Goal: Transaction & Acquisition: Purchase product/service

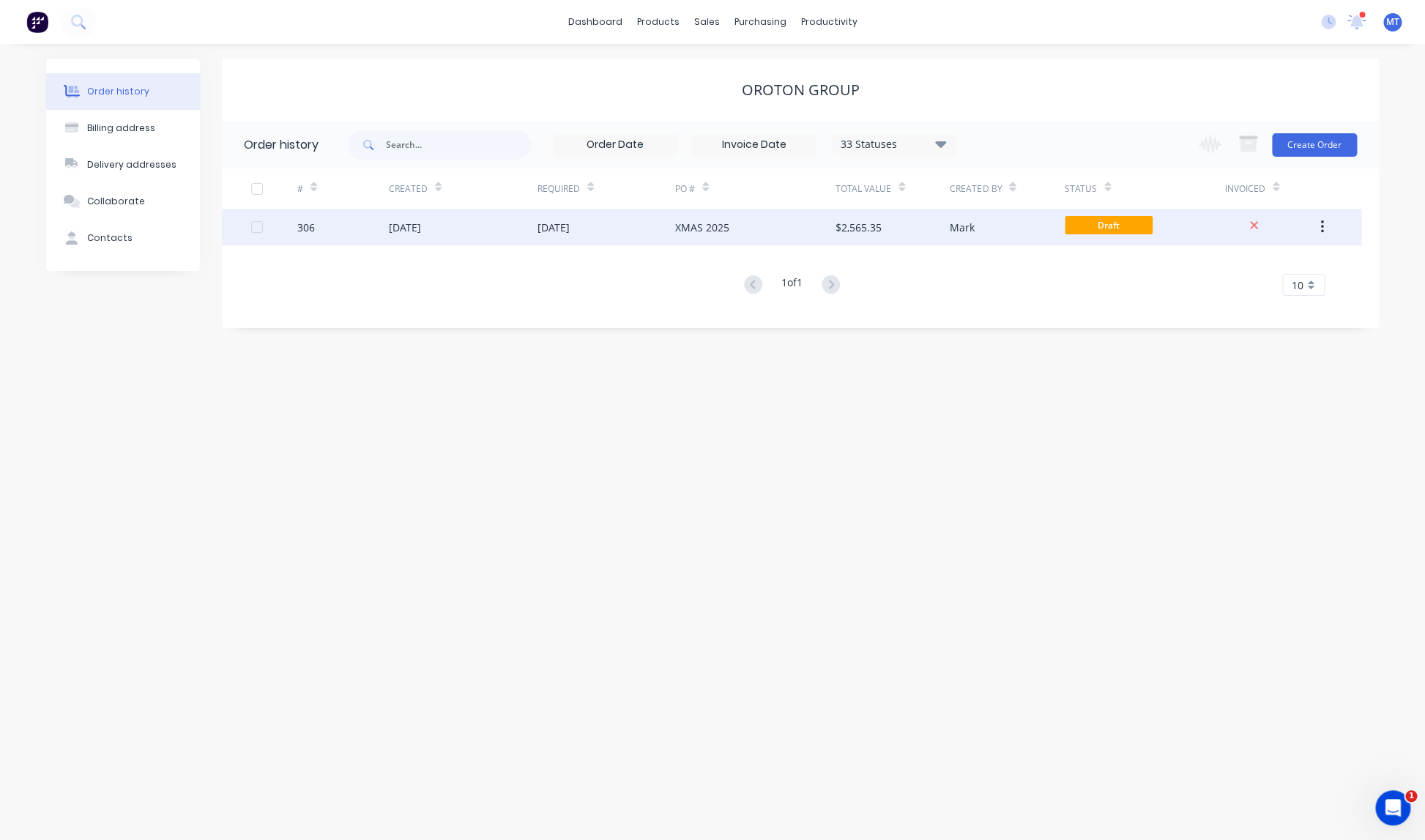
click at [553, 227] on div "[DATE]" at bounding box center [554, 227] width 32 height 15
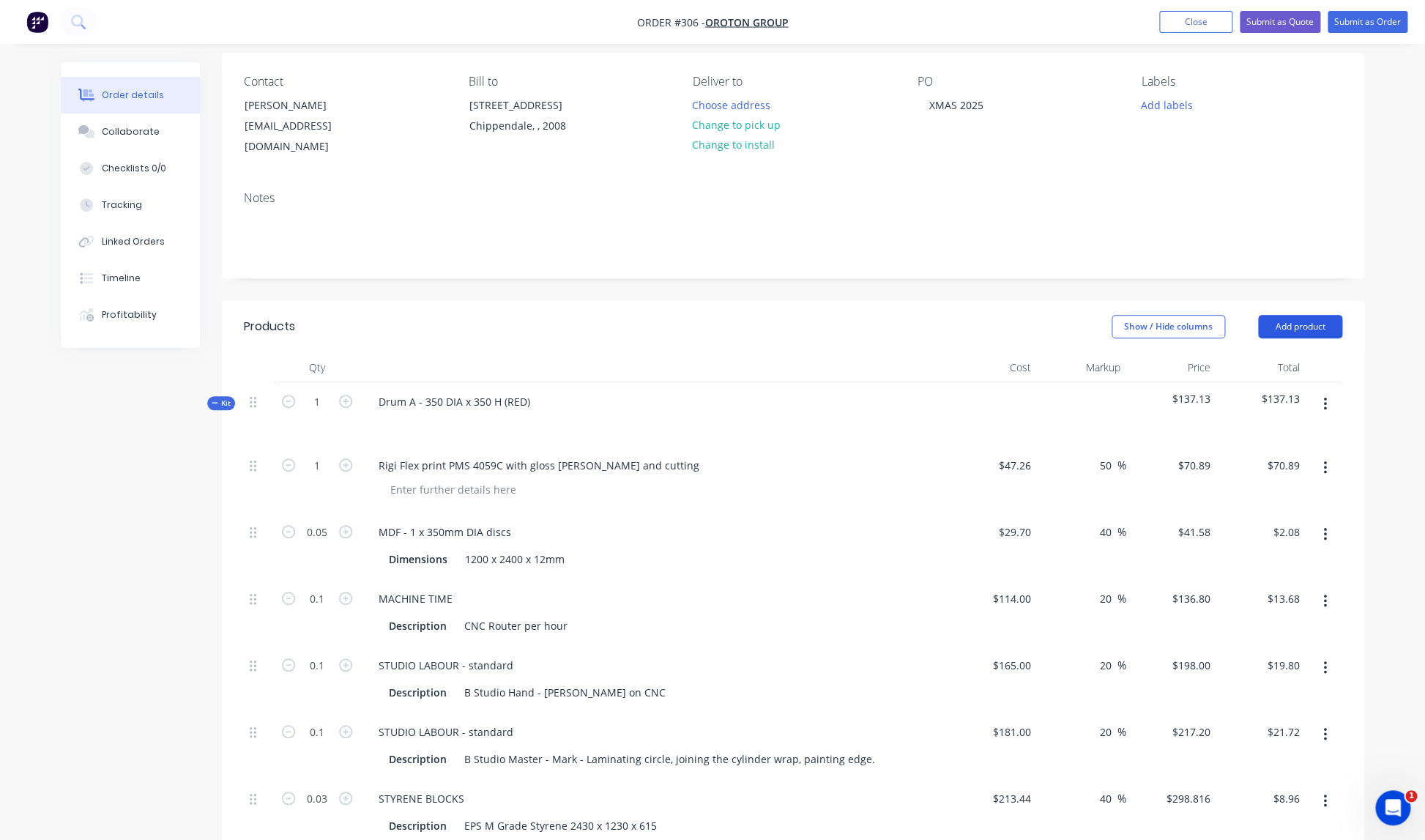
scroll to position [114, 0]
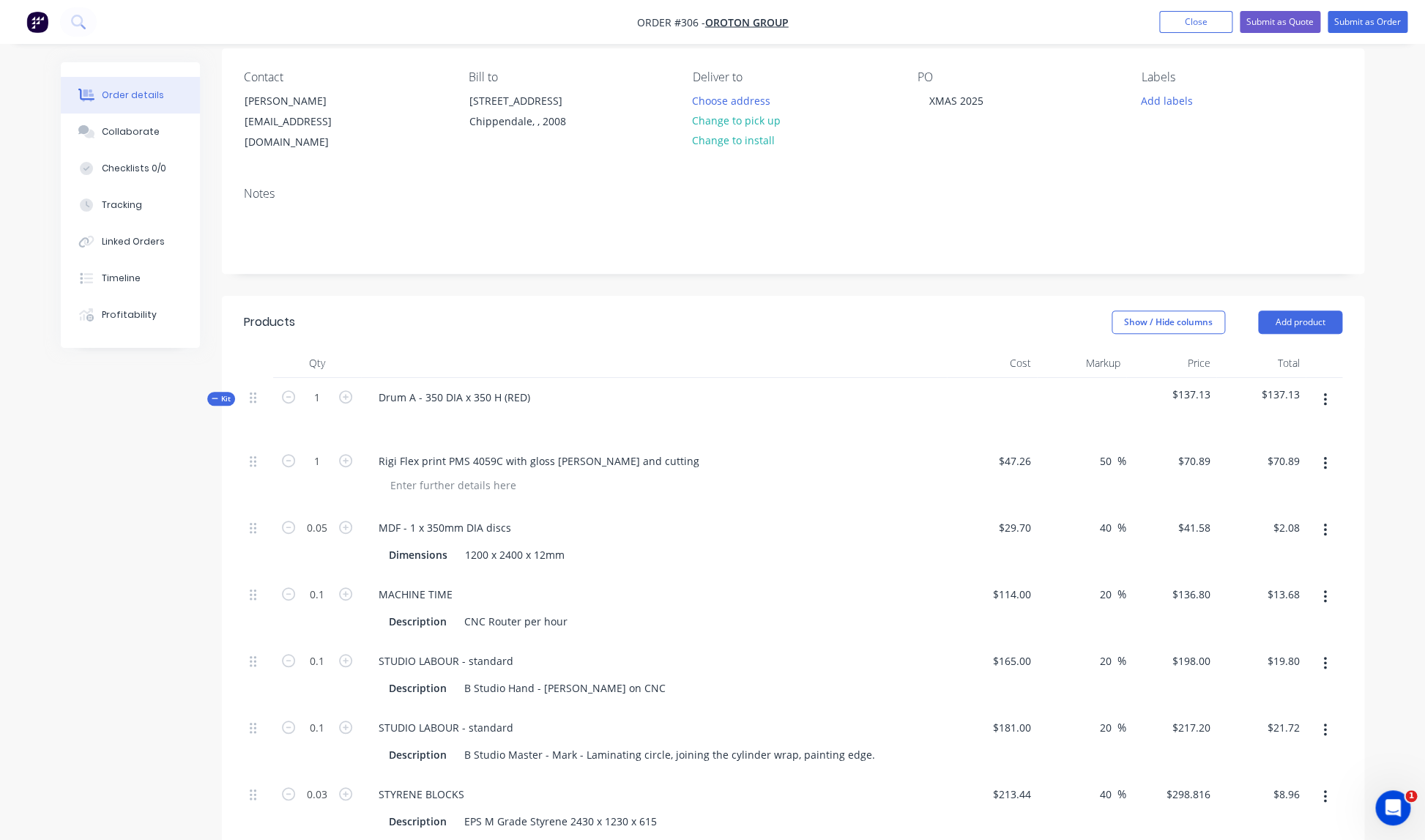
click at [1323, 391] on icon "button" at bounding box center [1324, 399] width 4 height 16
click at [1266, 428] on div "Add product to kit" at bounding box center [1273, 438] width 113 height 21
click at [1241, 487] on div "Product catalogue" at bounding box center [1273, 497] width 113 height 21
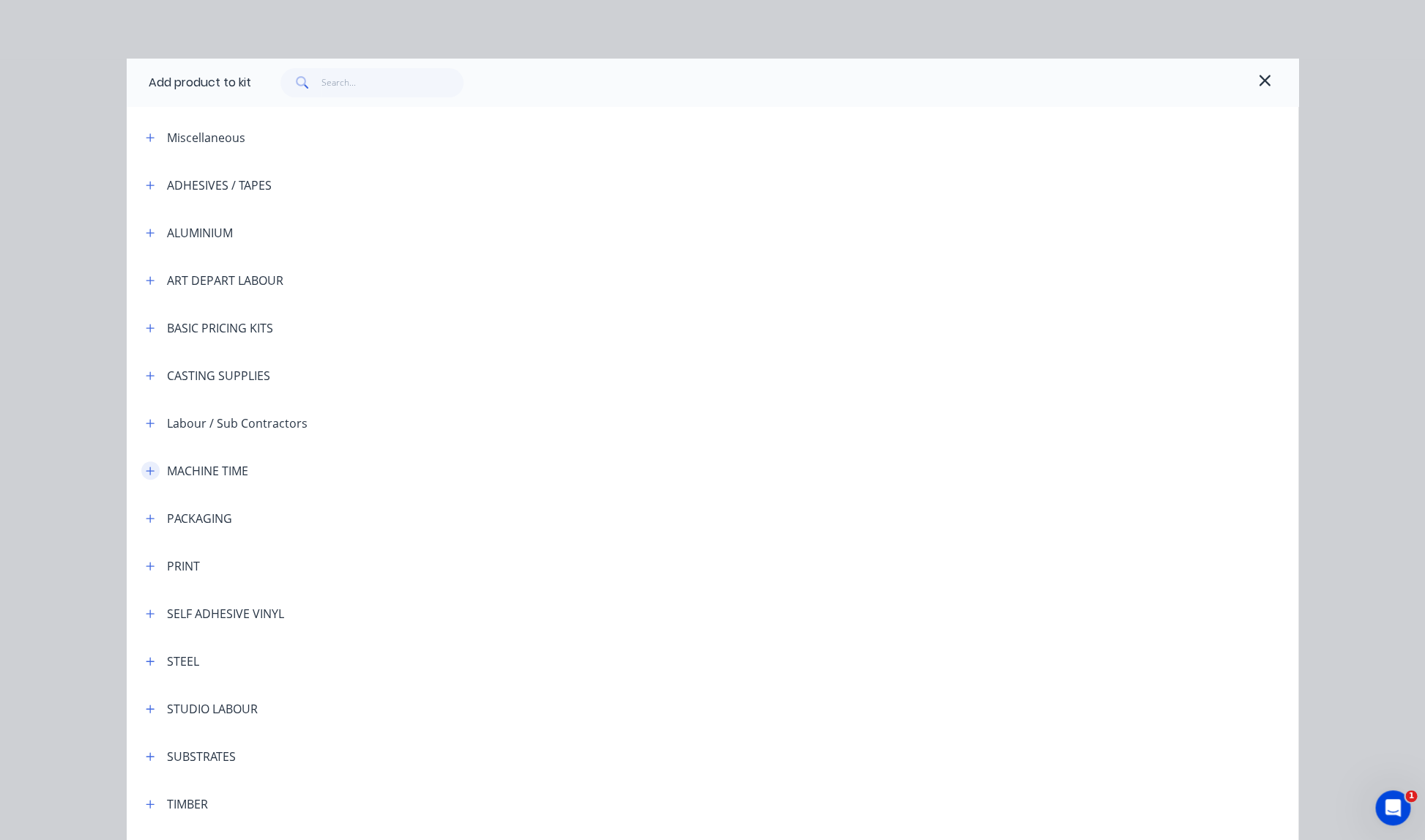
click at [148, 471] on icon "button" at bounding box center [150, 470] width 8 height 8
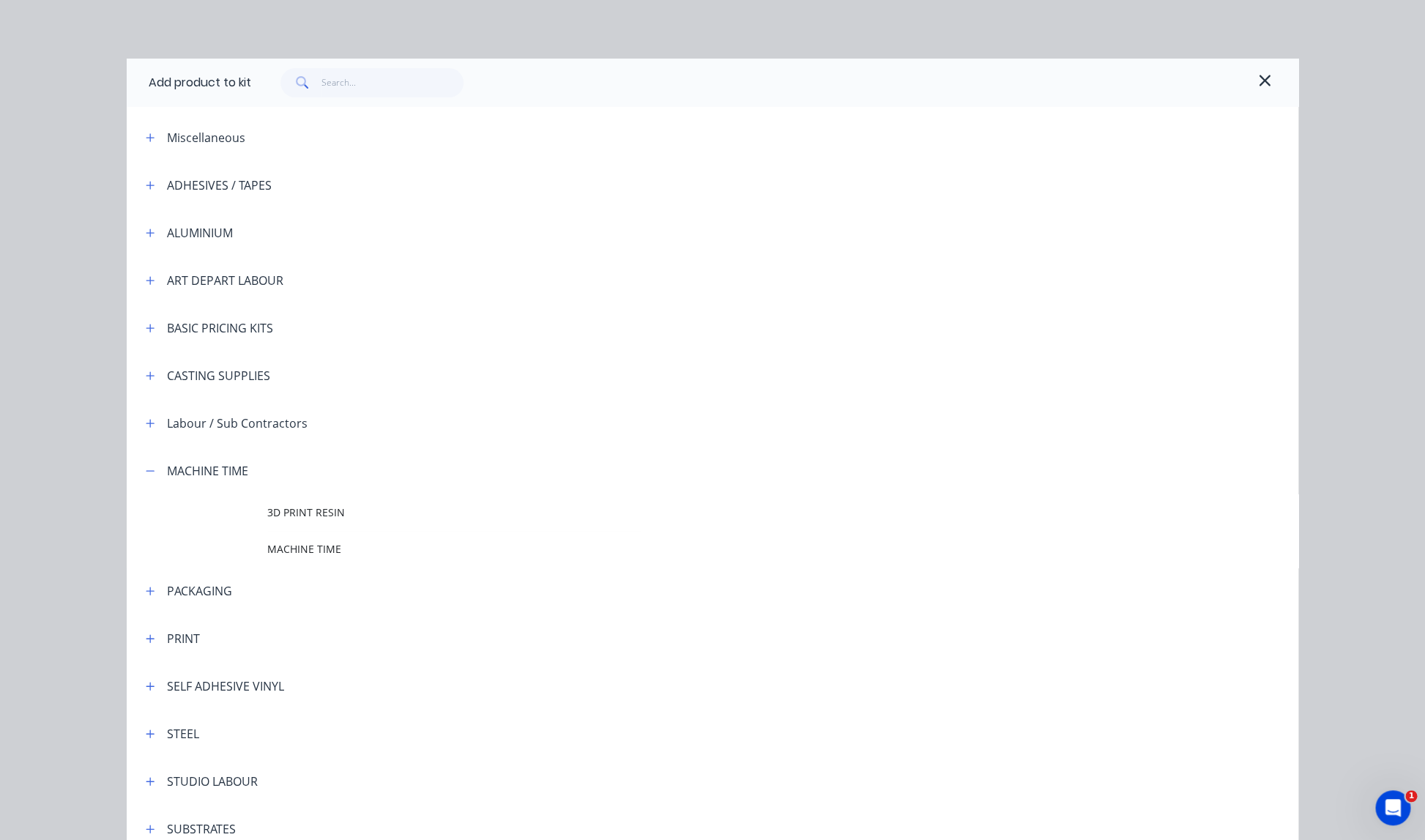
click at [312, 548] on span "MACHINE TIME" at bounding box center [679, 548] width 825 height 15
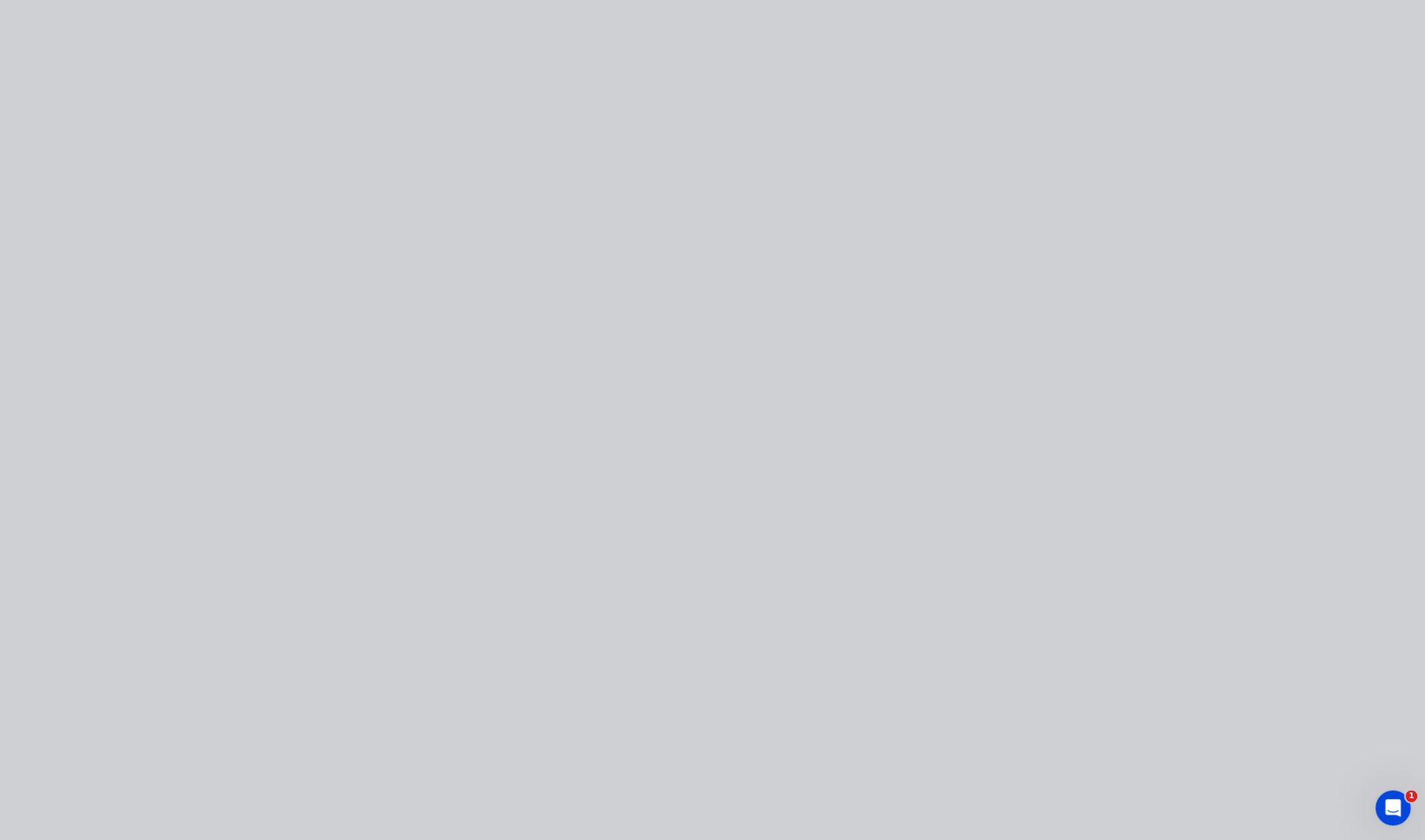
type input "$94.00"
type input "20"
type input "$112.80"
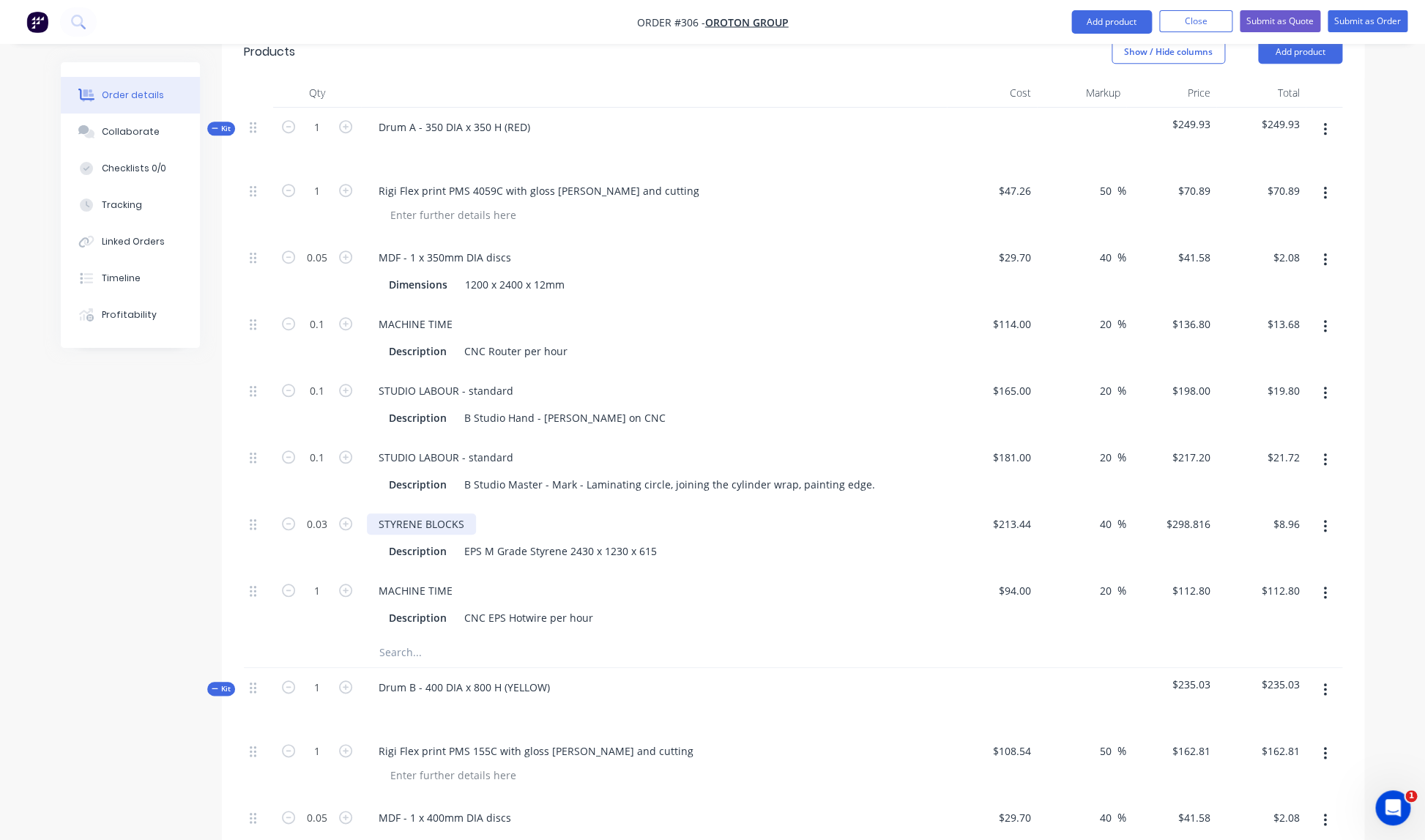
scroll to position [381, 0]
click at [328, 582] on input "1" at bounding box center [316, 593] width 38 height 22
type input "0.1"
type input "$11.28"
click at [730, 543] on div "Description EPS M Grade Styrene 2430 x 1230 x 615" at bounding box center [651, 553] width 536 height 21
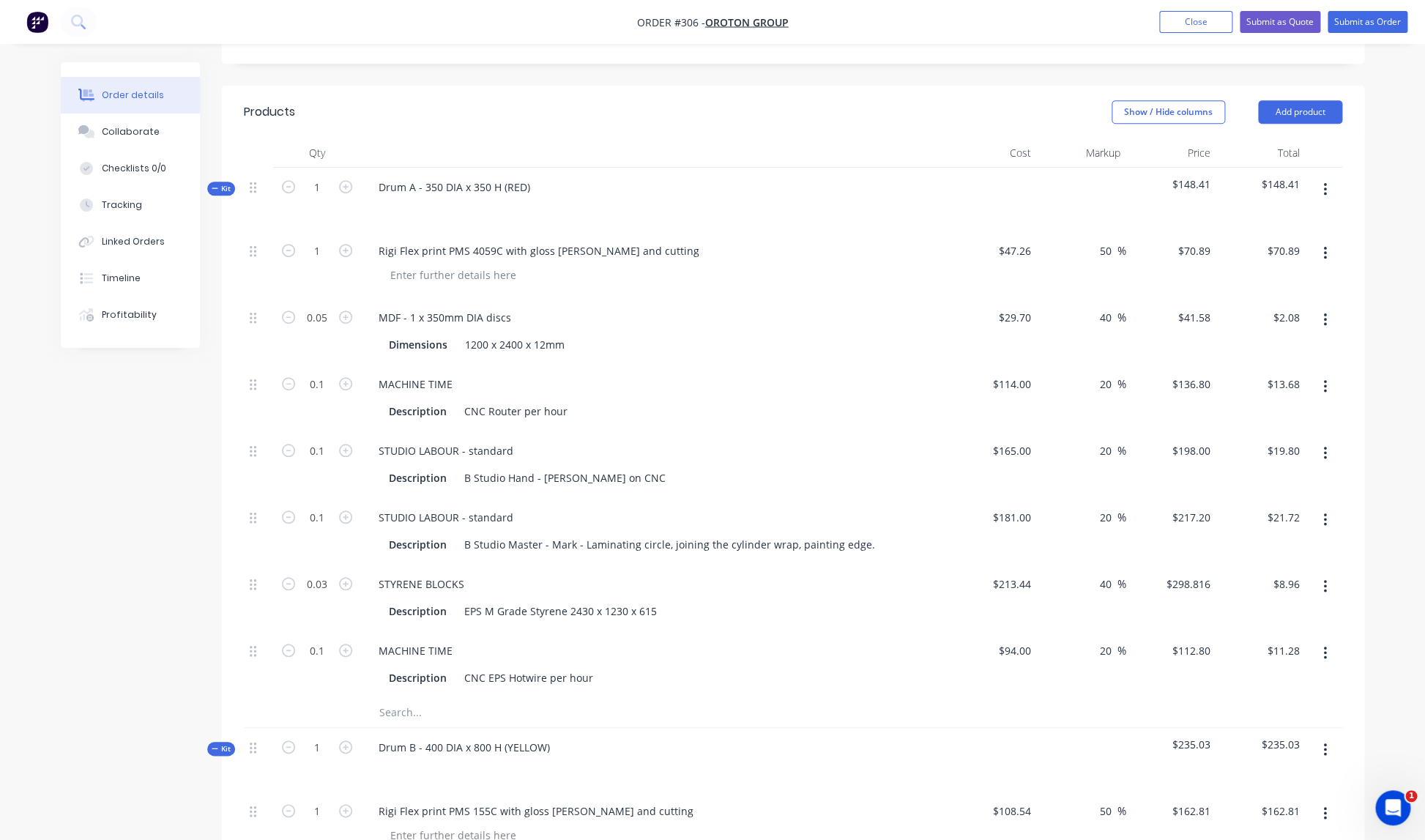
scroll to position [323, 0]
click at [1325, 184] on icon "button" at bounding box center [1324, 190] width 3 height 13
click at [1263, 219] on div "Add product to kit" at bounding box center [1273, 229] width 113 height 21
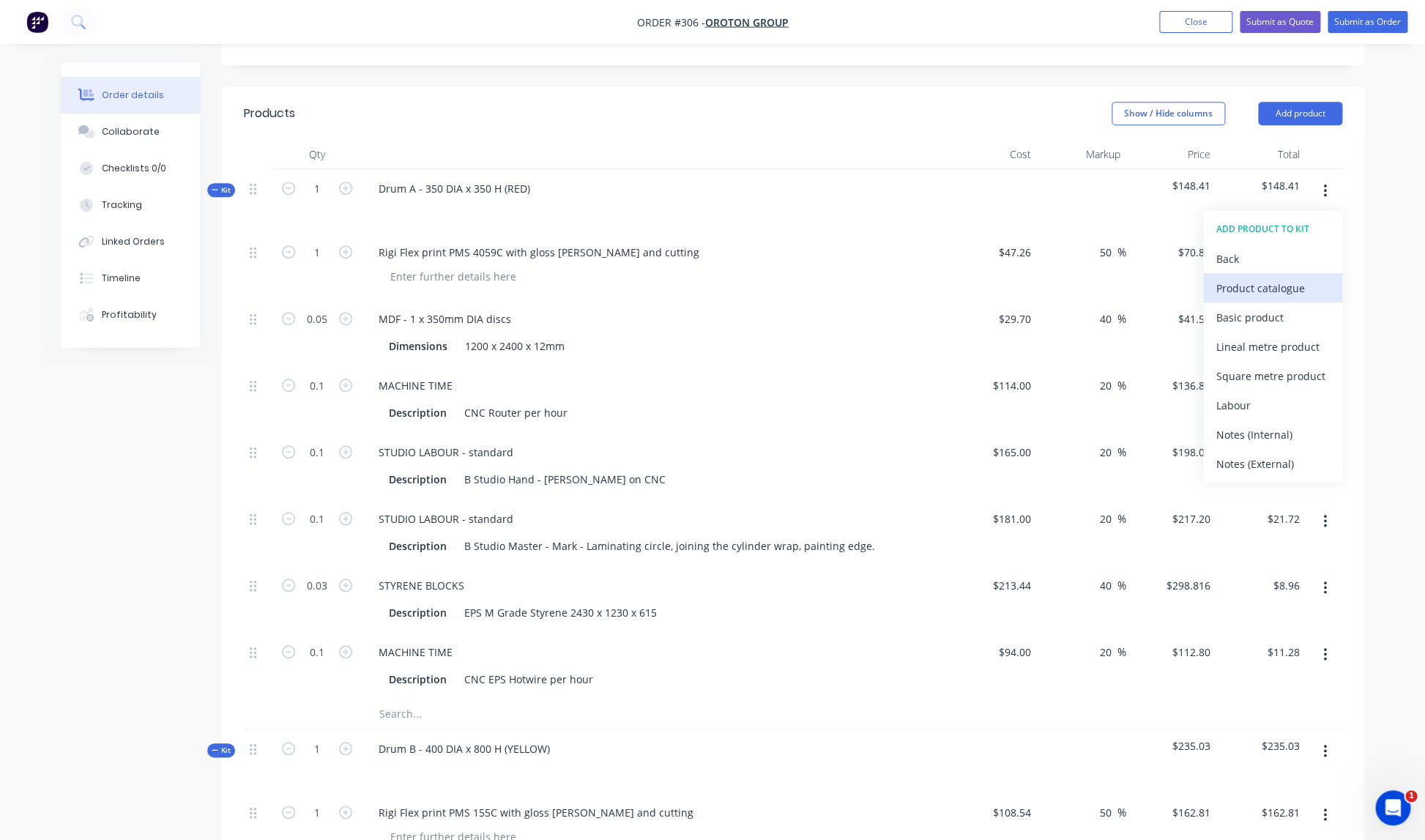
click at [1242, 278] on div "Product catalogue" at bounding box center [1273, 288] width 113 height 21
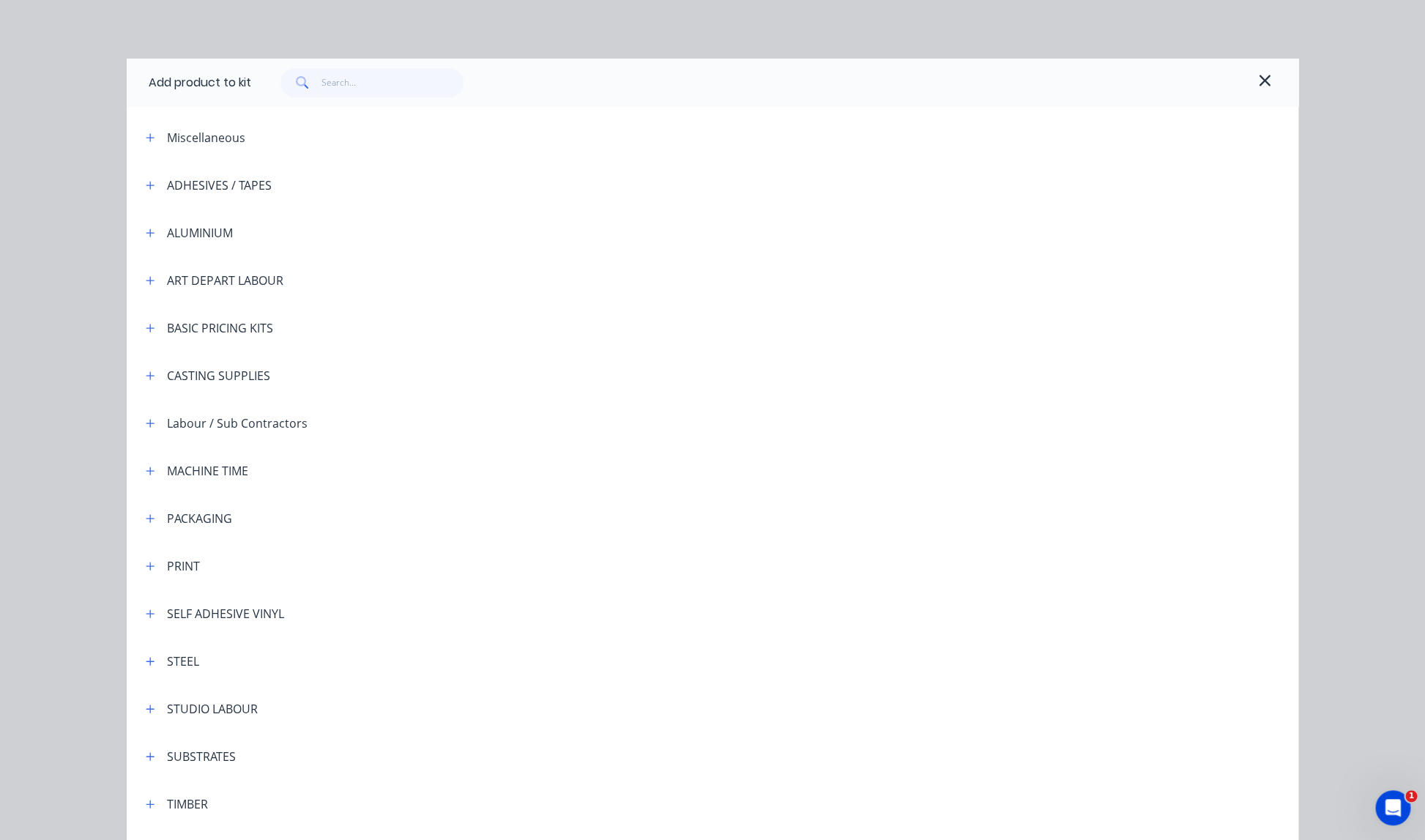
scroll to position [297, 0]
click at [149, 709] on icon "button" at bounding box center [149, 708] width 9 height 10
click at [327, 753] on span "STUDIO LABOUR - standard" at bounding box center [679, 750] width 825 height 15
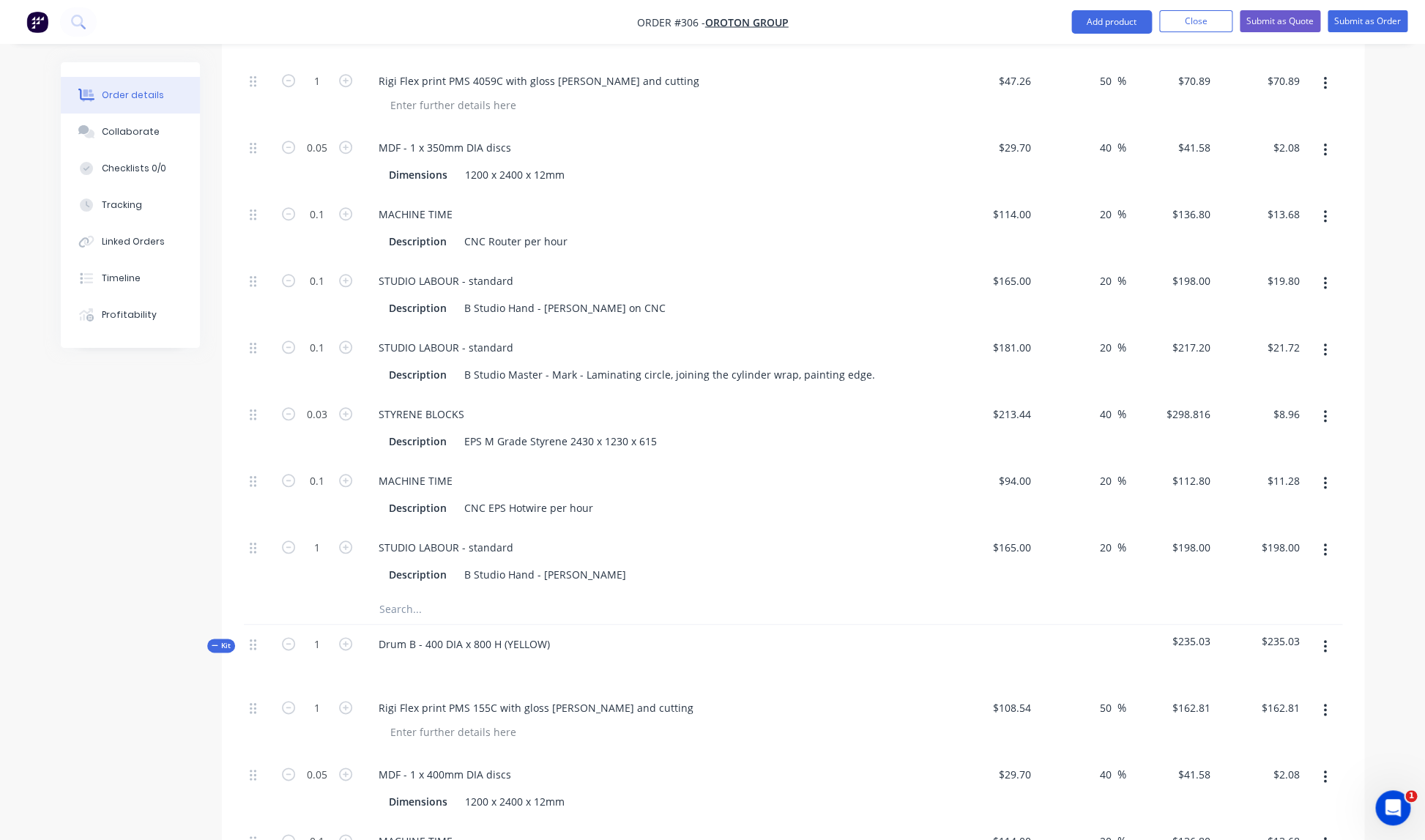
scroll to position [496, 0]
click at [559, 562] on div "B Studio Hand - [PERSON_NAME]" at bounding box center [545, 572] width 173 height 21
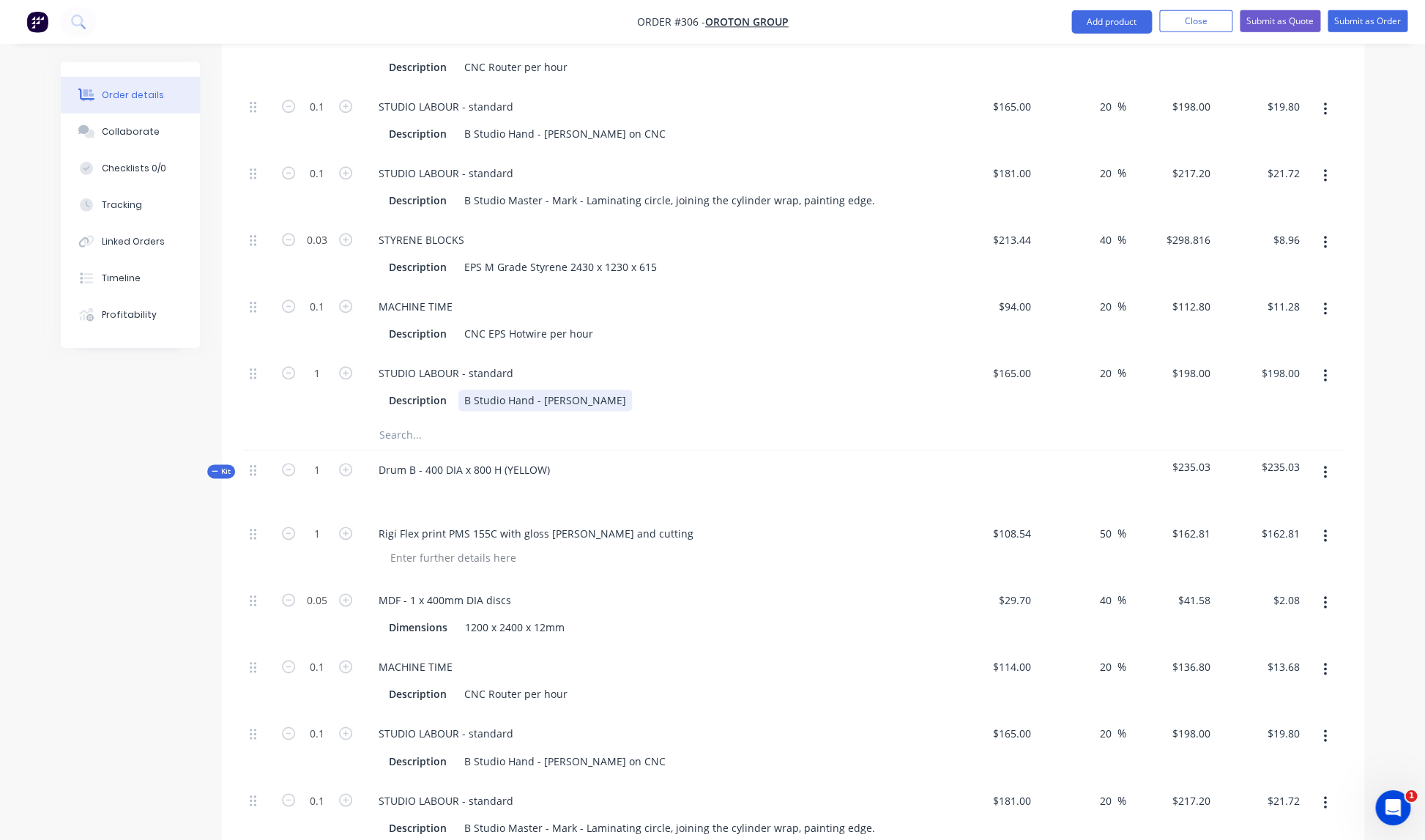
scroll to position [654, 0]
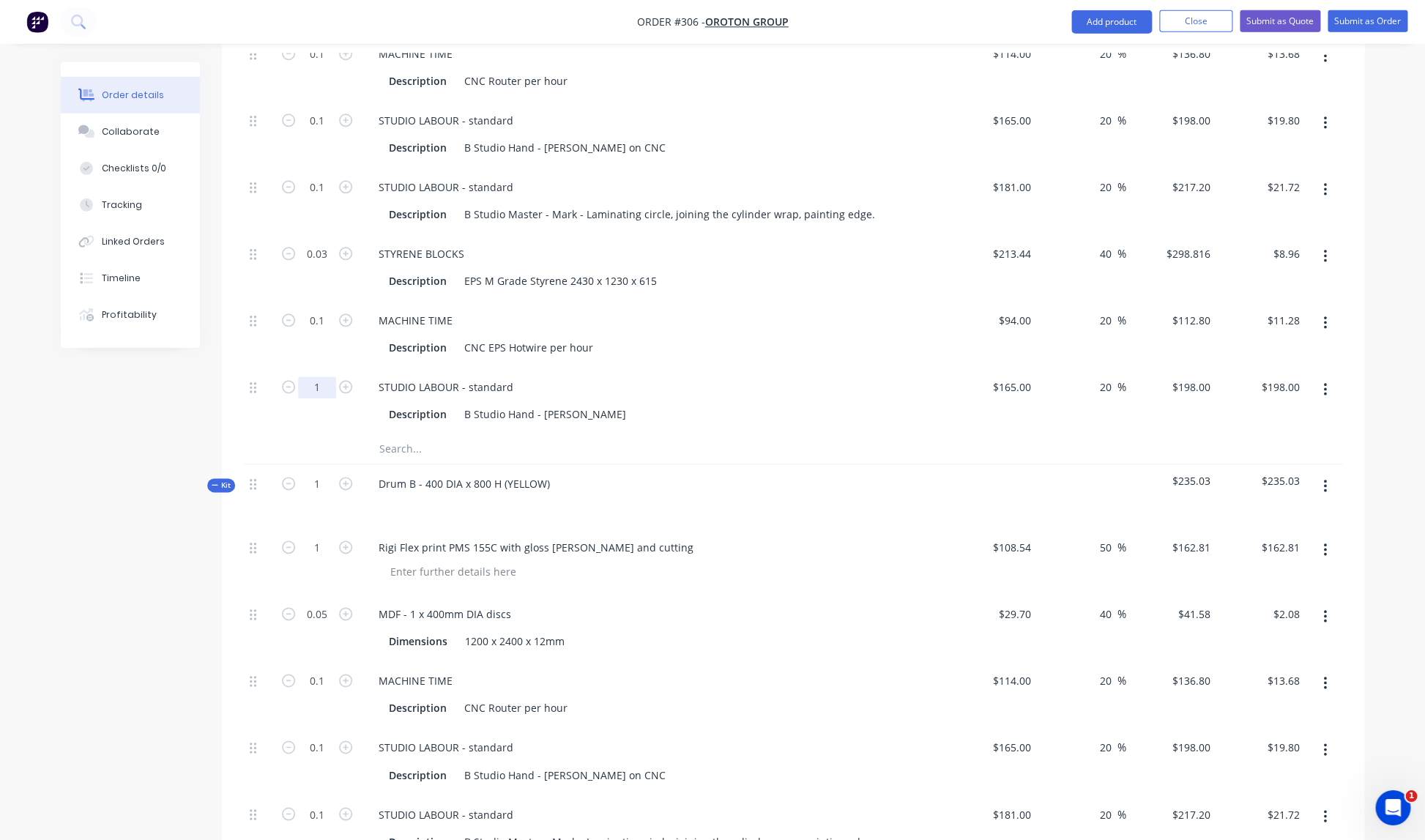
click at [330, 376] on input "1" at bounding box center [316, 387] width 38 height 22
type input "0.1"
type input "$19.80"
click at [508, 401] on div "Description B Studio Hand - [PERSON_NAME]" at bounding box center [654, 412] width 574 height 24
click at [564, 403] on div "B Studio Hand - [PERSON_NAME]" at bounding box center [545, 413] width 173 height 21
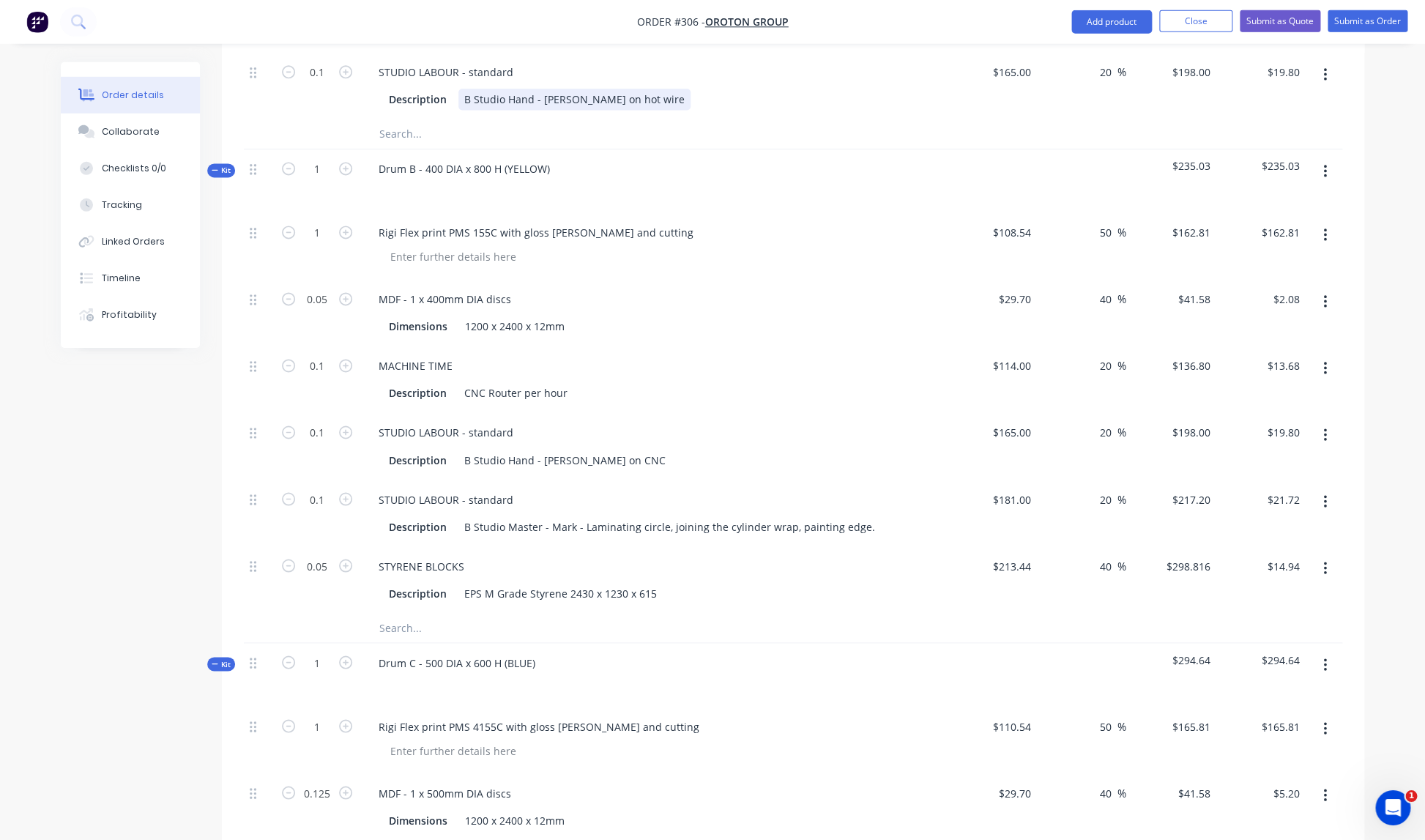
scroll to position [969, 0]
click at [1326, 163] on icon "button" at bounding box center [1324, 171] width 4 height 16
click at [1257, 199] on div "Add product to kit" at bounding box center [1273, 209] width 113 height 21
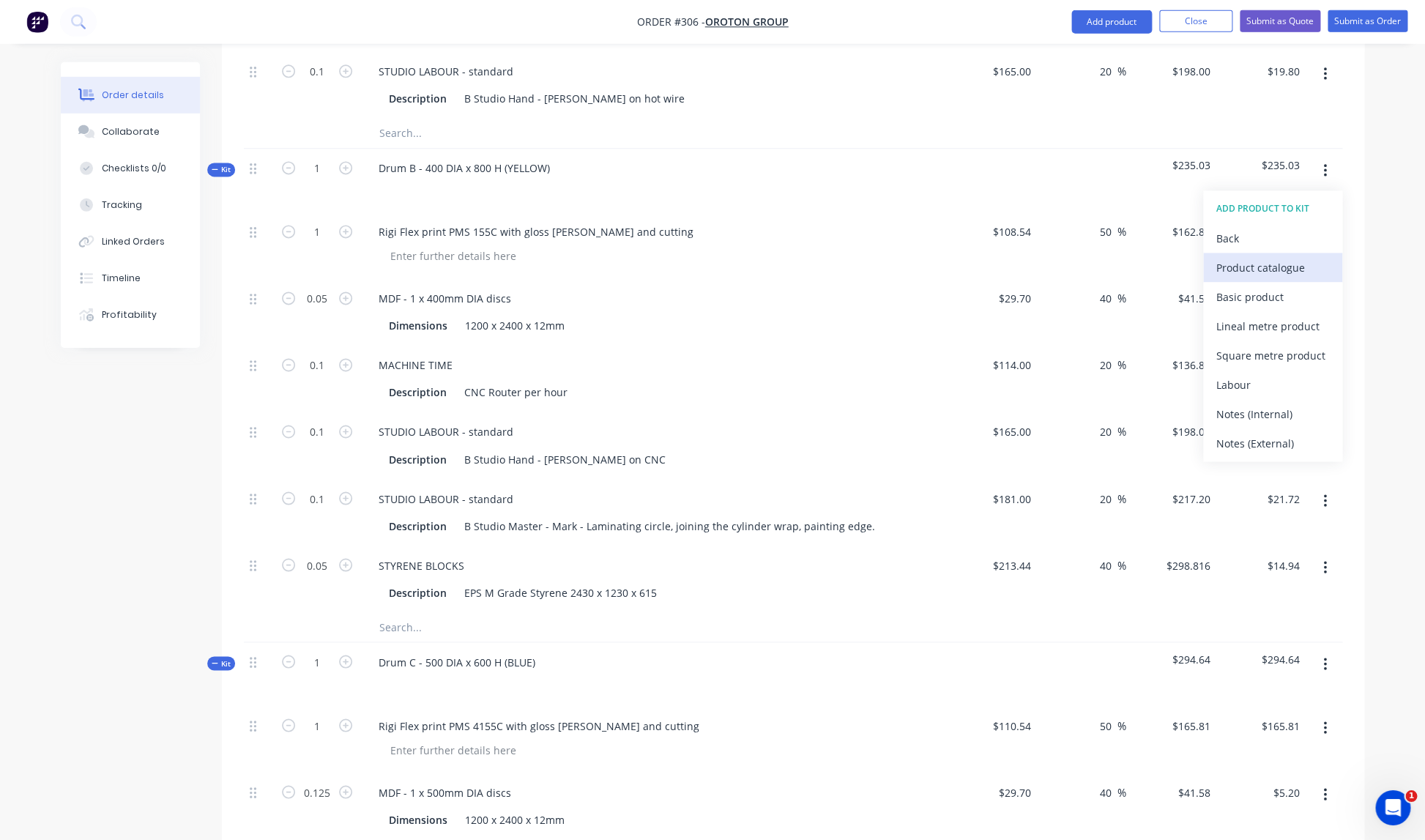
click at [1234, 258] on div "Product catalogue" at bounding box center [1273, 268] width 113 height 21
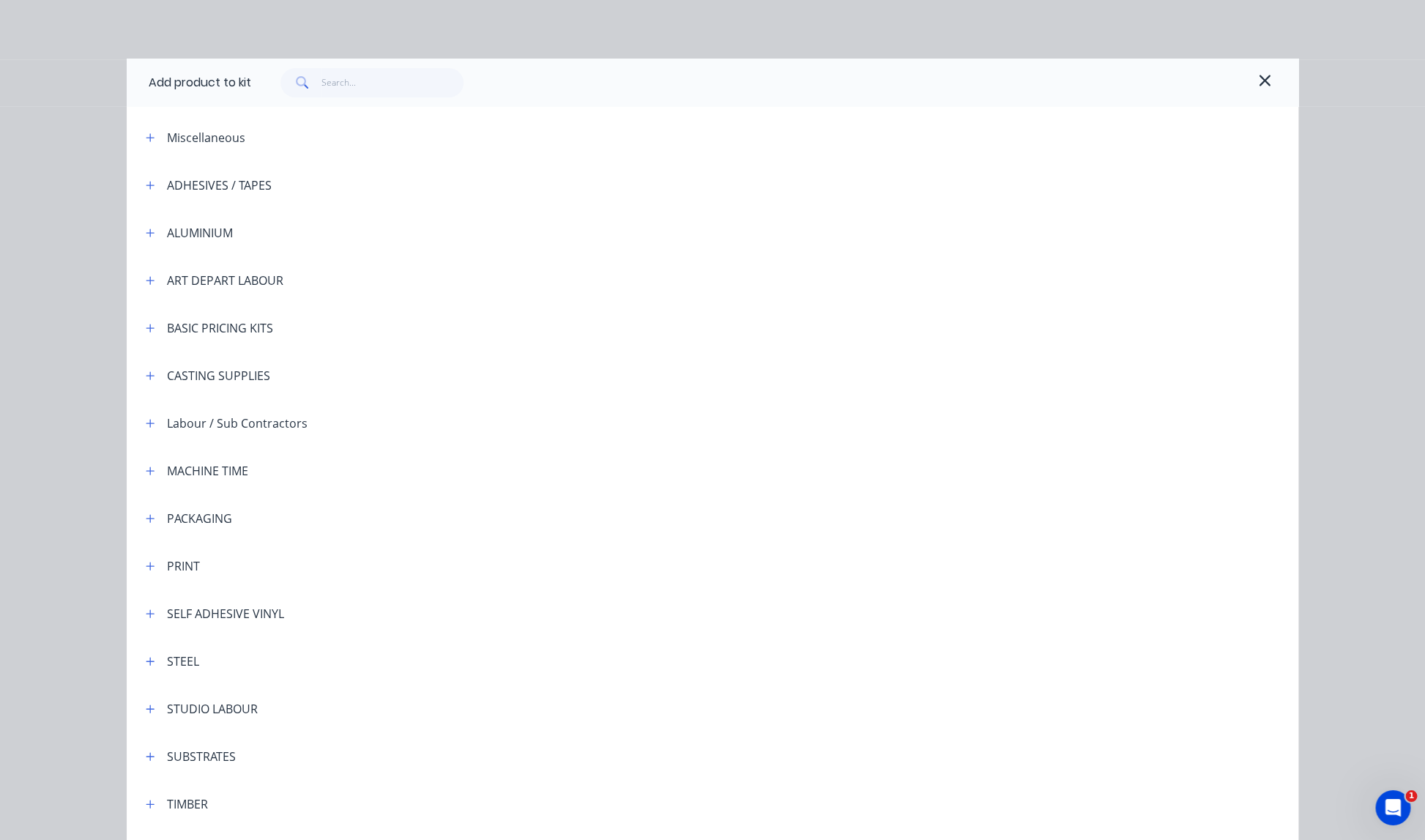
scroll to position [2, 0]
click at [151, 468] on icon "button" at bounding box center [149, 469] width 9 height 10
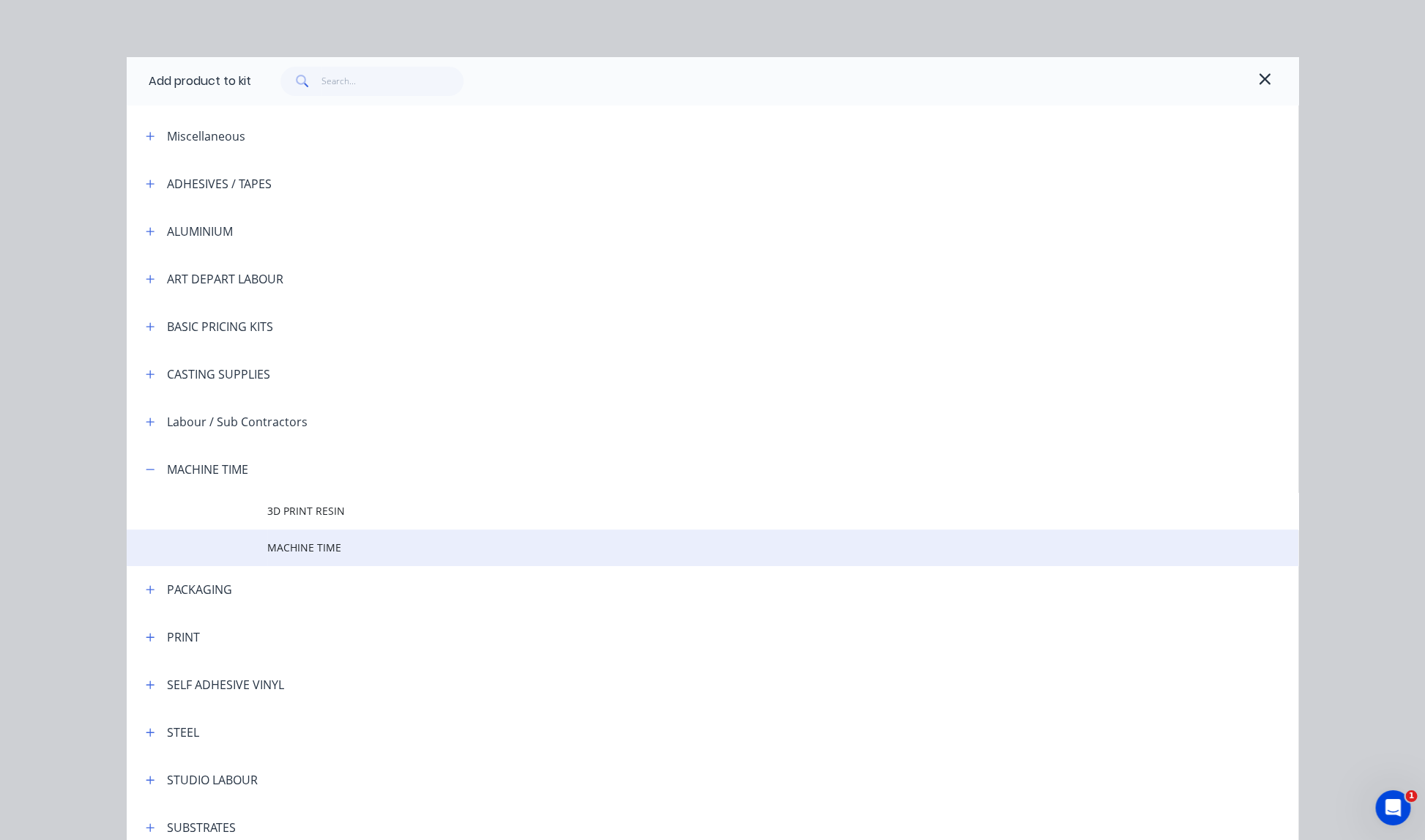
click at [282, 555] on td "MACHINE TIME" at bounding box center [782, 547] width 1031 height 36
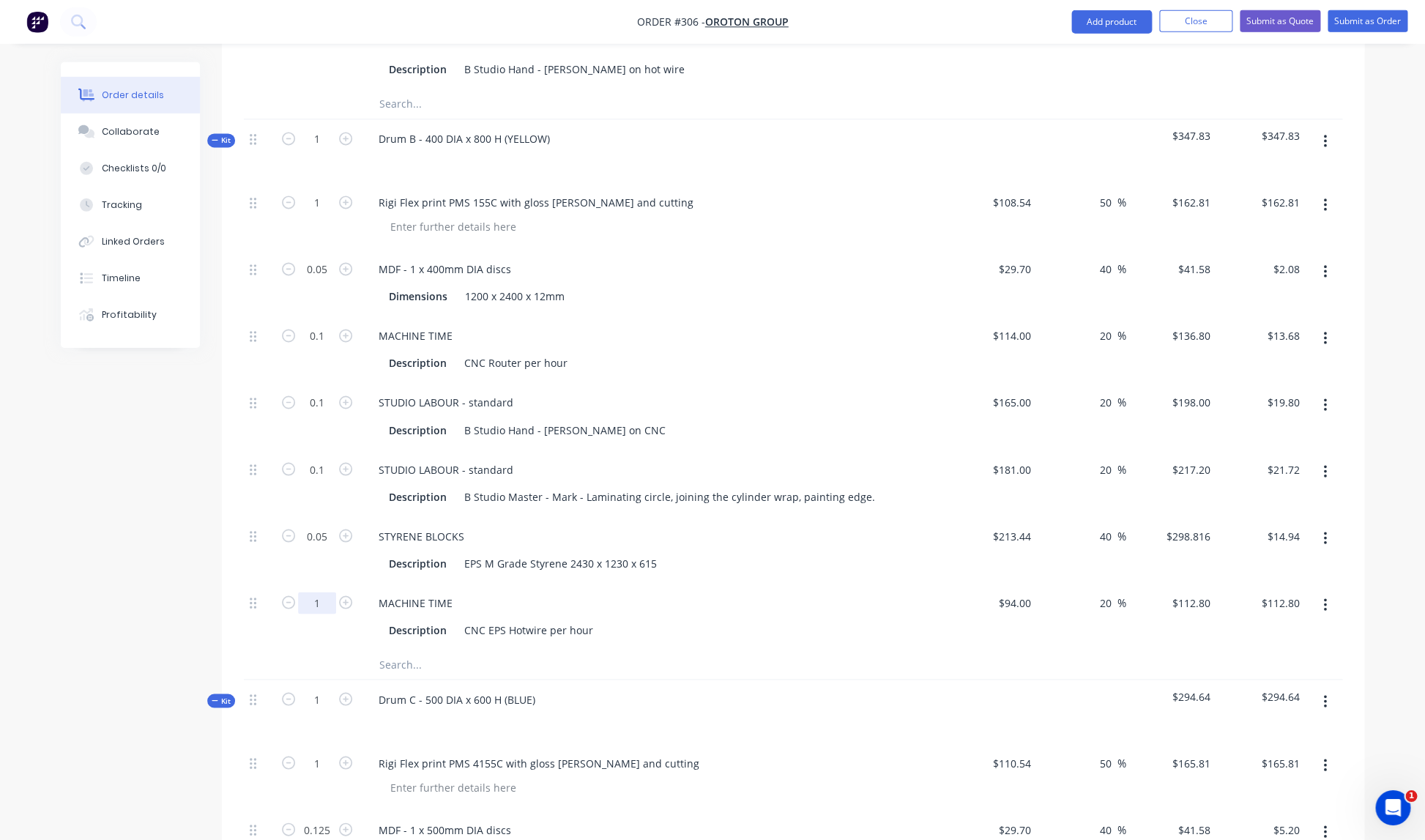
scroll to position [1002, 0]
click at [324, 589] on input "1" at bounding box center [316, 599] width 38 height 22
type input "0.1"
click at [528, 589] on div "MACHINE TIME" at bounding box center [654, 599] width 574 height 21
type input "$11.28"
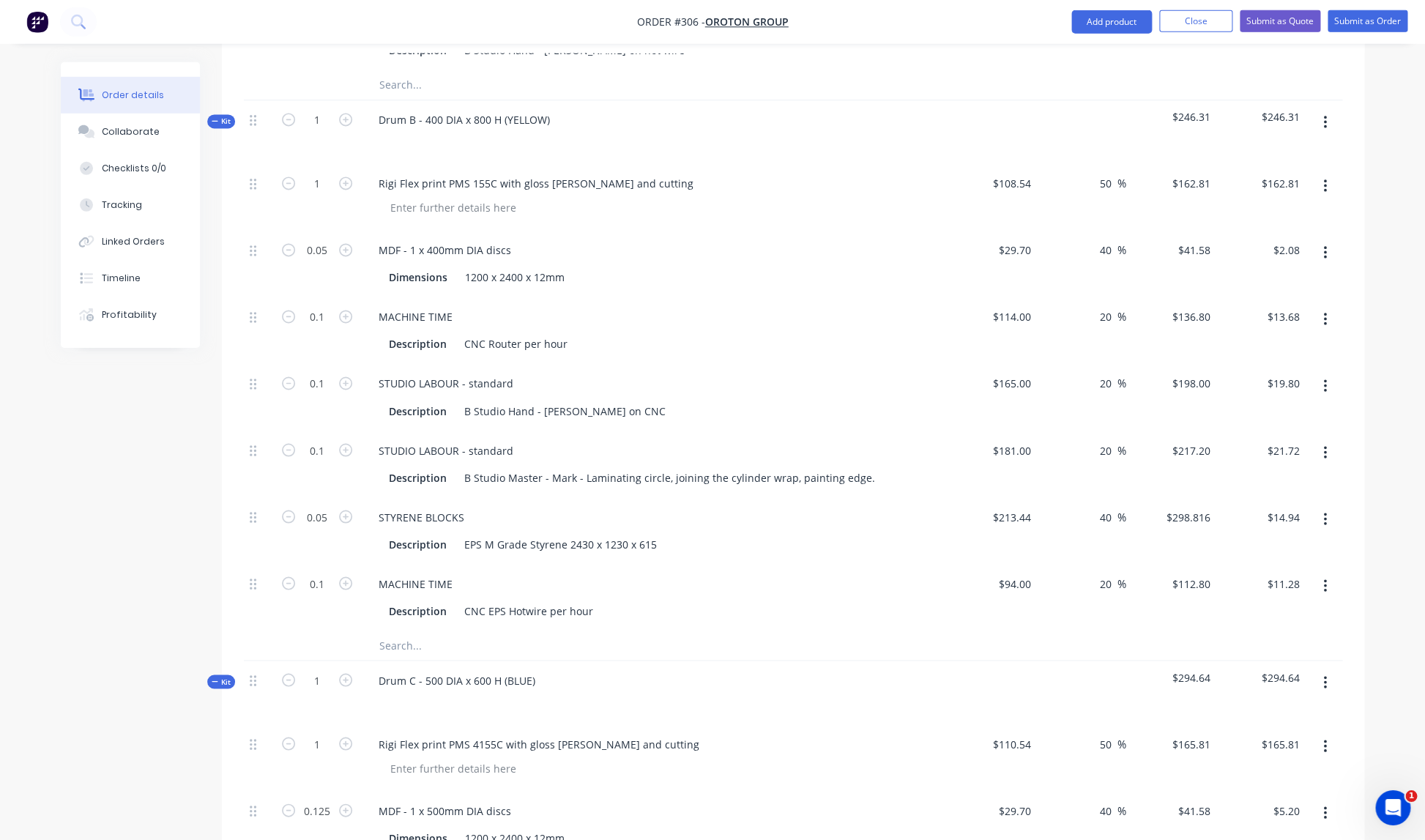
scroll to position [1025, 0]
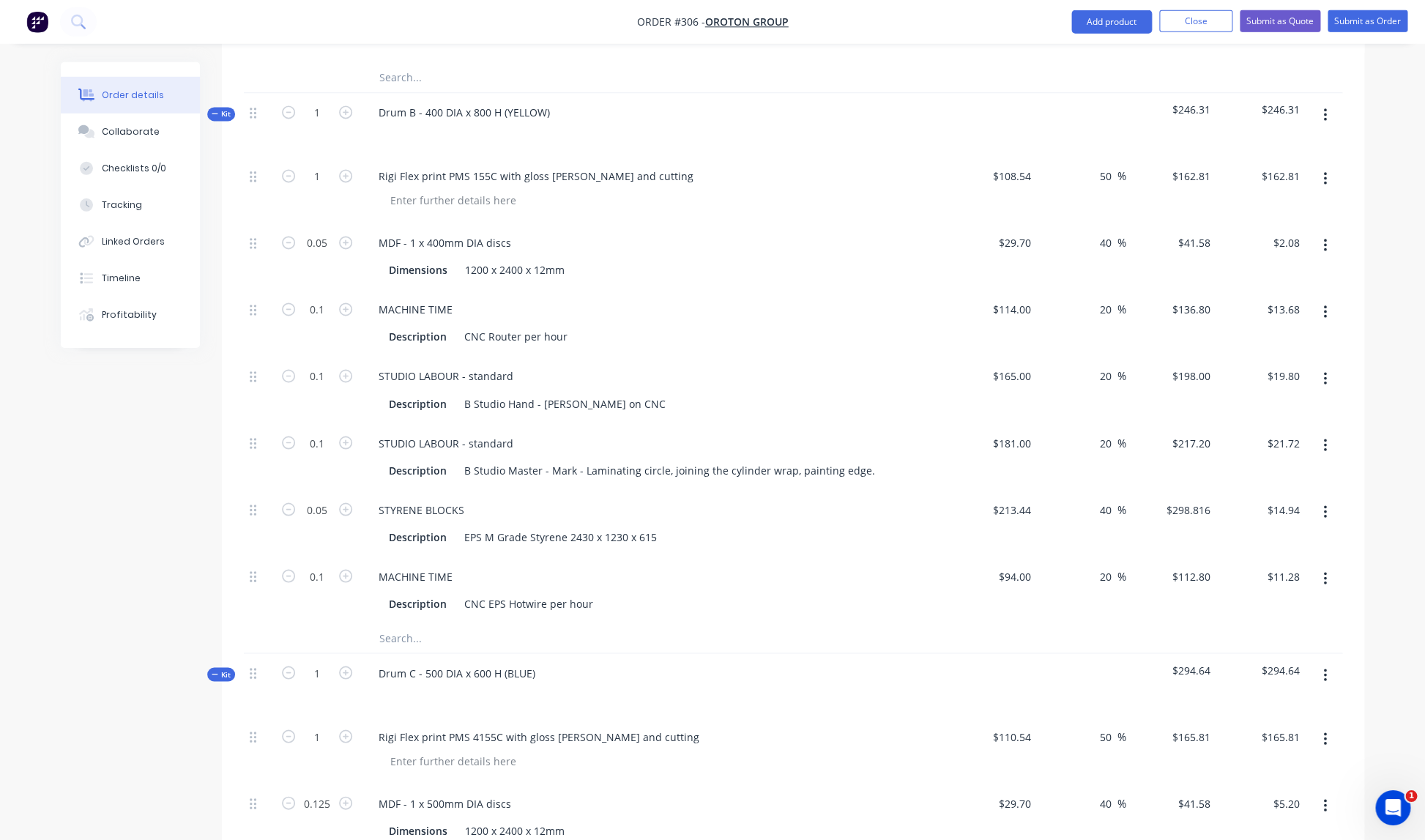
click at [1324, 109] on icon "button" at bounding box center [1324, 115] width 3 height 13
click at [1246, 143] on div "Add product to kit" at bounding box center [1273, 153] width 113 height 21
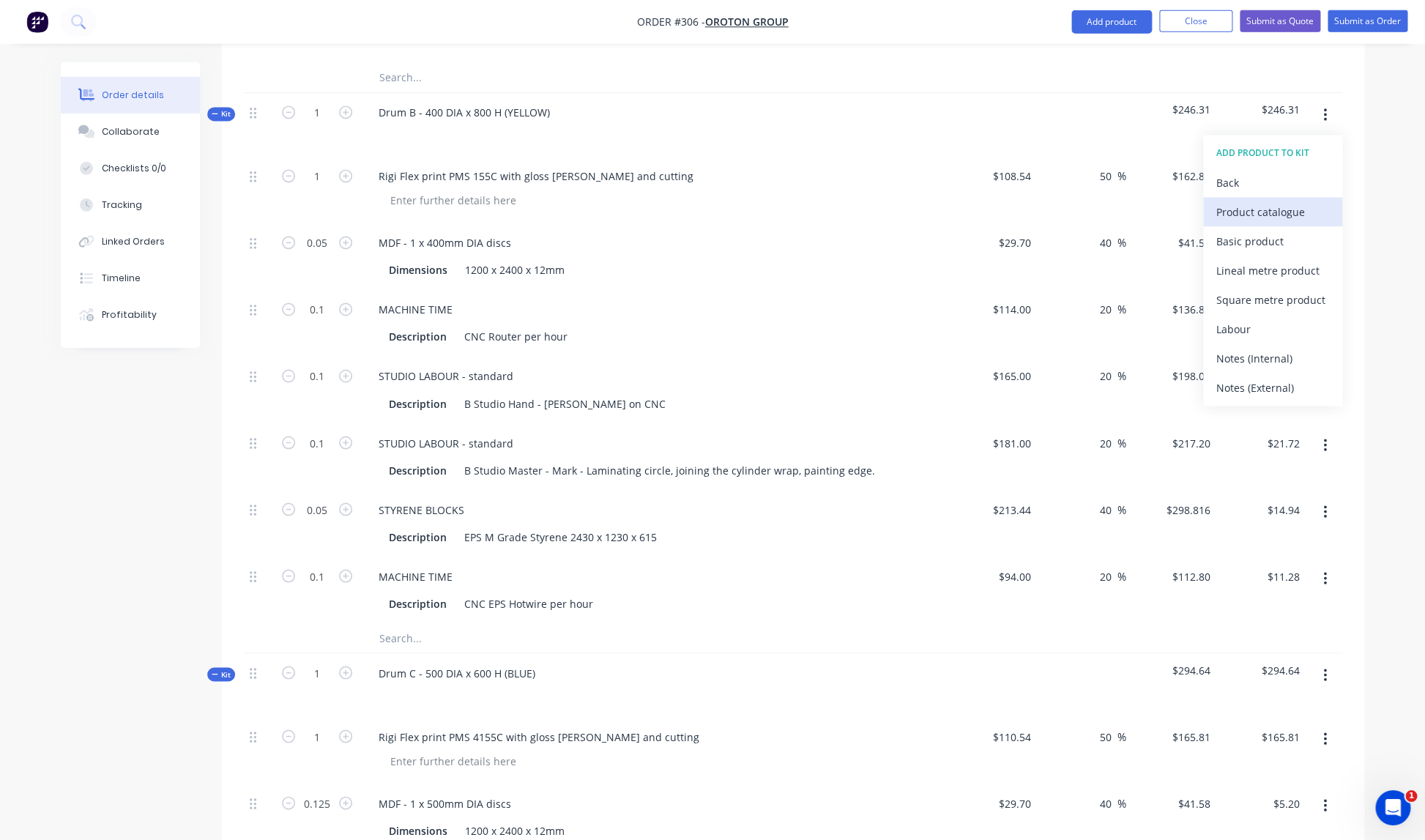
click at [1235, 202] on div "Product catalogue" at bounding box center [1273, 212] width 113 height 21
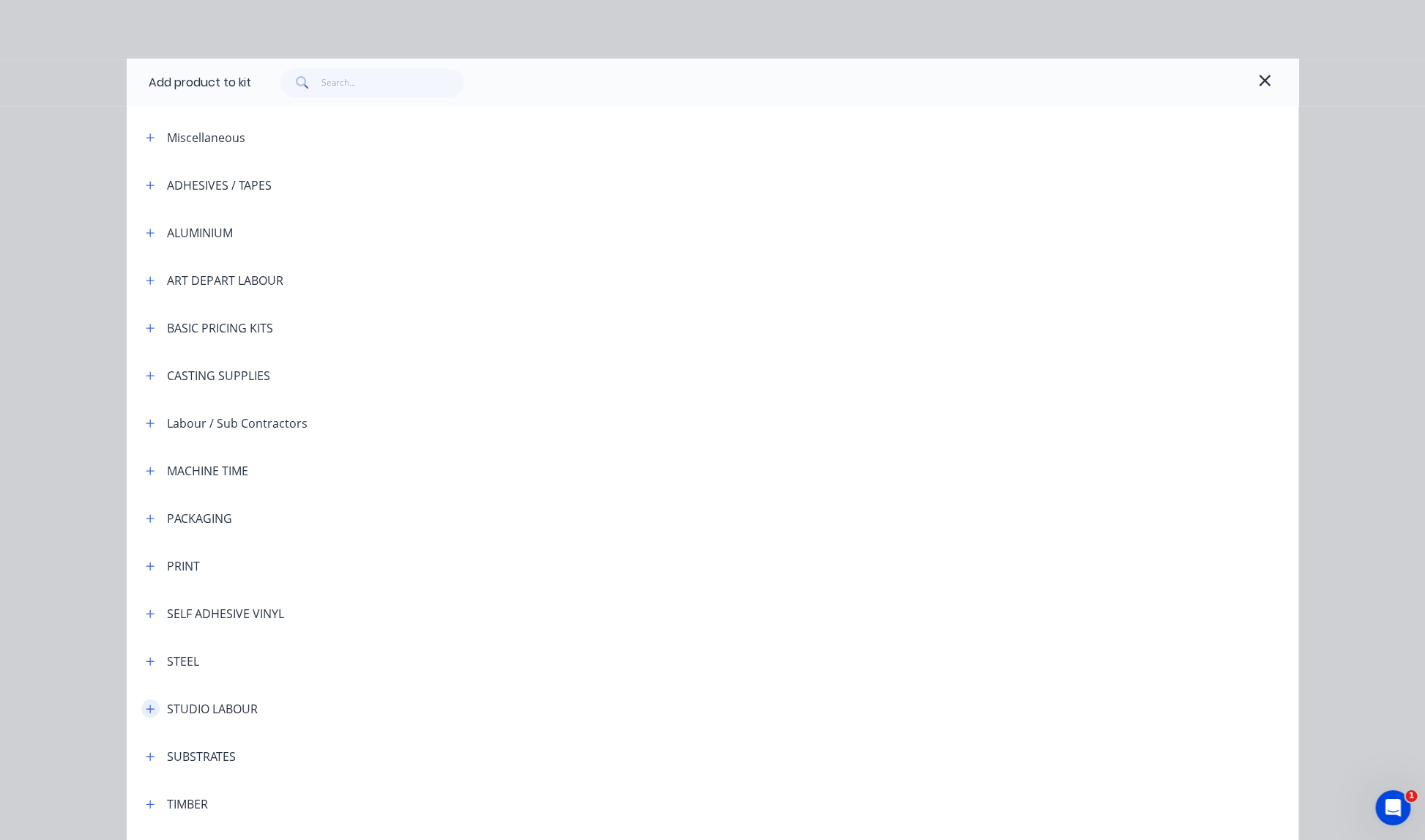
click at [149, 706] on icon "button" at bounding box center [149, 708] width 9 height 10
click at [323, 753] on span "STUDIO LABOUR - standard" at bounding box center [679, 750] width 825 height 15
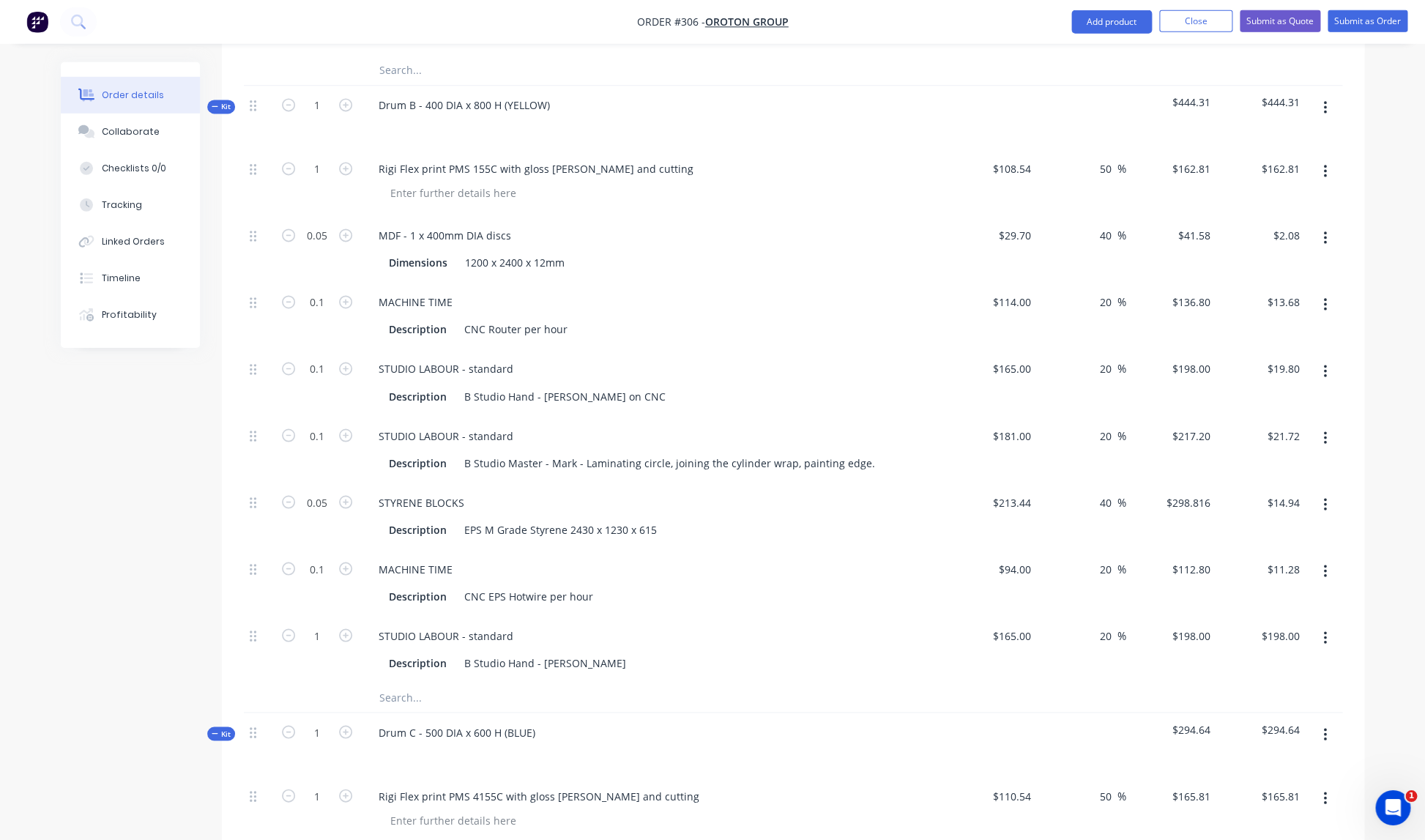
scroll to position [1044, 0]
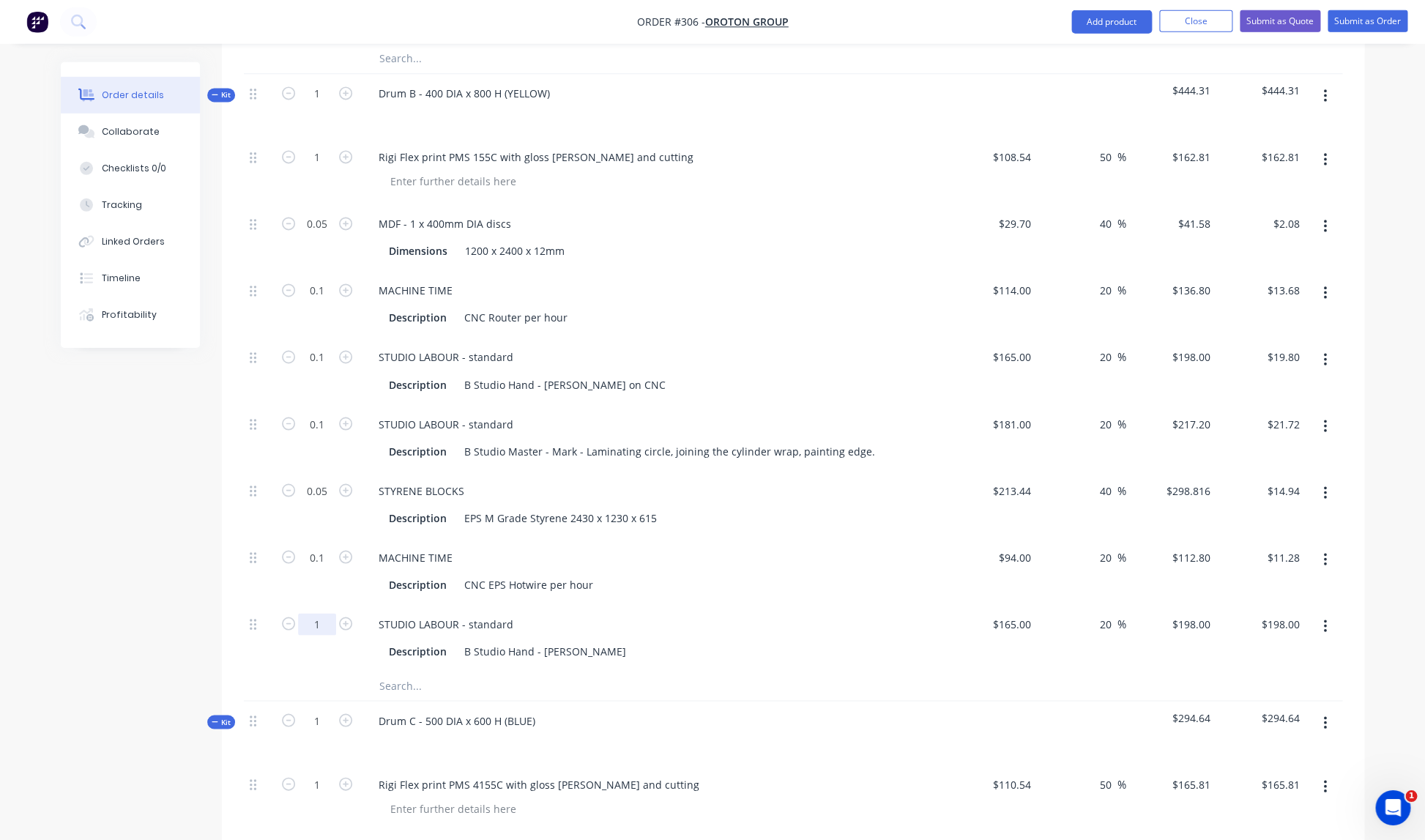
drag, startPoint x: 321, startPoint y: 607, endPoint x: 329, endPoint y: 604, distance: 8.5
click at [321, 613] on input "1" at bounding box center [316, 624] width 38 height 22
click at [658, 616] on div "STUDIO LABOUR - standard" at bounding box center [654, 623] width 574 height 21
type input "0.1"
type input "$19.80"
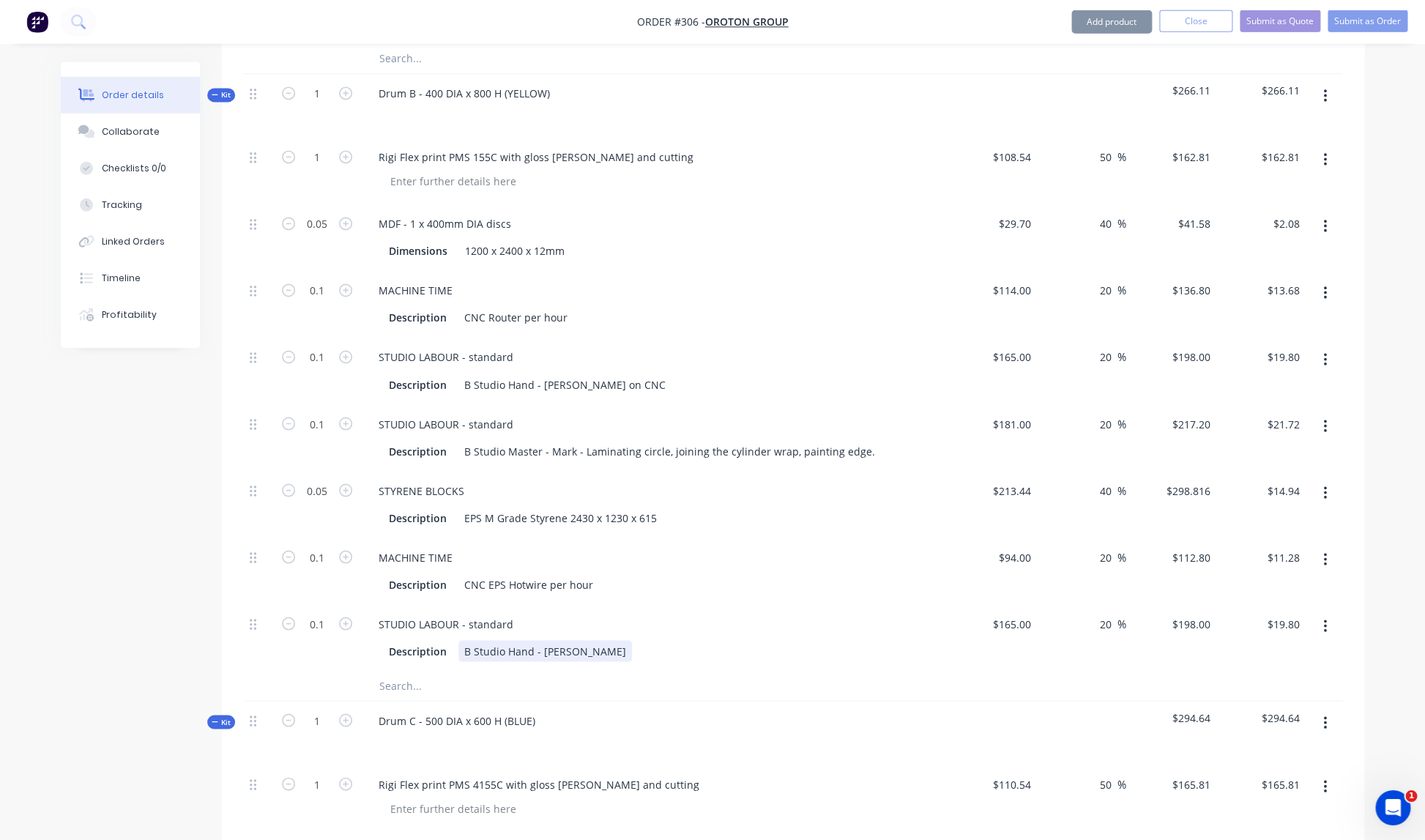
click at [563, 640] on div "Description B Studio Hand - [PERSON_NAME]" at bounding box center [651, 650] width 536 height 21
click at [564, 640] on div "Description B Studio Hand - [PERSON_NAME]" at bounding box center [651, 650] width 536 height 21
drag, startPoint x: 557, startPoint y: 635, endPoint x: 572, endPoint y: 635, distance: 15.0
click at [559, 640] on div "B Studio Hand - [PERSON_NAME]" at bounding box center [545, 650] width 173 height 21
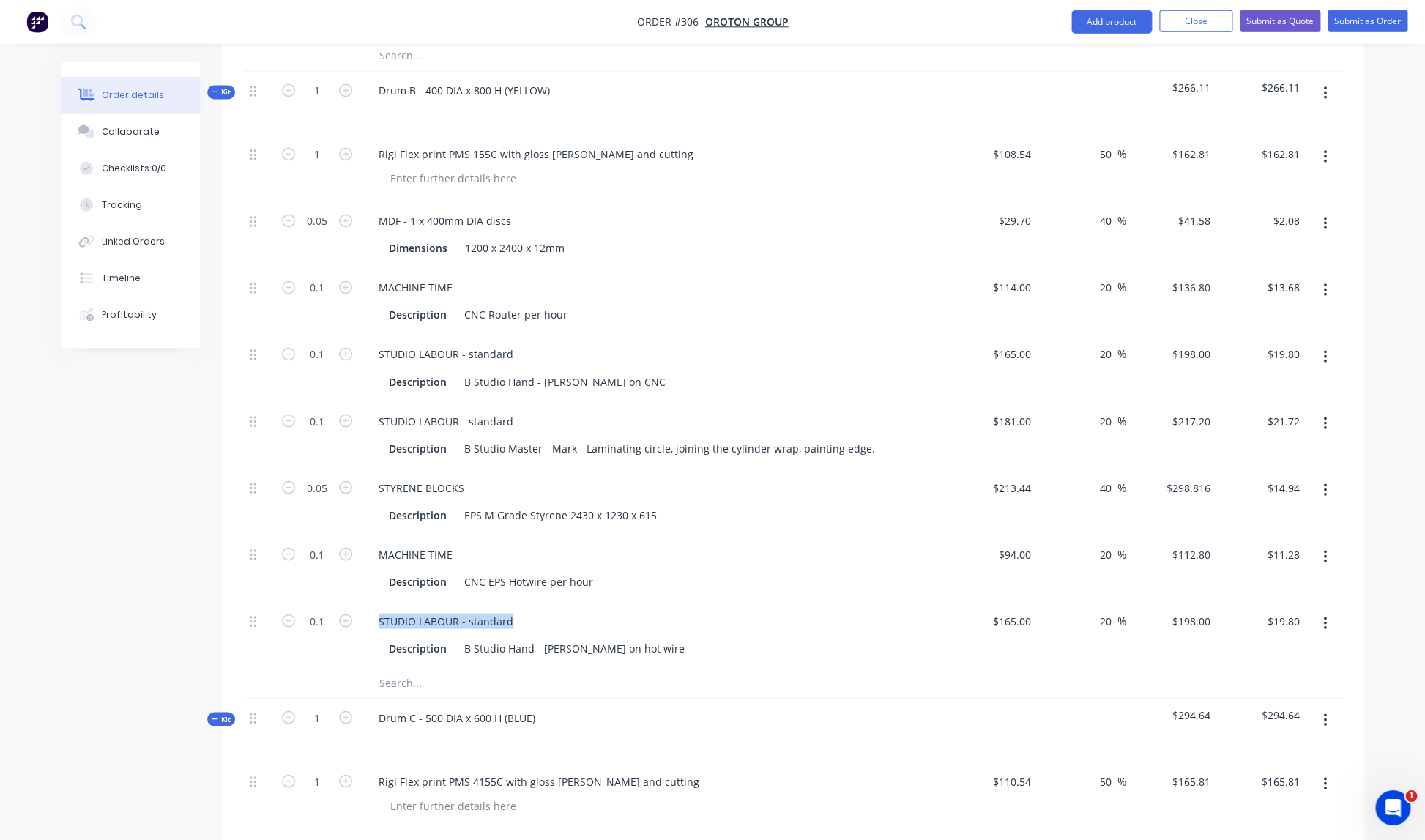
click at [678, 610] on div "STUDIO LABOUR - standard" at bounding box center [654, 620] width 574 height 21
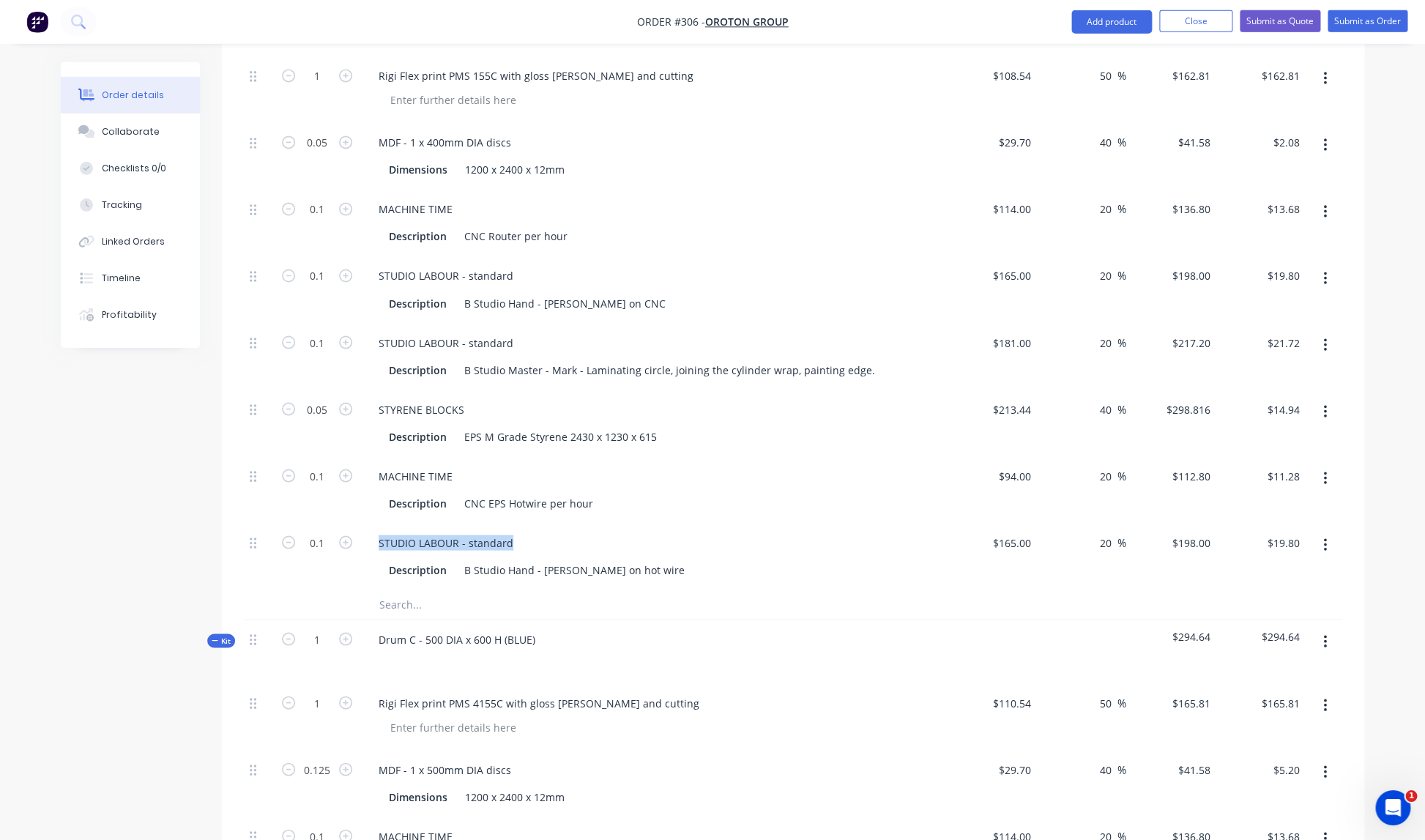
scroll to position [1127, 0]
click at [686, 564] on div "STUDIO LABOUR - standard Description B Studio Hand - [PERSON_NAME] on hot wire" at bounding box center [654, 555] width 586 height 67
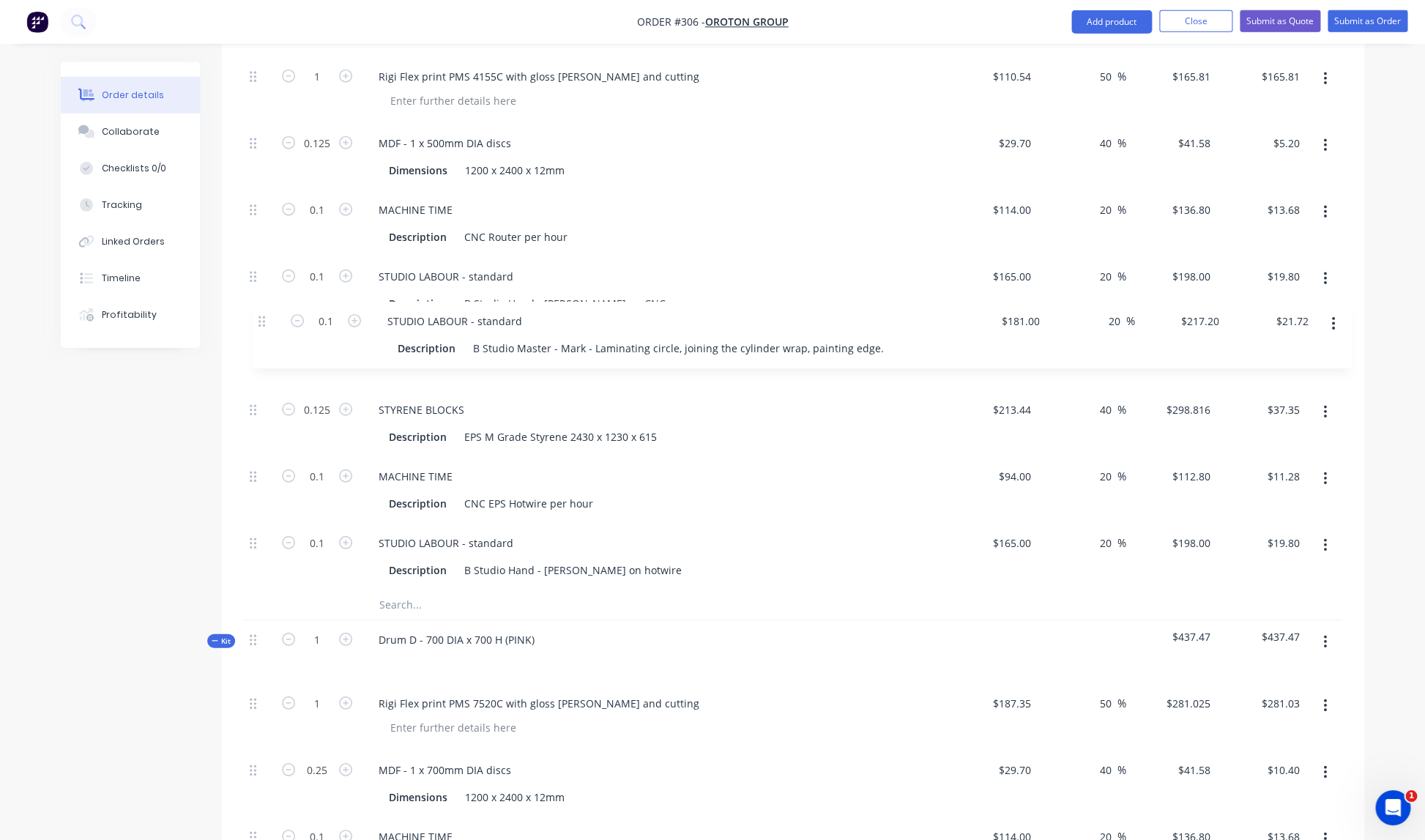
scroll to position [1750, 0]
drag, startPoint x: 253, startPoint y: 530, endPoint x: 262, endPoint y: 317, distance: 213.2
click at [263, 317] on div "1 Rigi Flex print PMS 4155C with gloss [PERSON_NAME] and cutting $110.54 $110.5…" at bounding box center [793, 326] width 1099 height 533
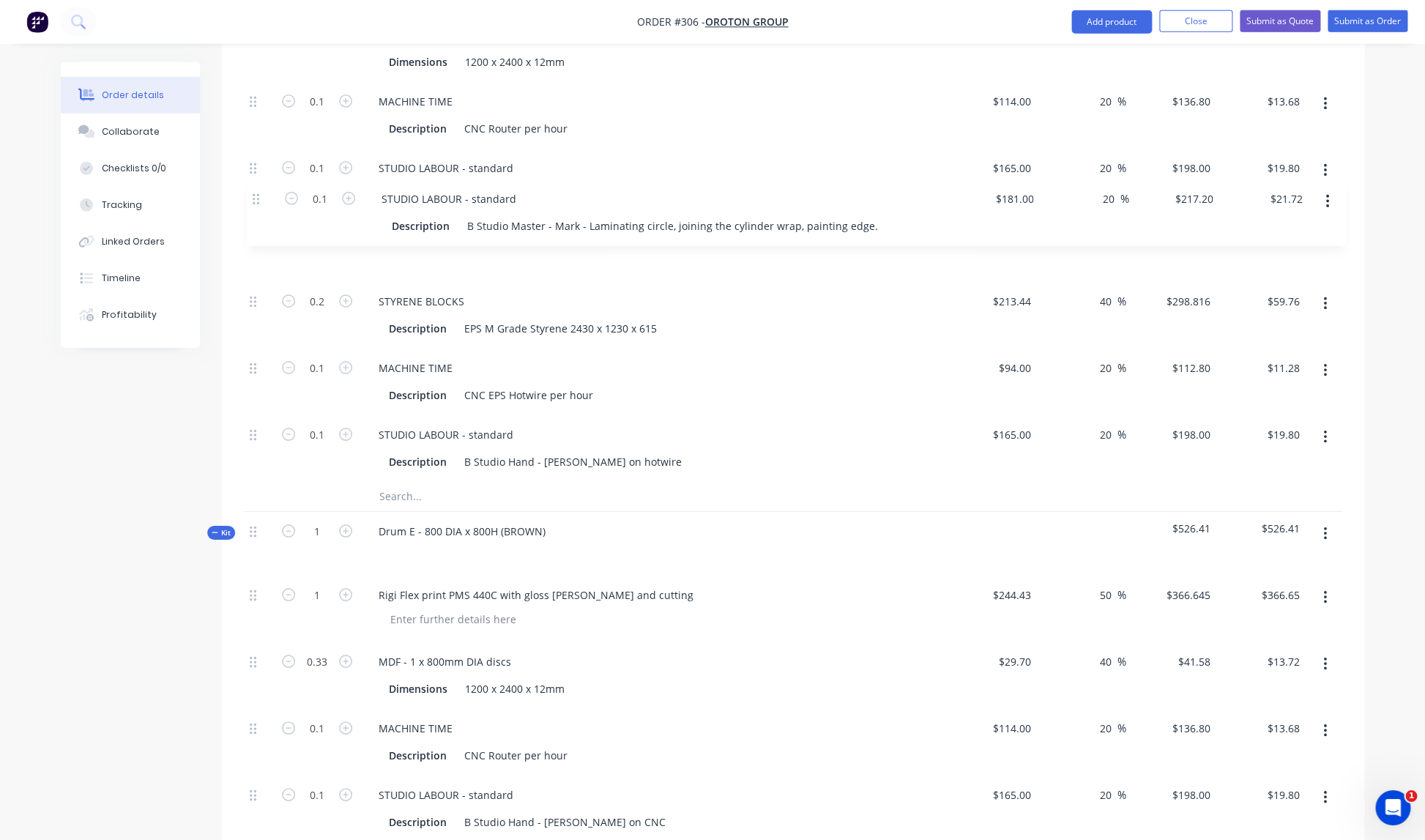
scroll to position [2483, 0]
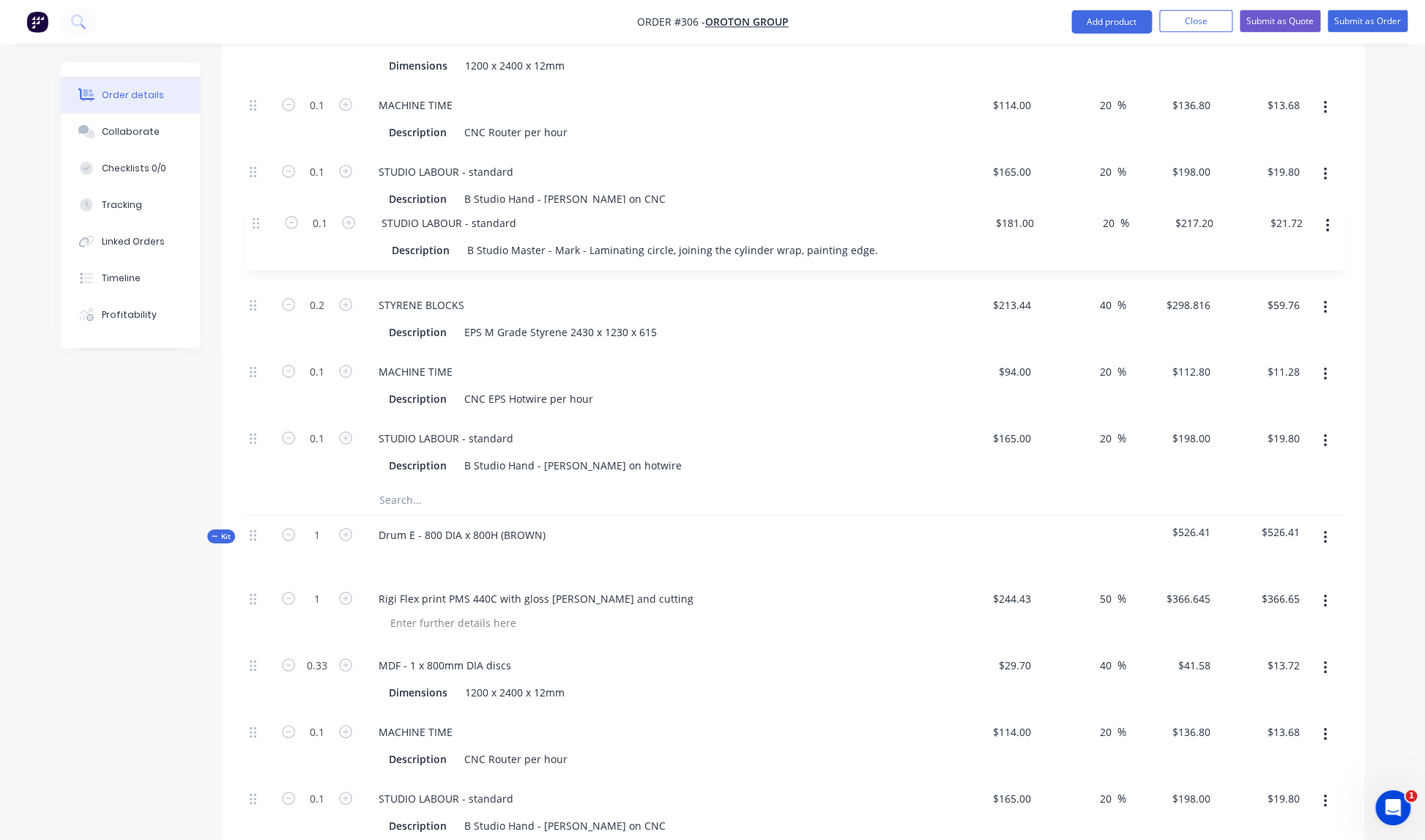
drag, startPoint x: 252, startPoint y: 404, endPoint x: 255, endPoint y: 221, distance: 183.0
click at [255, 221] on div "1 Rigi Flex print PMS 7520C with gloss [PERSON_NAME] and cutting $187.35 $187.3…" at bounding box center [793, 218] width 1099 height 533
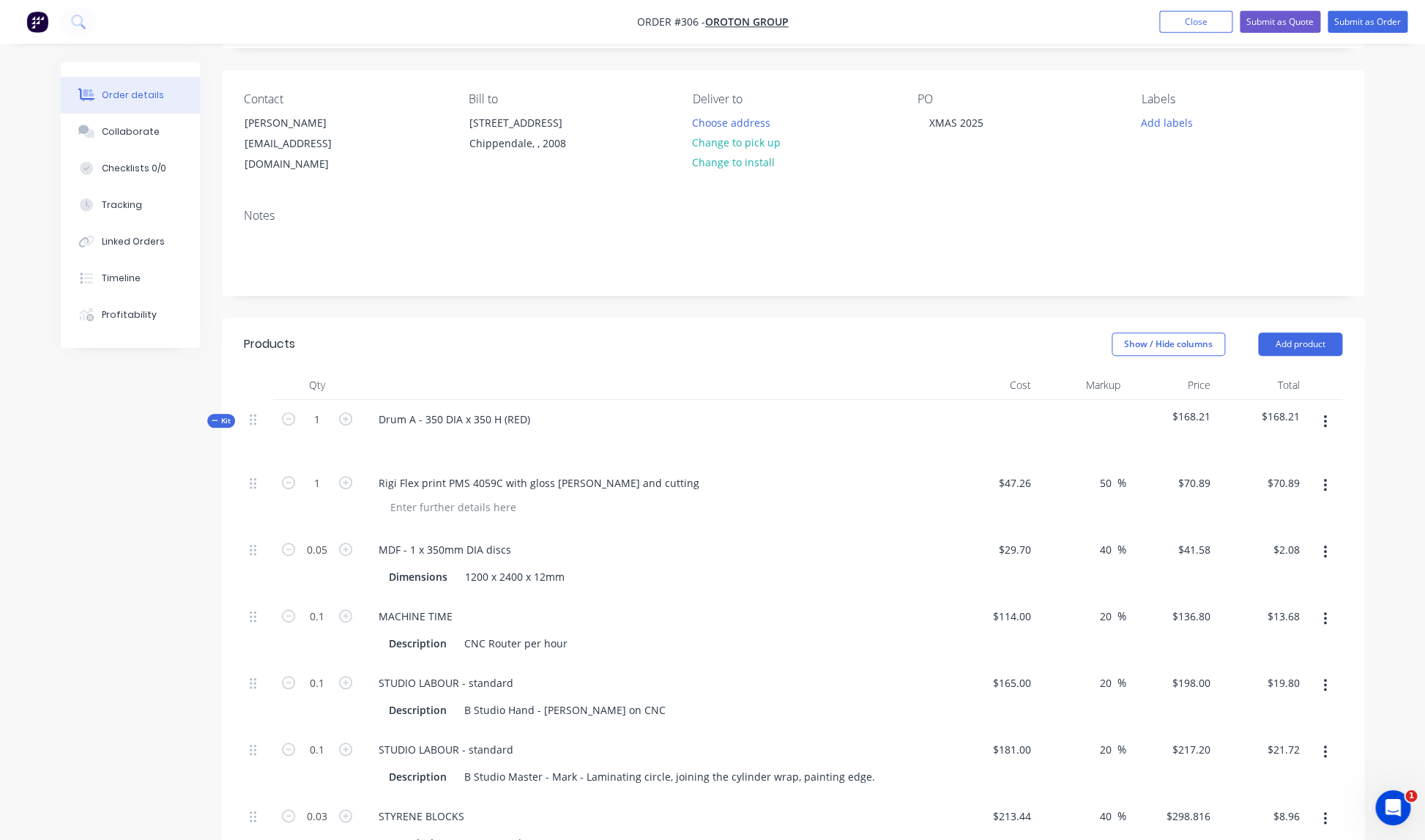
scroll to position [0, 0]
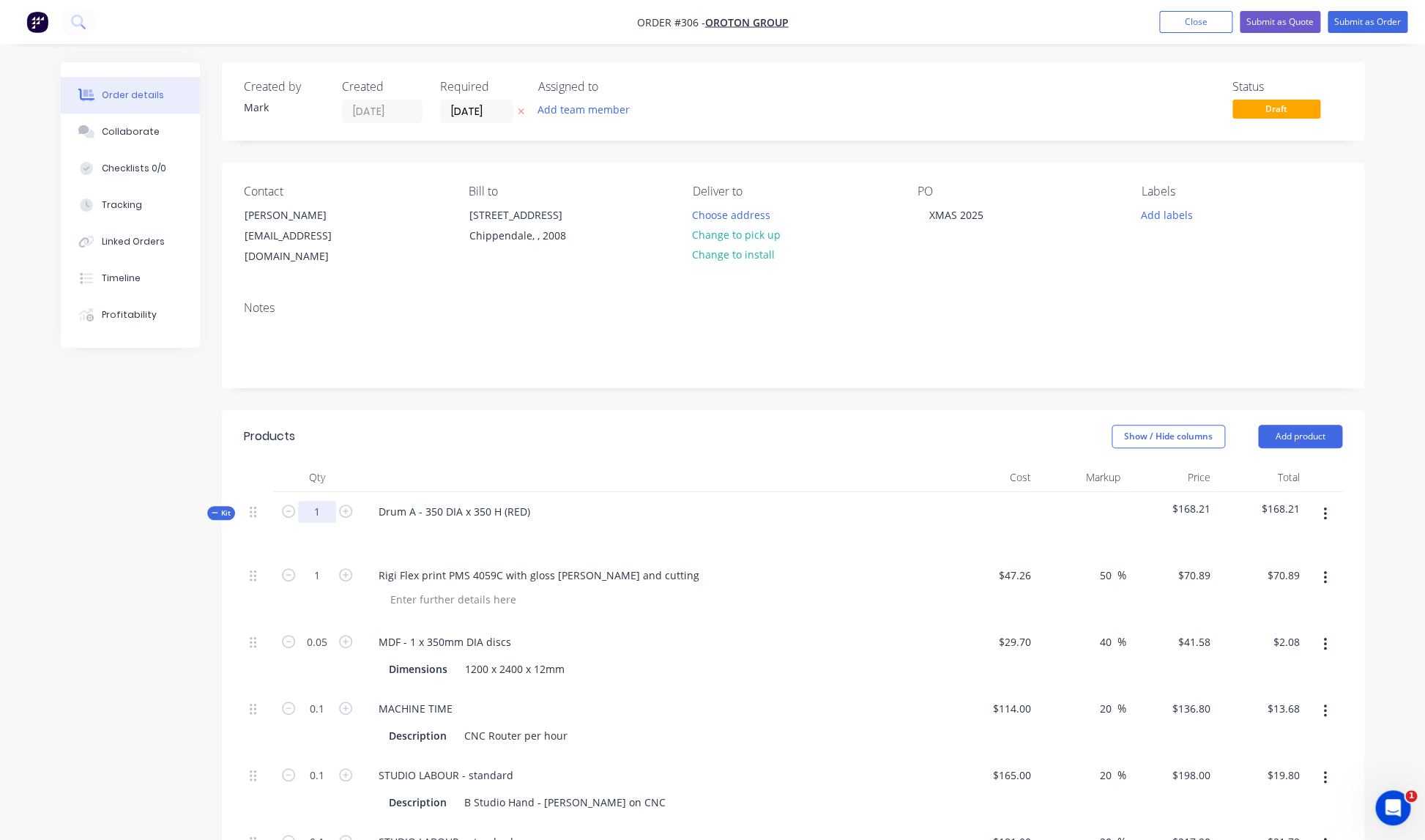
click at [322, 500] on input "1" at bounding box center [316, 511] width 38 height 22
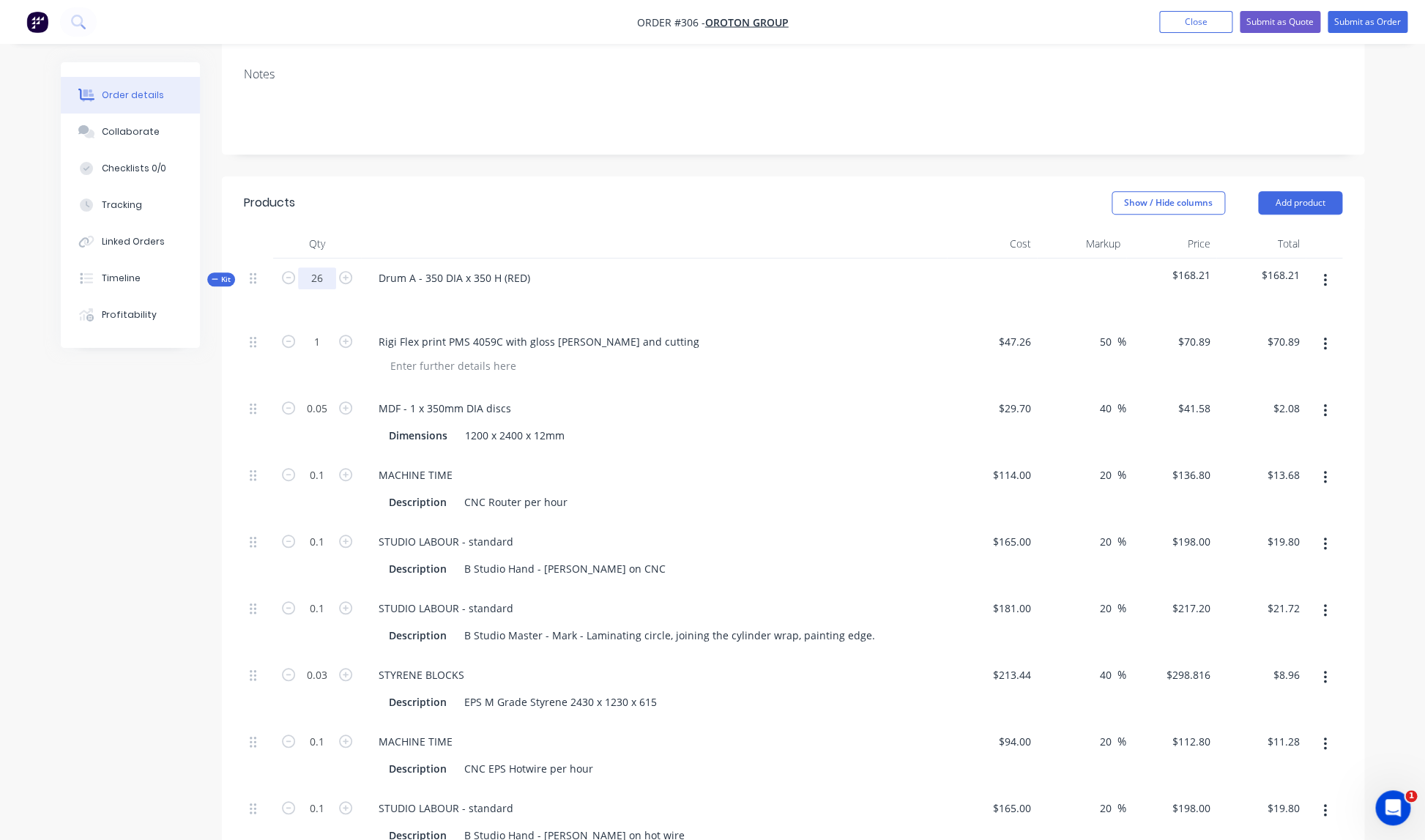
type input "26"
click at [697, 531] on div "STUDIO LABOUR - standard" at bounding box center [654, 541] width 574 height 21
type input "26"
type input "1.3"
type input "2.6"
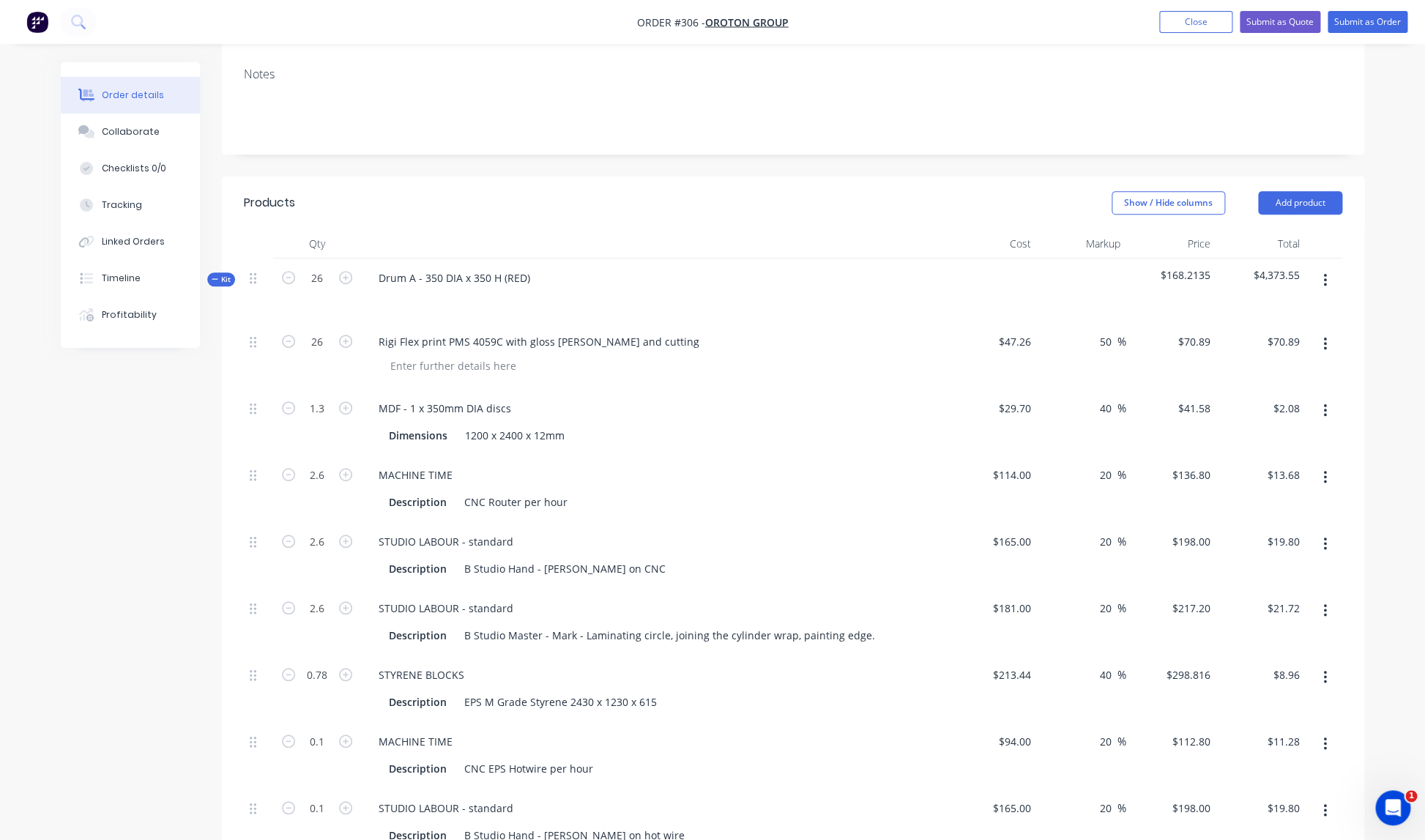
type input "2.6"
type input "0.78"
type input "2.6"
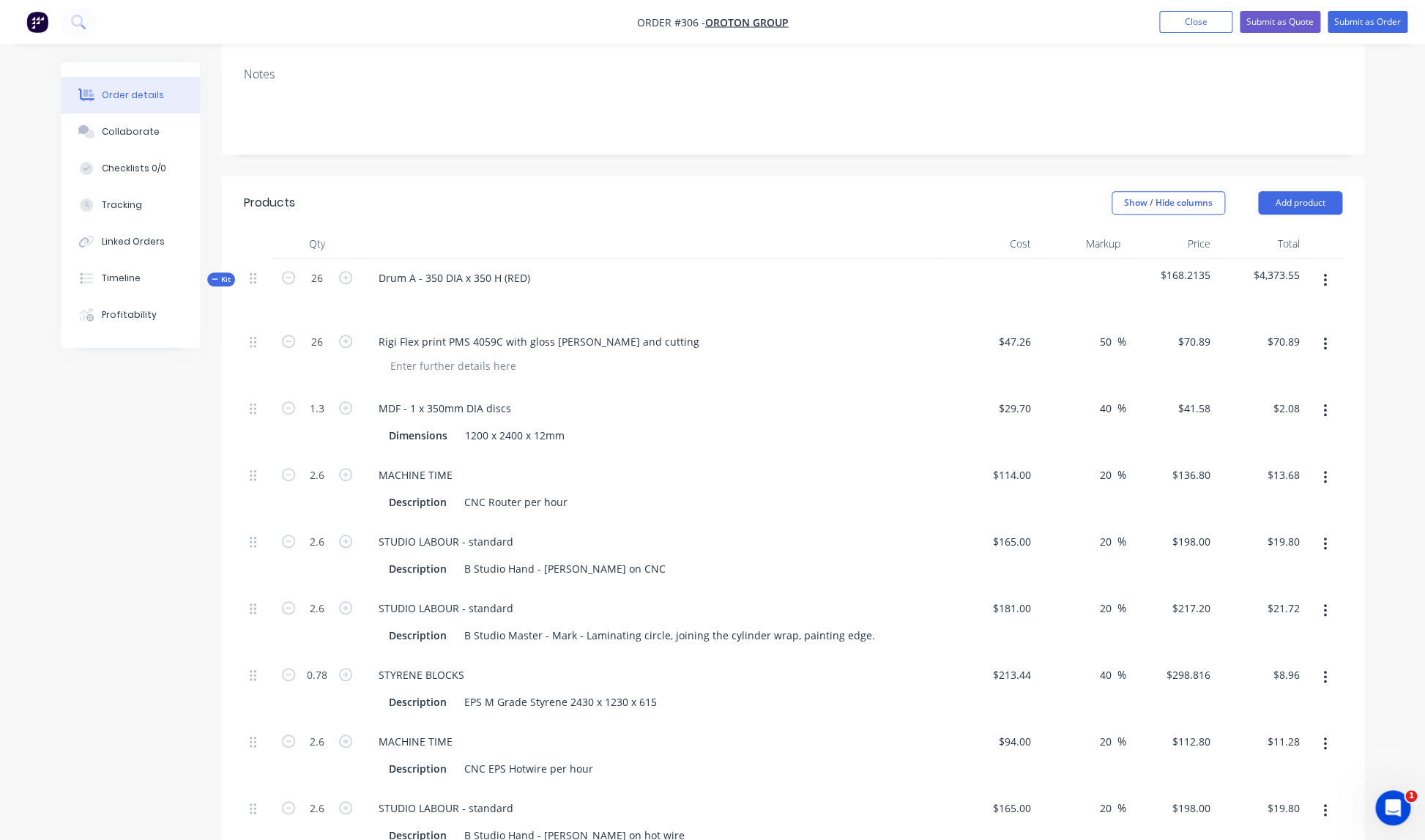
type input "$1,843.14"
type input "$54.05"
type input "$355.68"
type input "$514.80"
type input "$564.72"
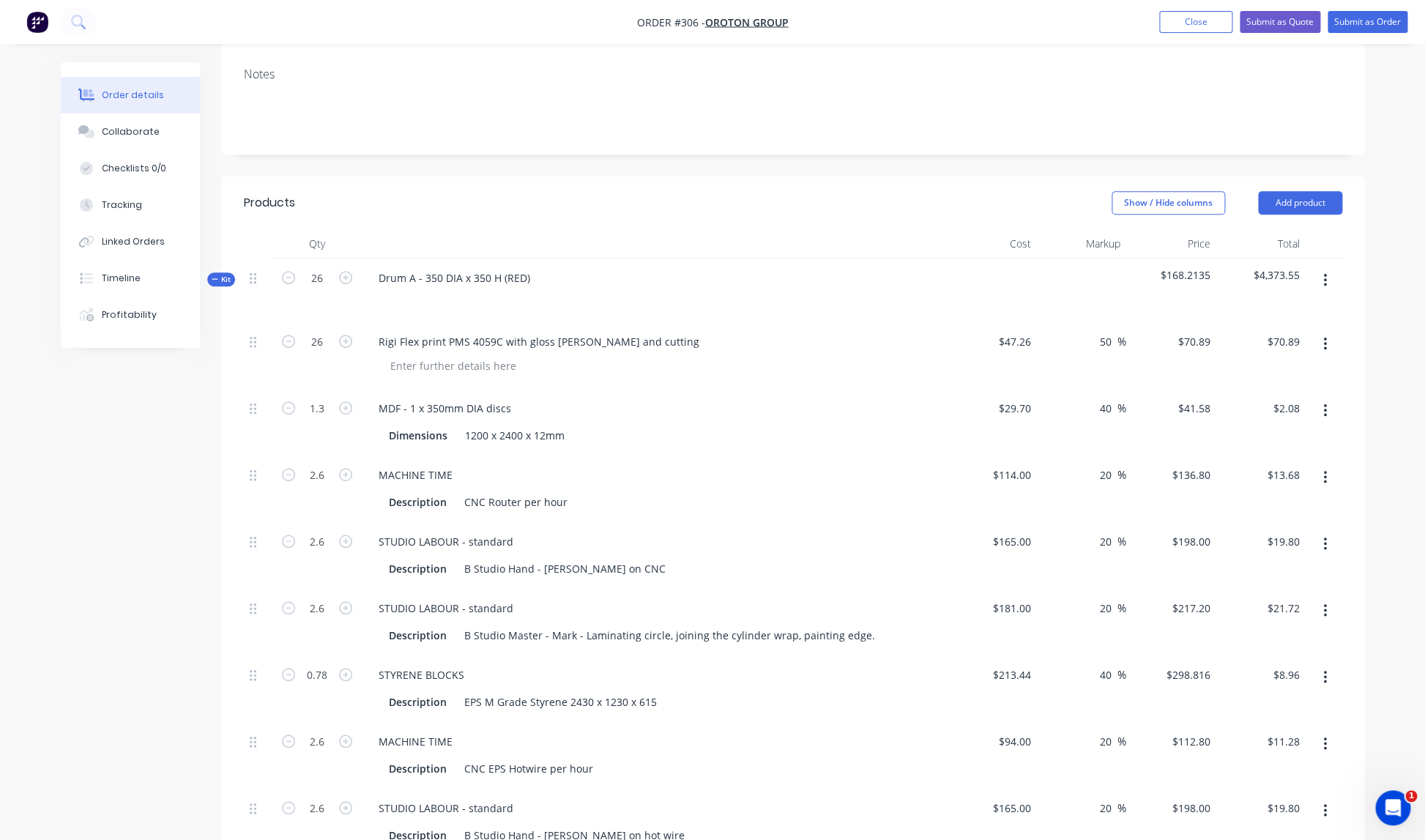
type input "$233.08"
type input "$293.28"
type input "$514.80"
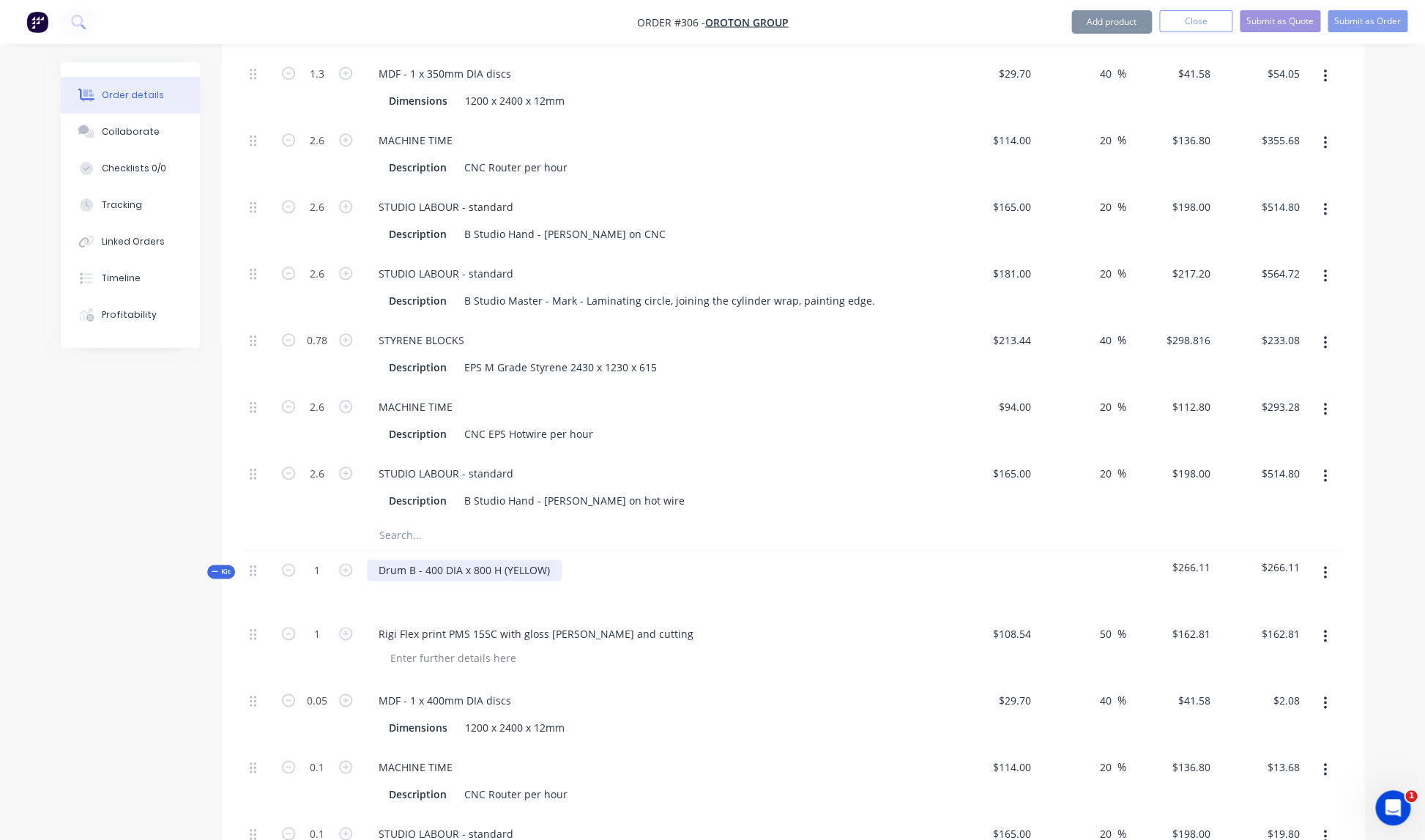
scroll to position [586, 0]
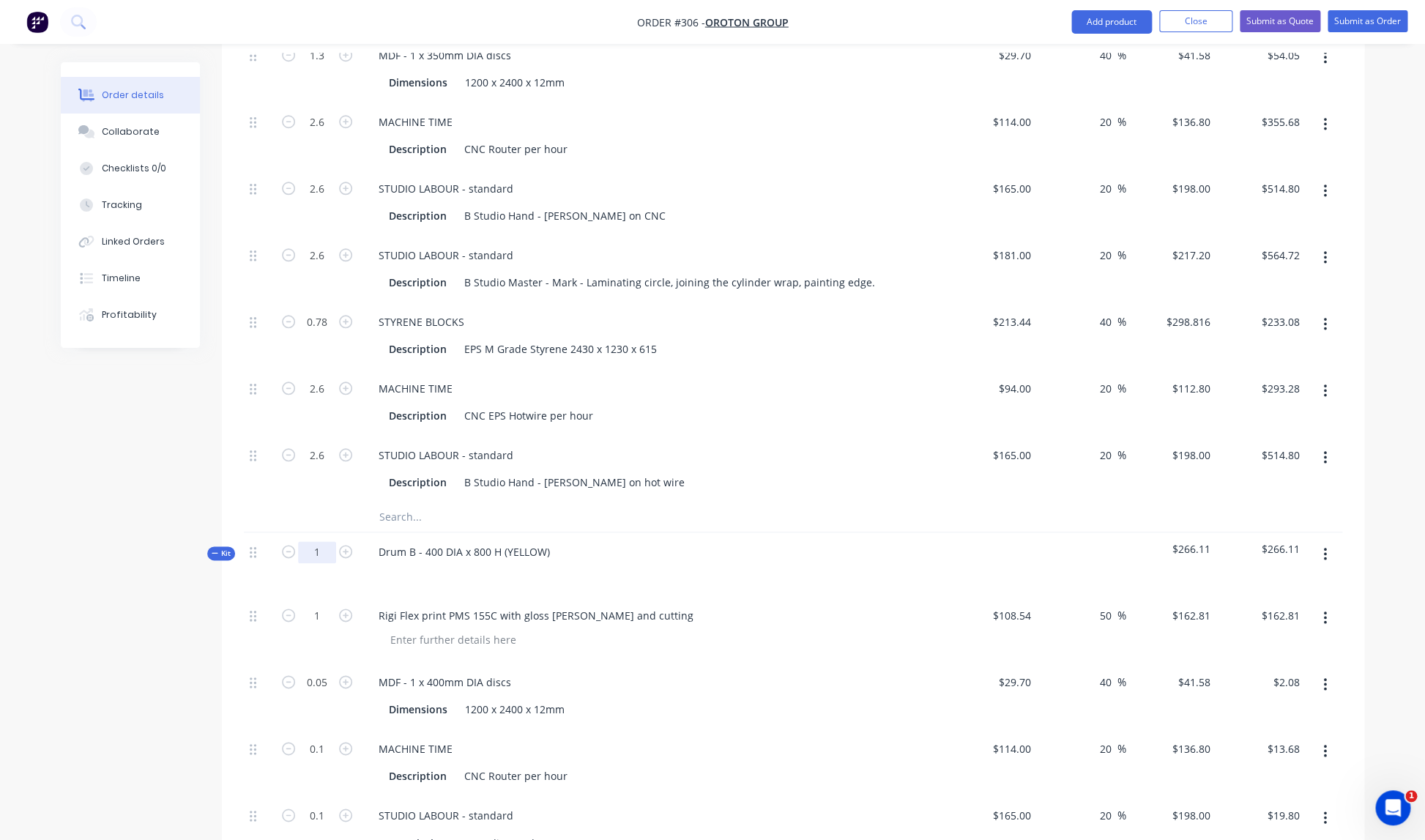
click at [327, 541] on input "1" at bounding box center [316, 551] width 38 height 22
type input "26"
type input "1.3"
type input "2.6"
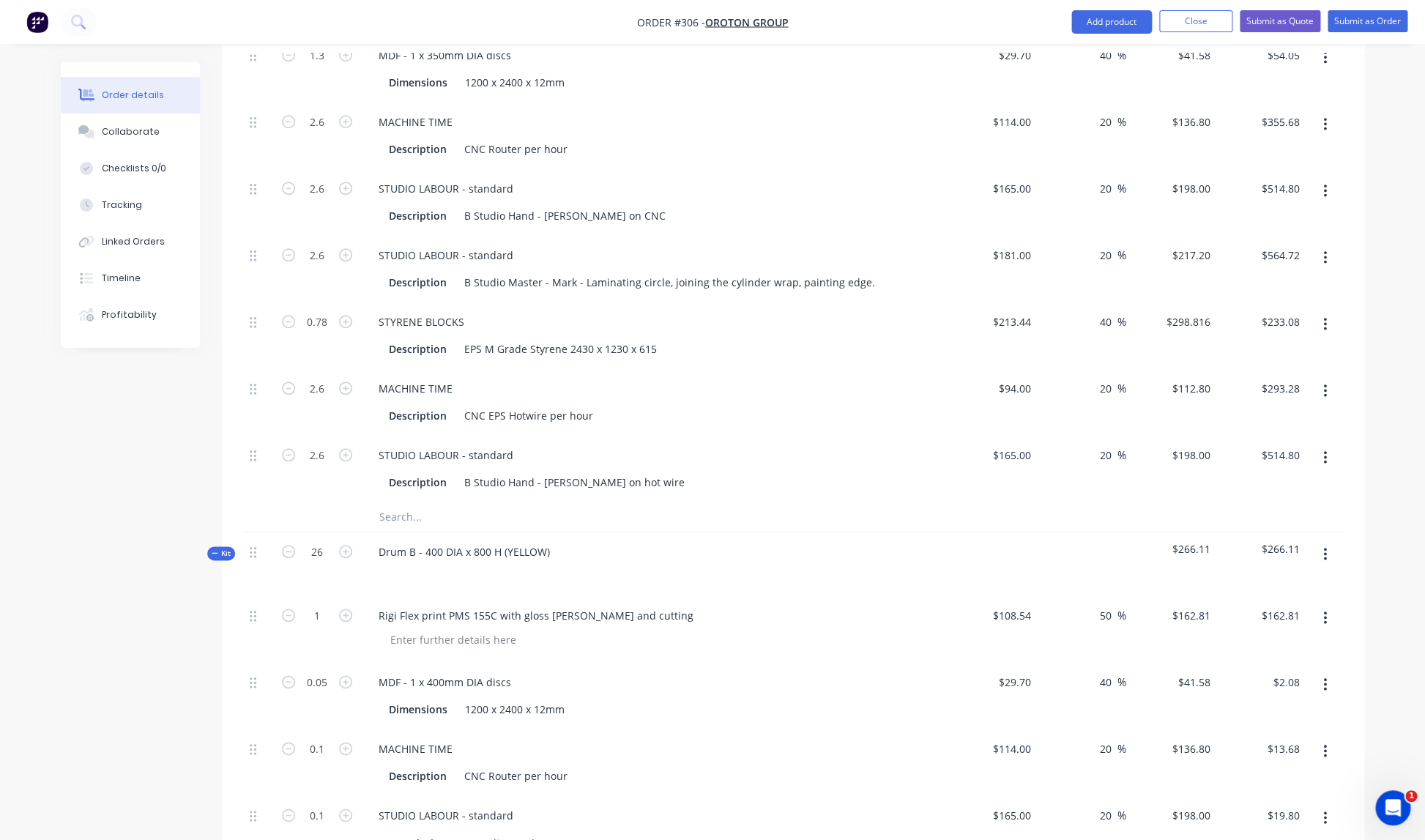
type input "2.6"
type input "1.3"
type input "2.6"
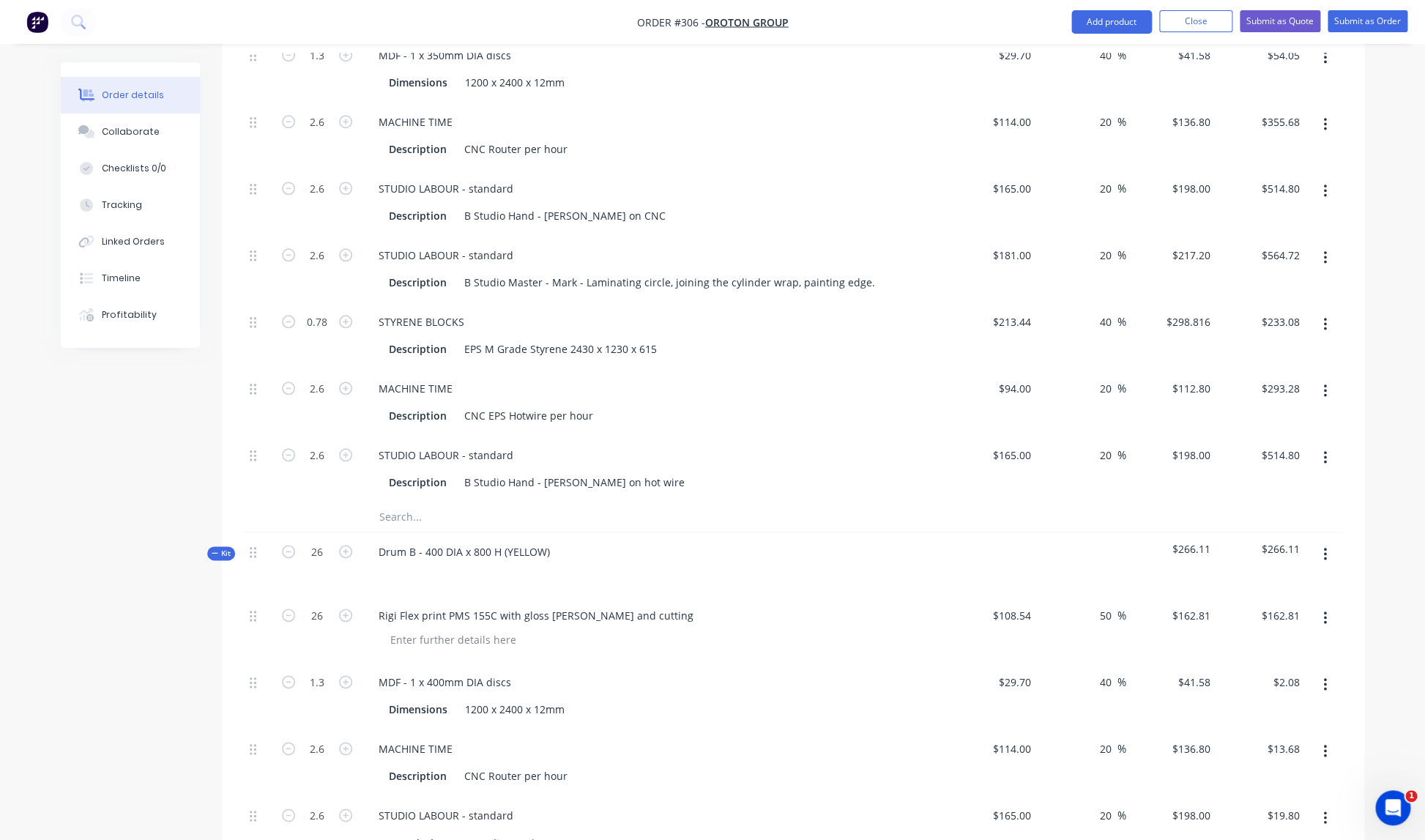
type input "$4,233.06"
type input "$54.05"
type input "$355.68"
type input "$514.80"
type input "$564.72"
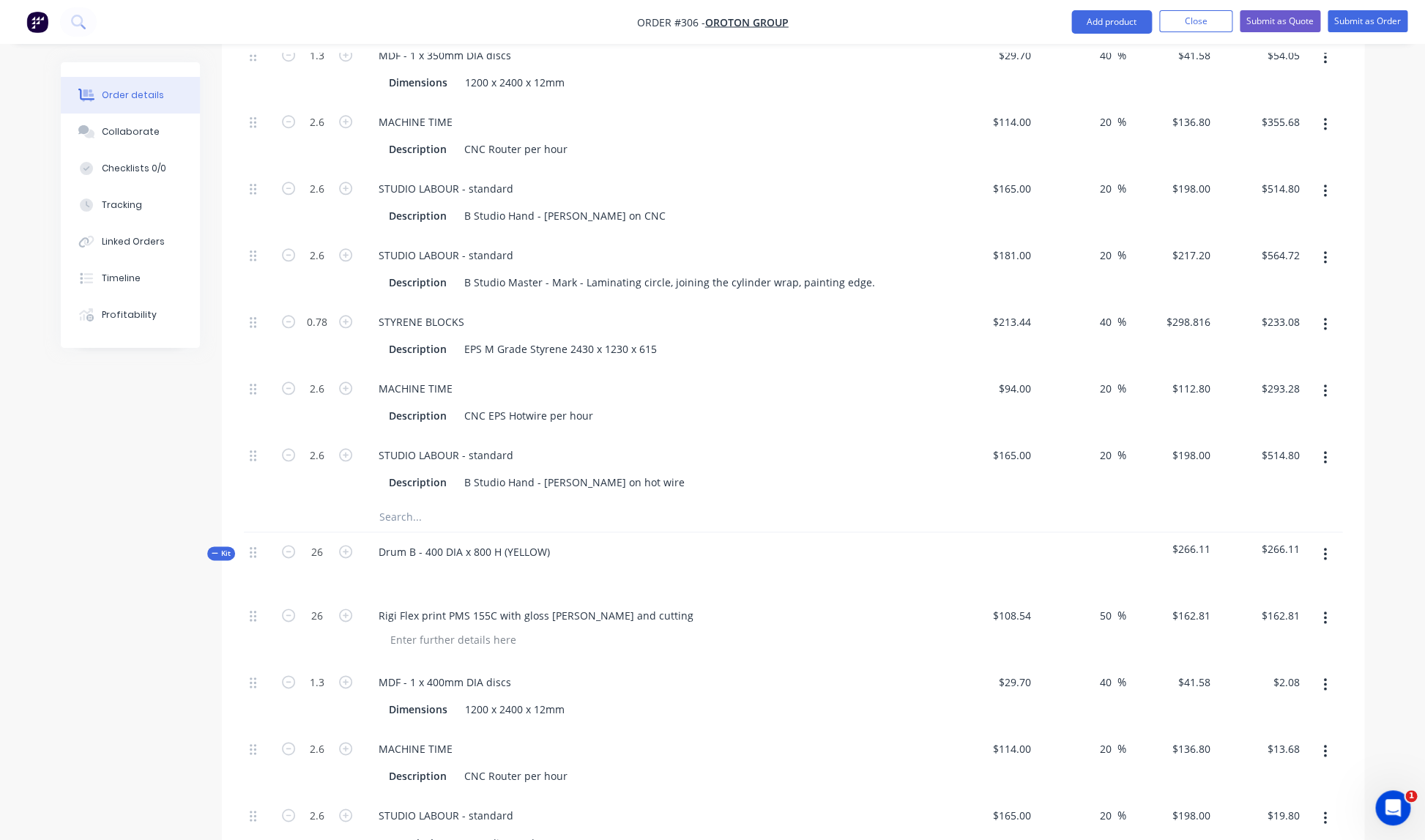
type input "$388.46"
type input "$293.28"
type input "$514.80"
click at [732, 562] on div at bounding box center [654, 572] width 574 height 21
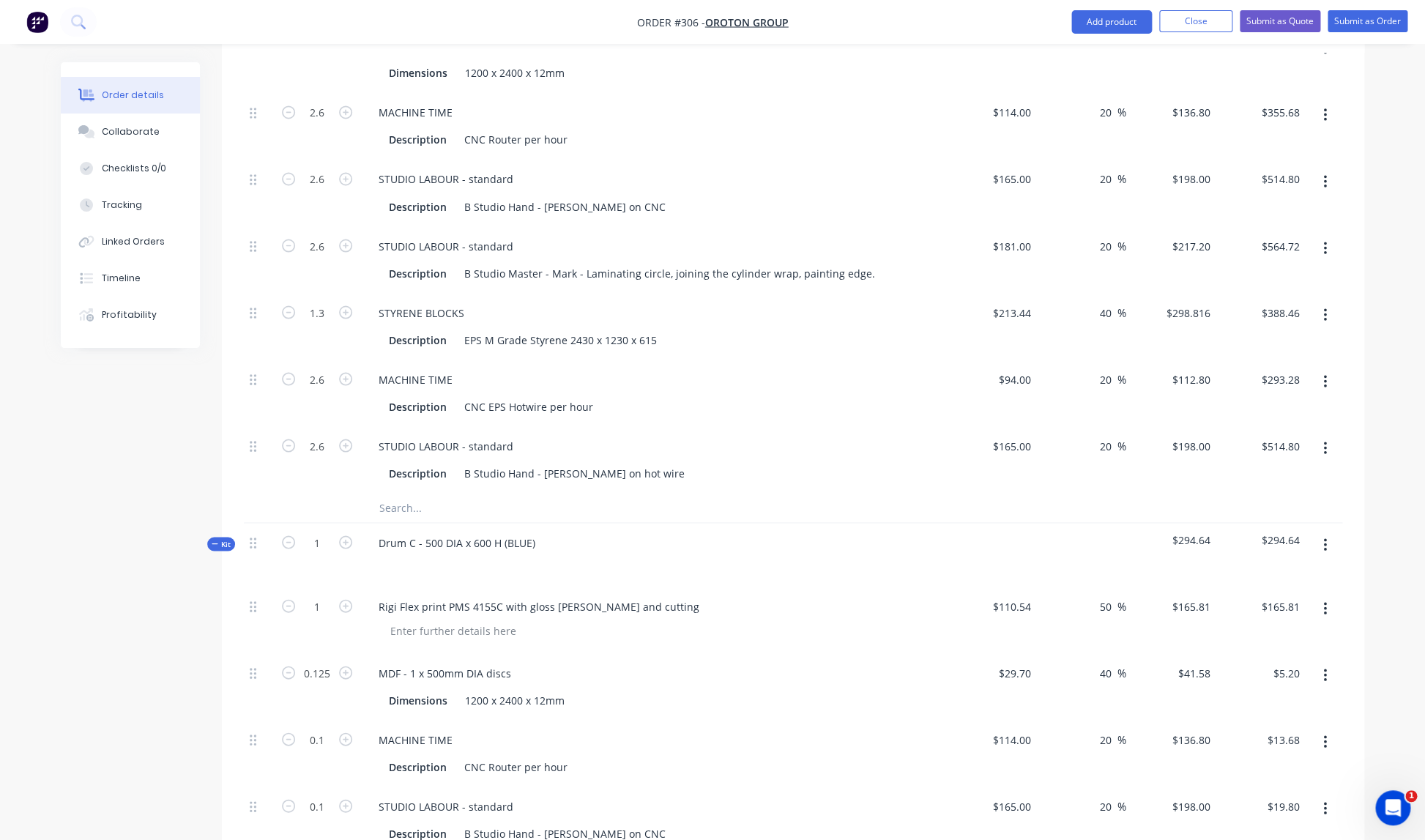
scroll to position [1230, 0]
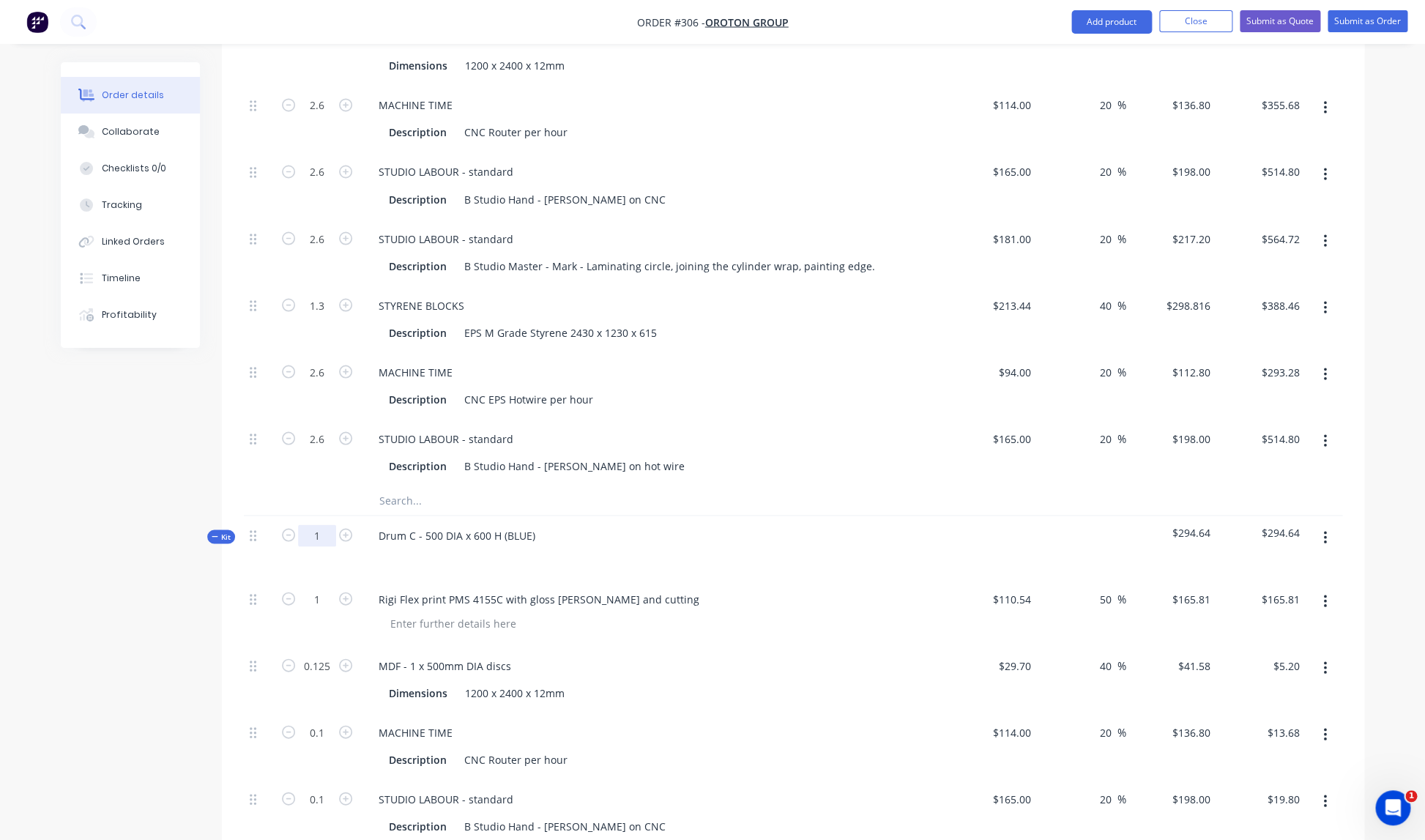
click at [326, 525] on input "1" at bounding box center [316, 535] width 38 height 22
type input "26"
type input "3.25"
type input "2.6"
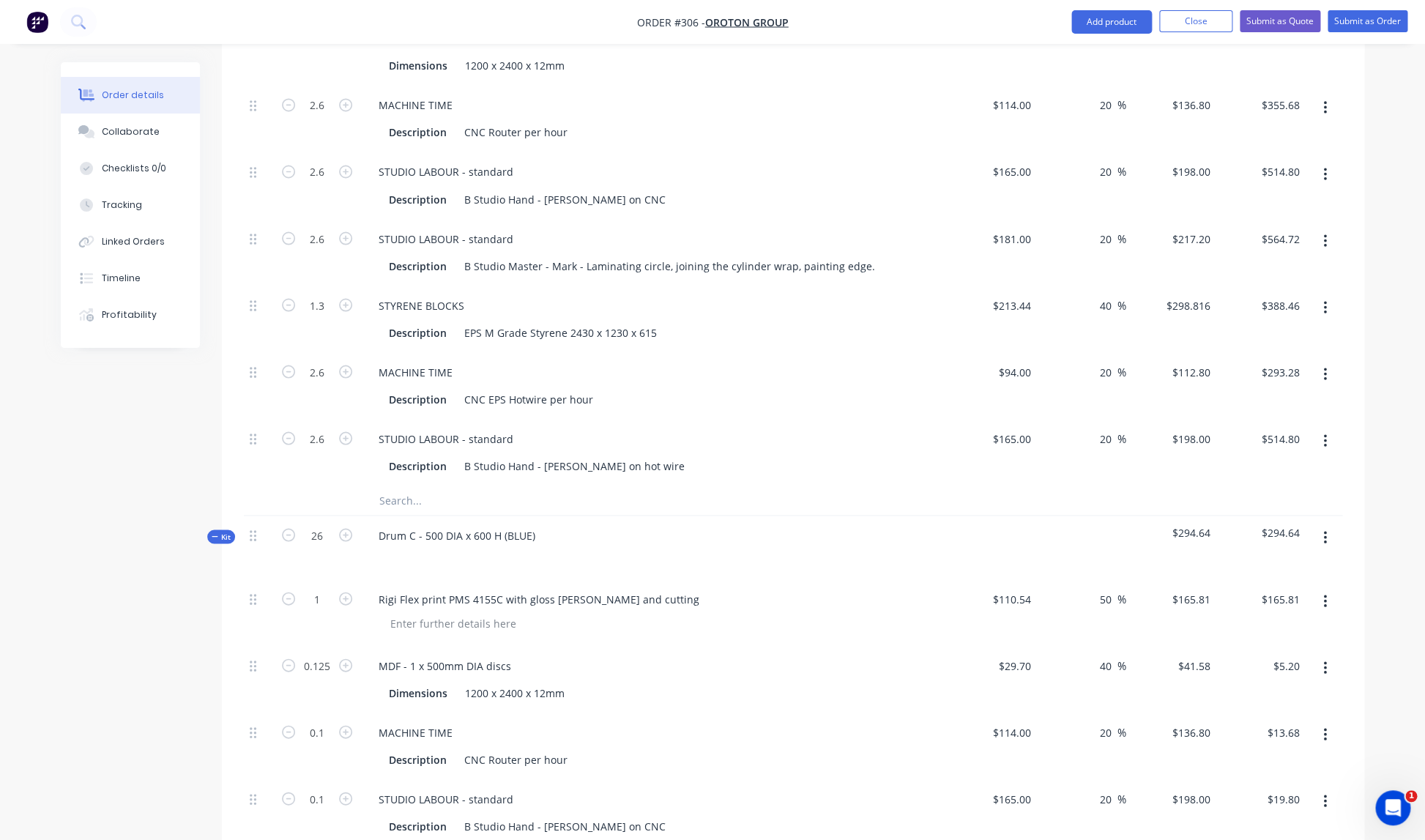
type input "2.6"
type input "3.25"
type input "2.6"
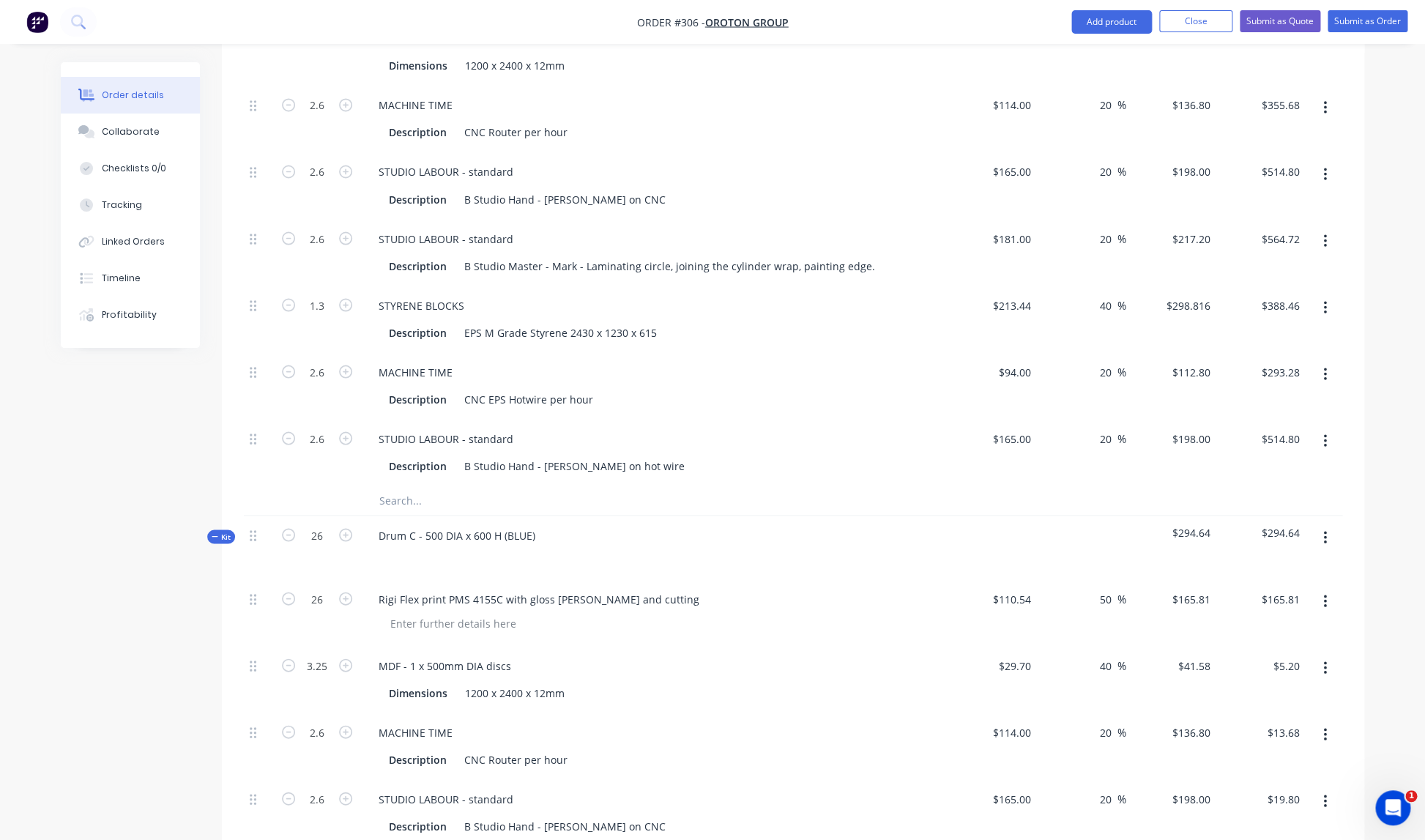
type input "$4,311.06"
type input "$135.14"
type input "$355.68"
type input "$514.80"
type input "$564.72"
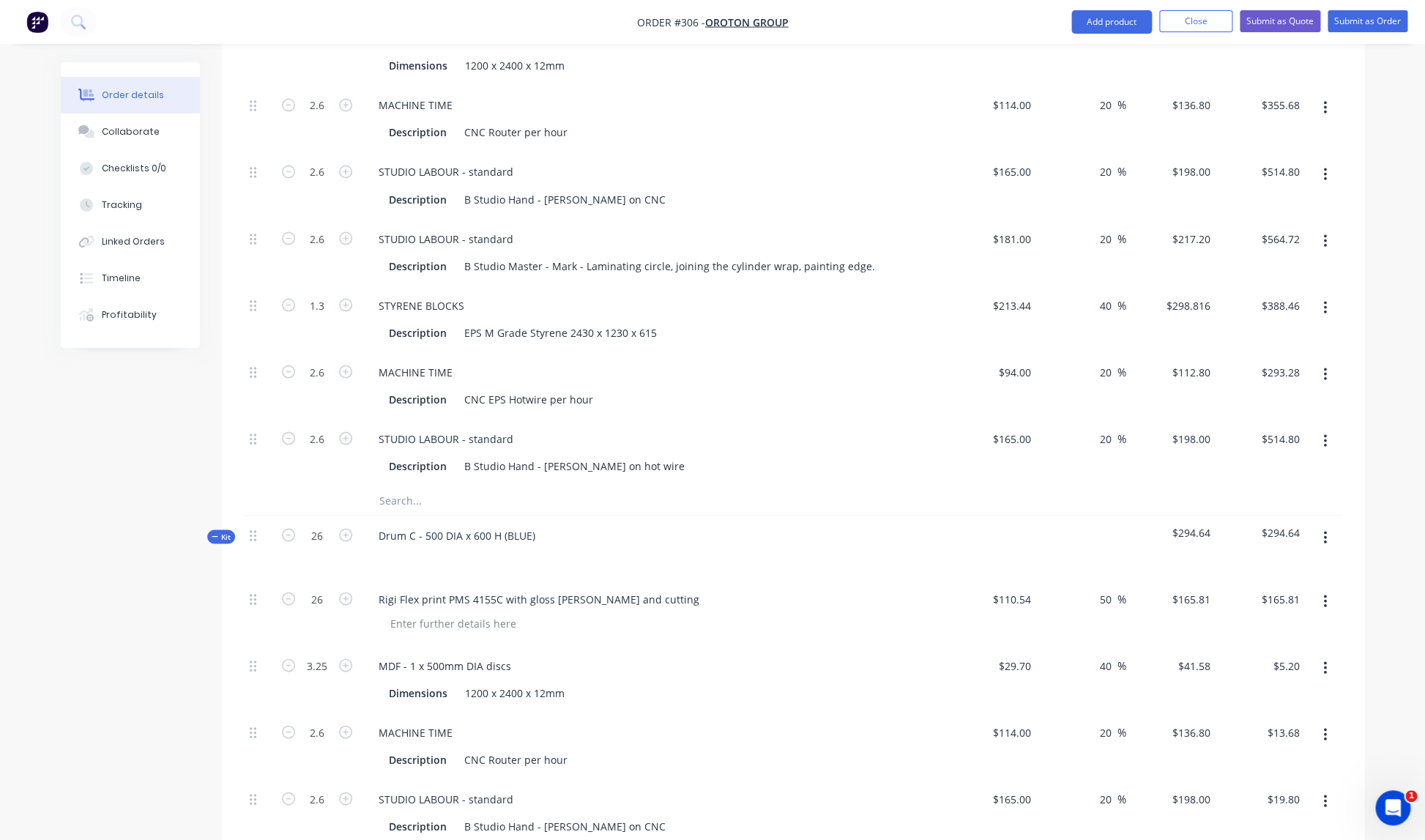
type input "$971.15"
type input "$293.28"
type input "$514.80"
click at [717, 552] on div "Drum C - 500 DIA x 600 H (BLUE)" at bounding box center [654, 547] width 586 height 63
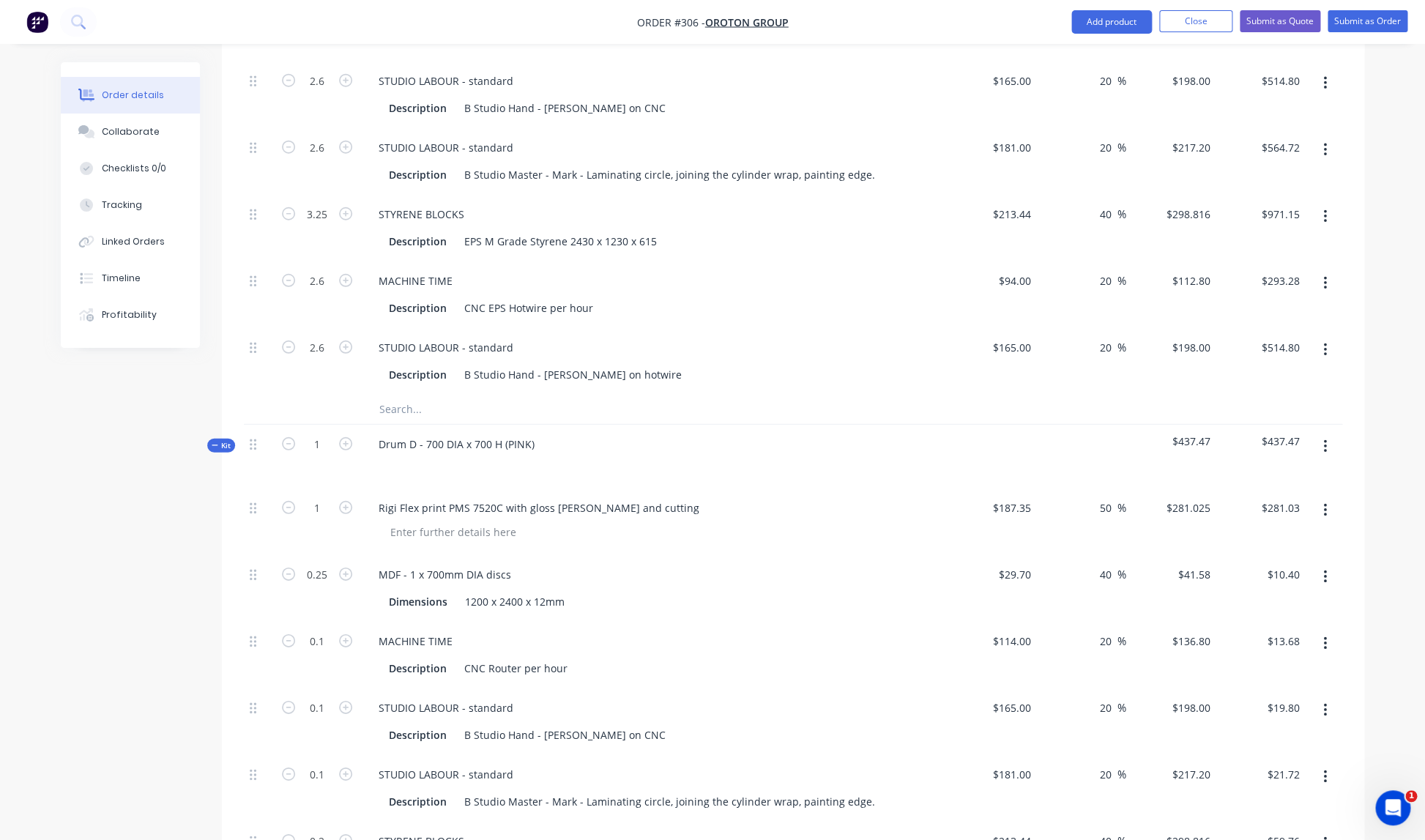
scroll to position [1956, 0]
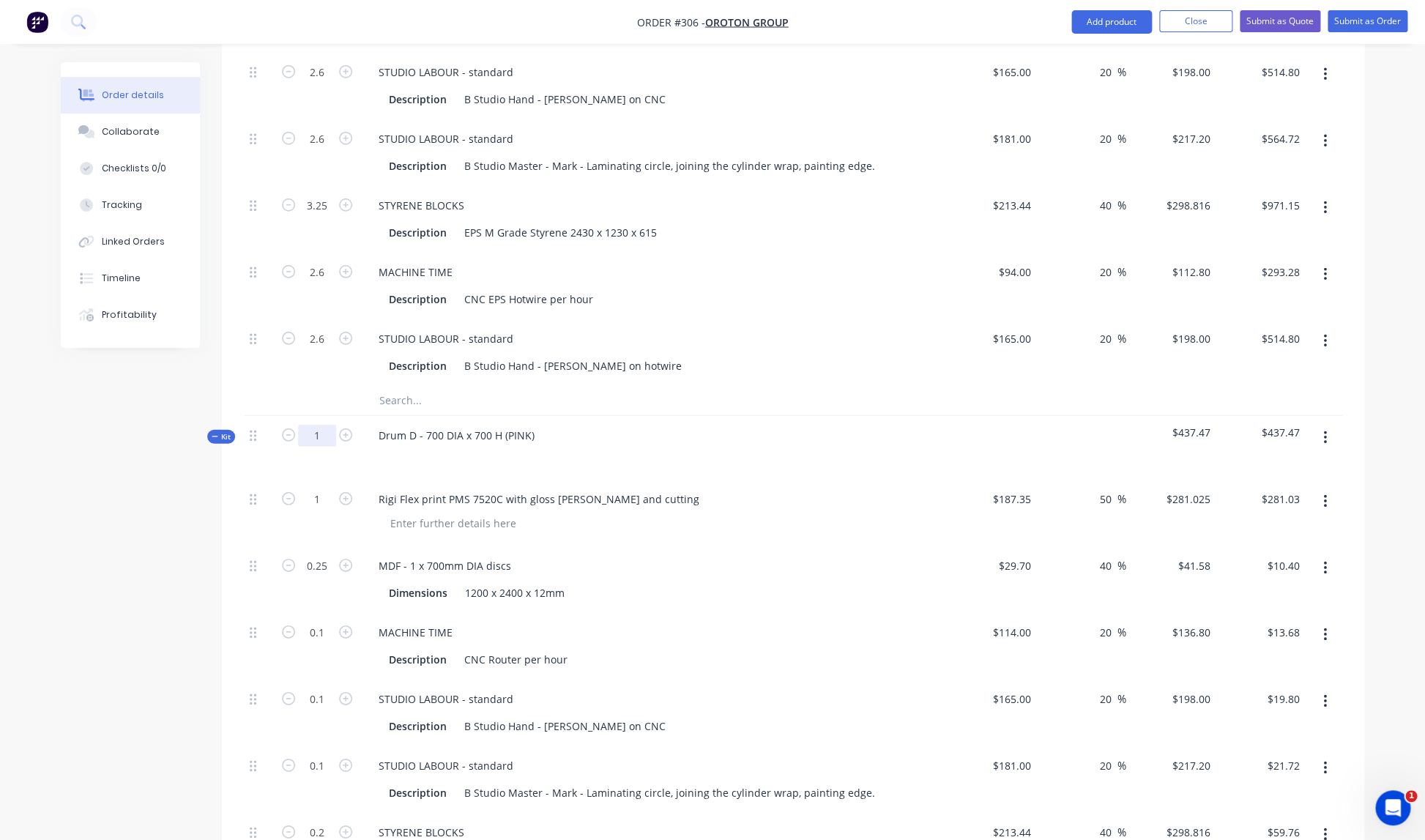
click at [330, 425] on input "1" at bounding box center [316, 435] width 38 height 22
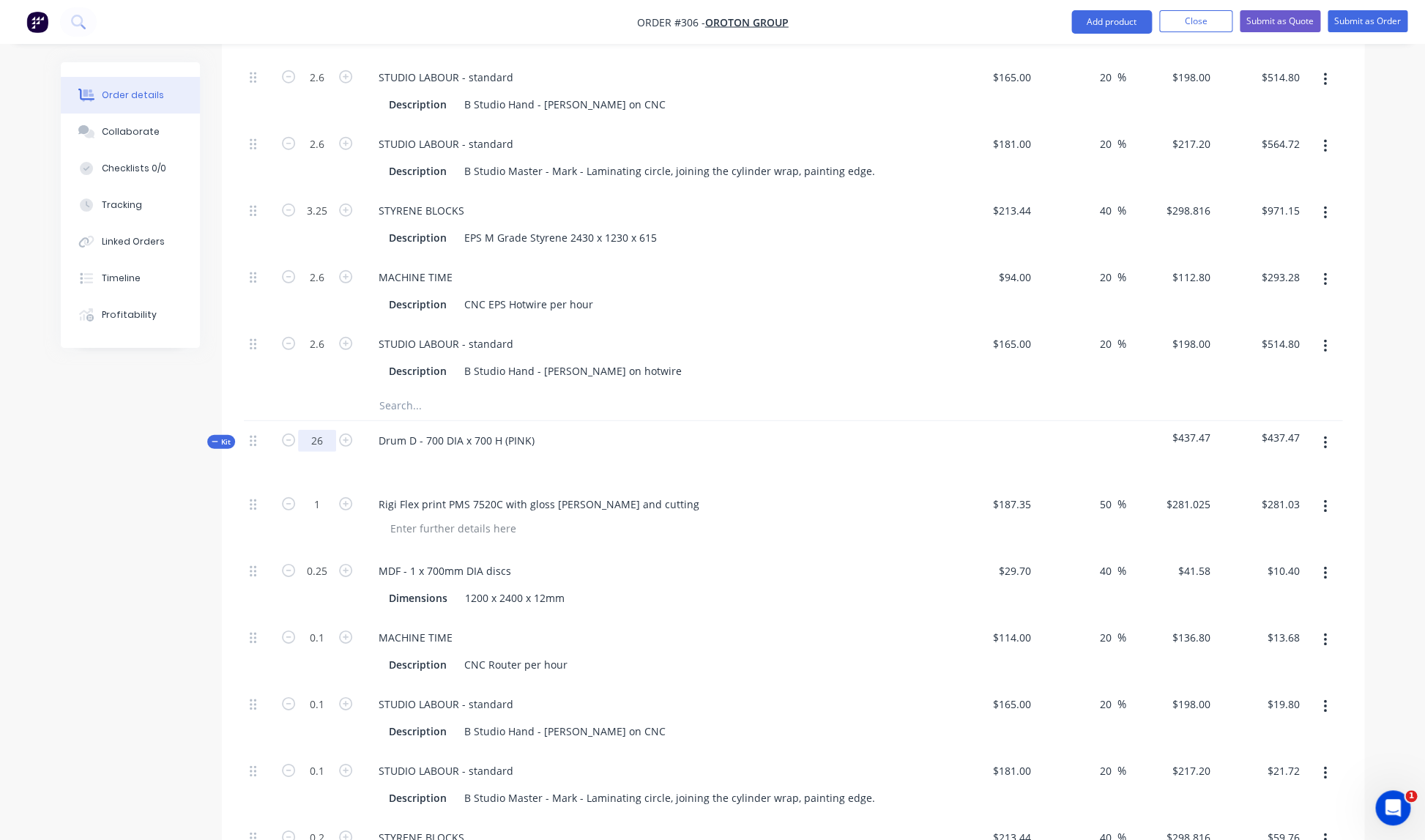
type input "26"
click at [730, 517] on div at bounding box center [659, 528] width 562 height 21
type input "26"
type input "$7,306.65"
type input "6.5"
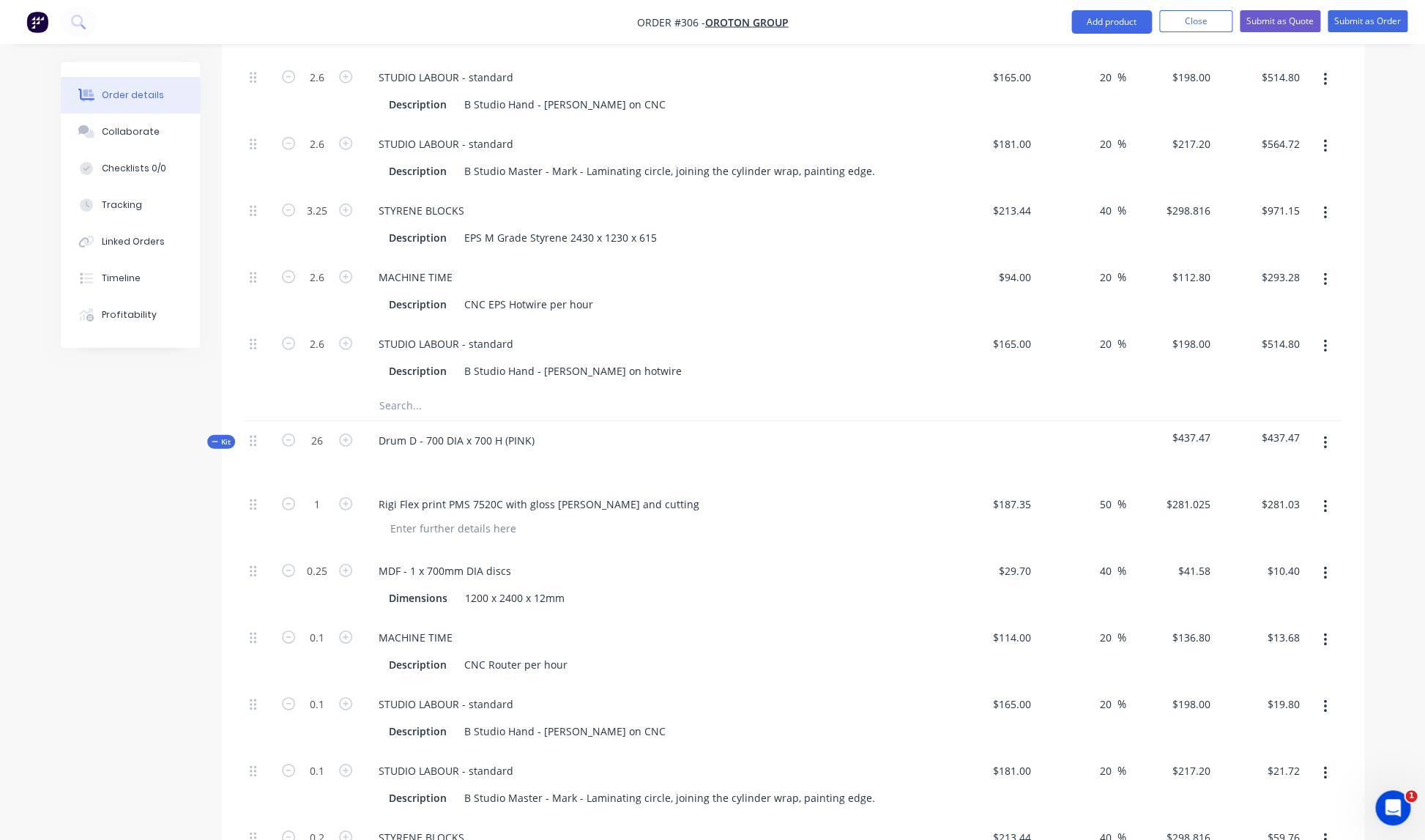
type input "$270.27"
type input "2.6"
type input "$355.68"
type input "2.6"
type input "$514.80"
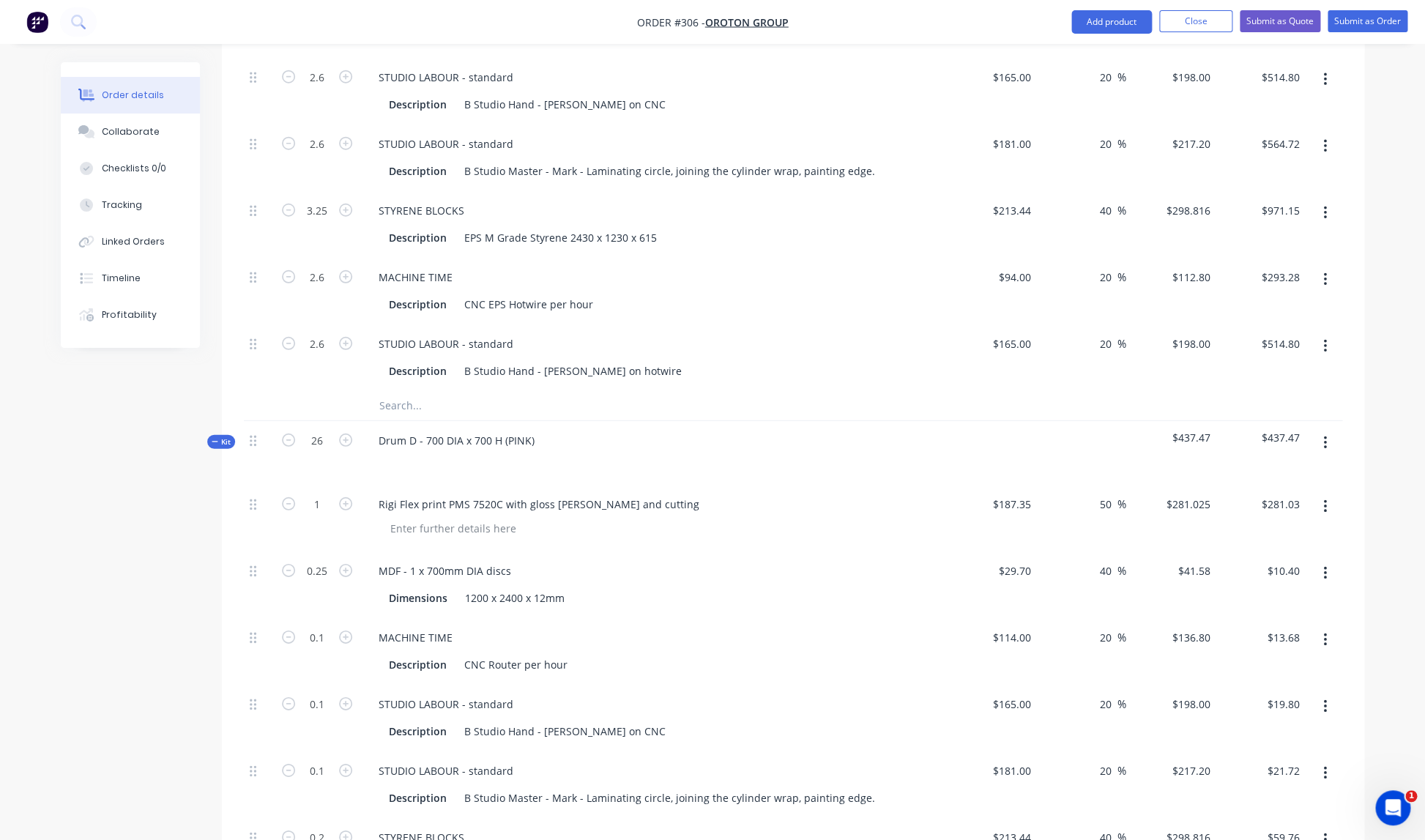
type input "2.6"
type input "$564.72"
type input "5.2"
type input "$1,553.84"
type input "2.6"
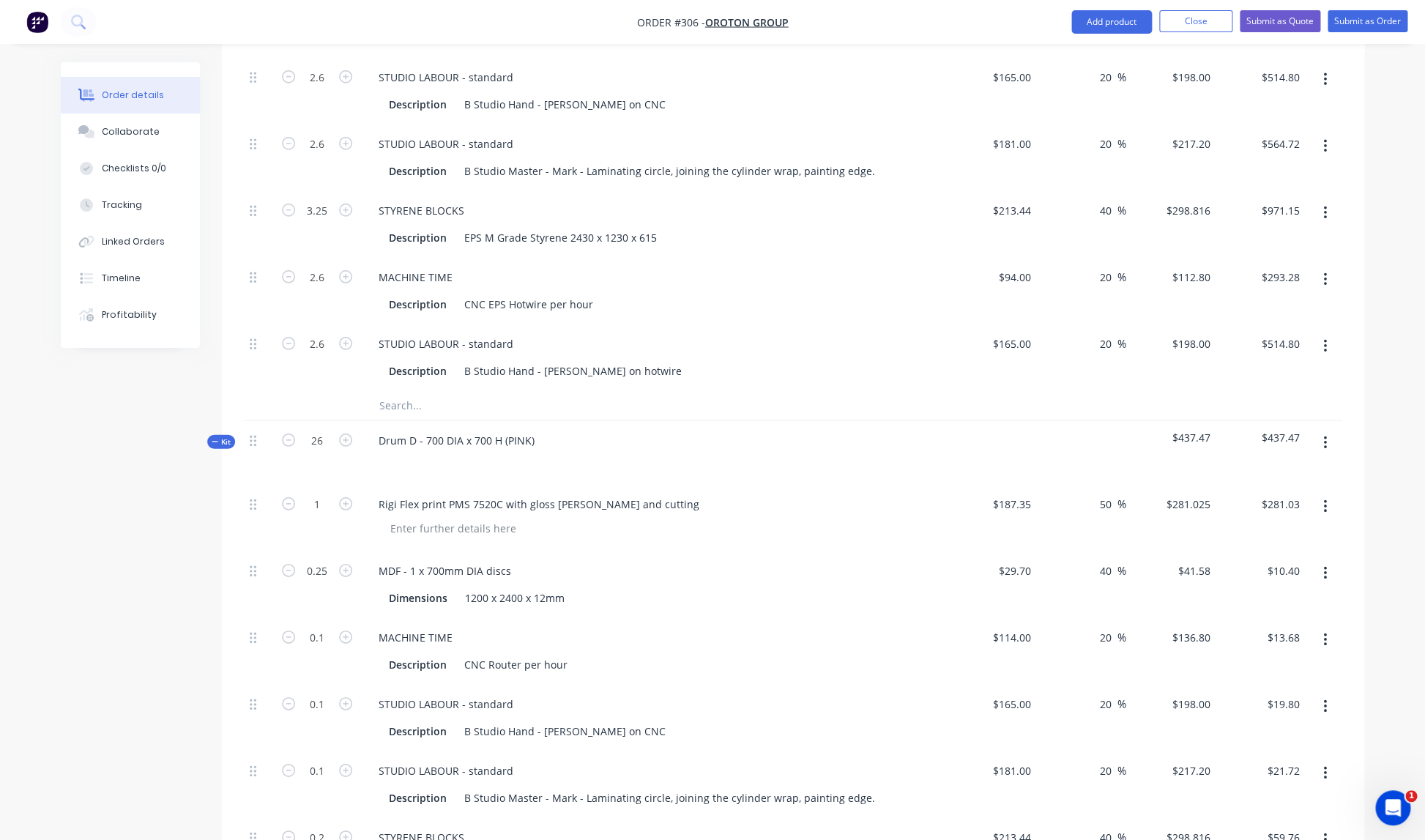
type input "$293.28"
type input "2.6"
type input "$514.80"
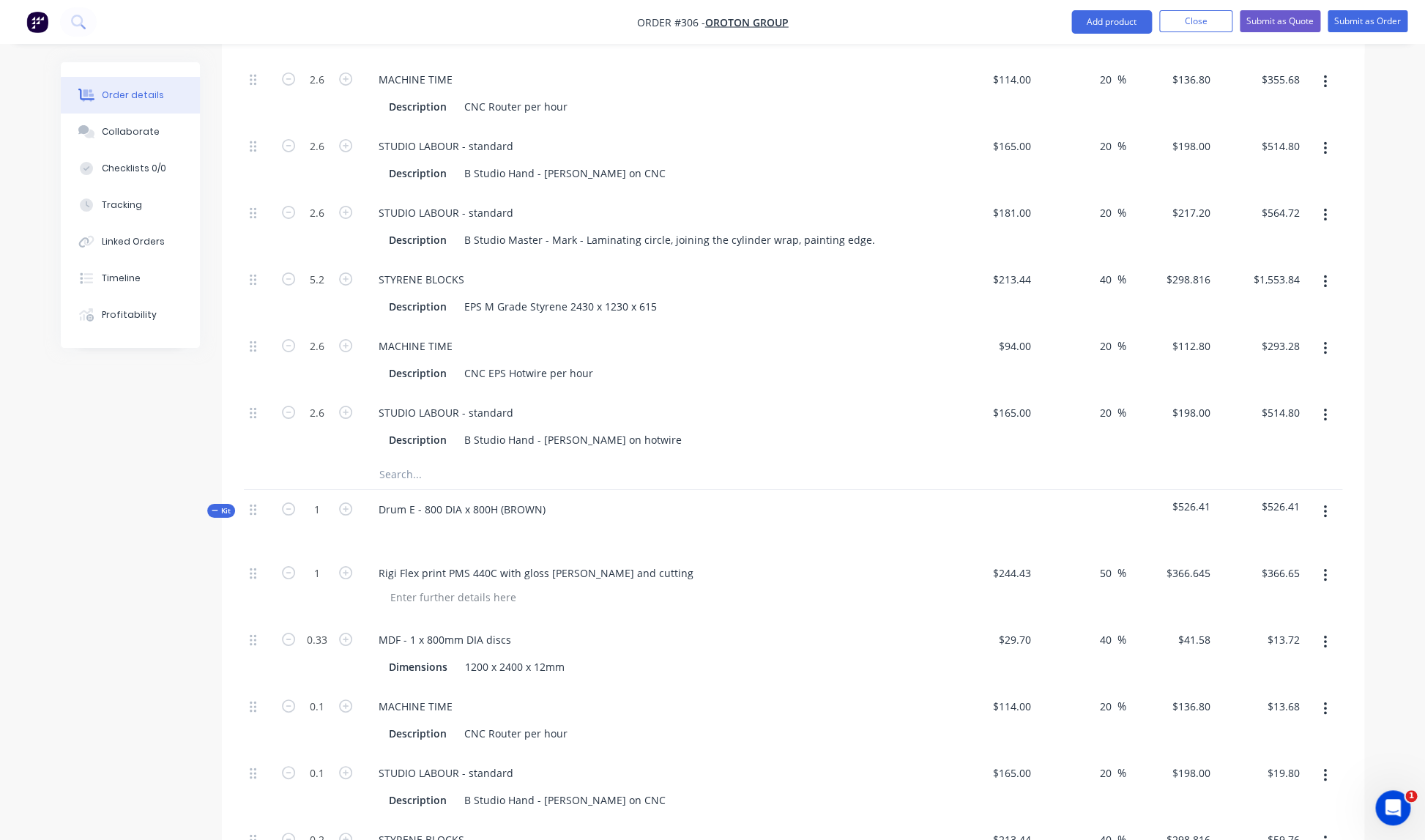
scroll to position [2510, 0]
click at [326, 497] on input "1" at bounding box center [316, 508] width 38 height 22
type input "26"
type input "8.58"
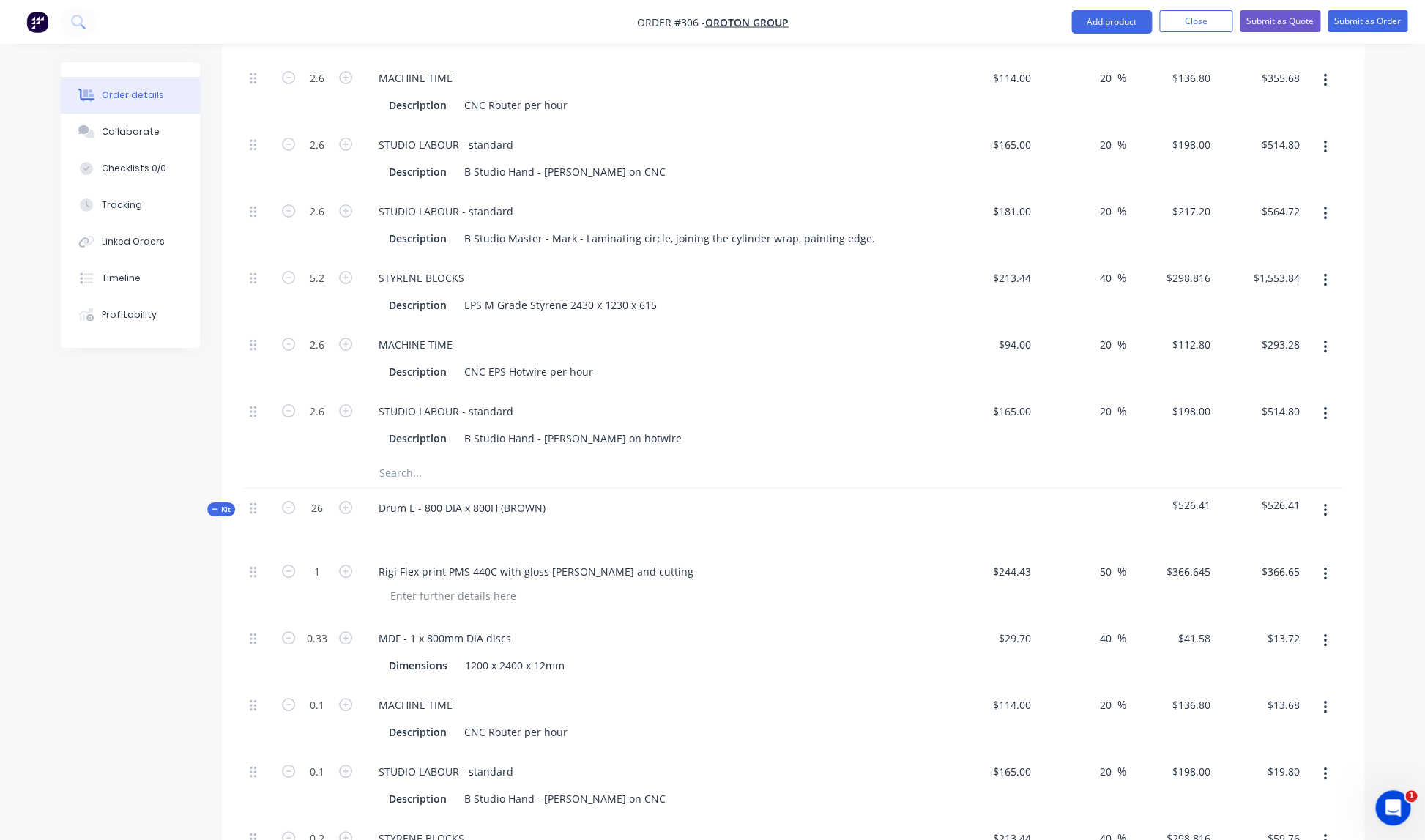
type input "2.6"
type input "5.2"
type input "2.6"
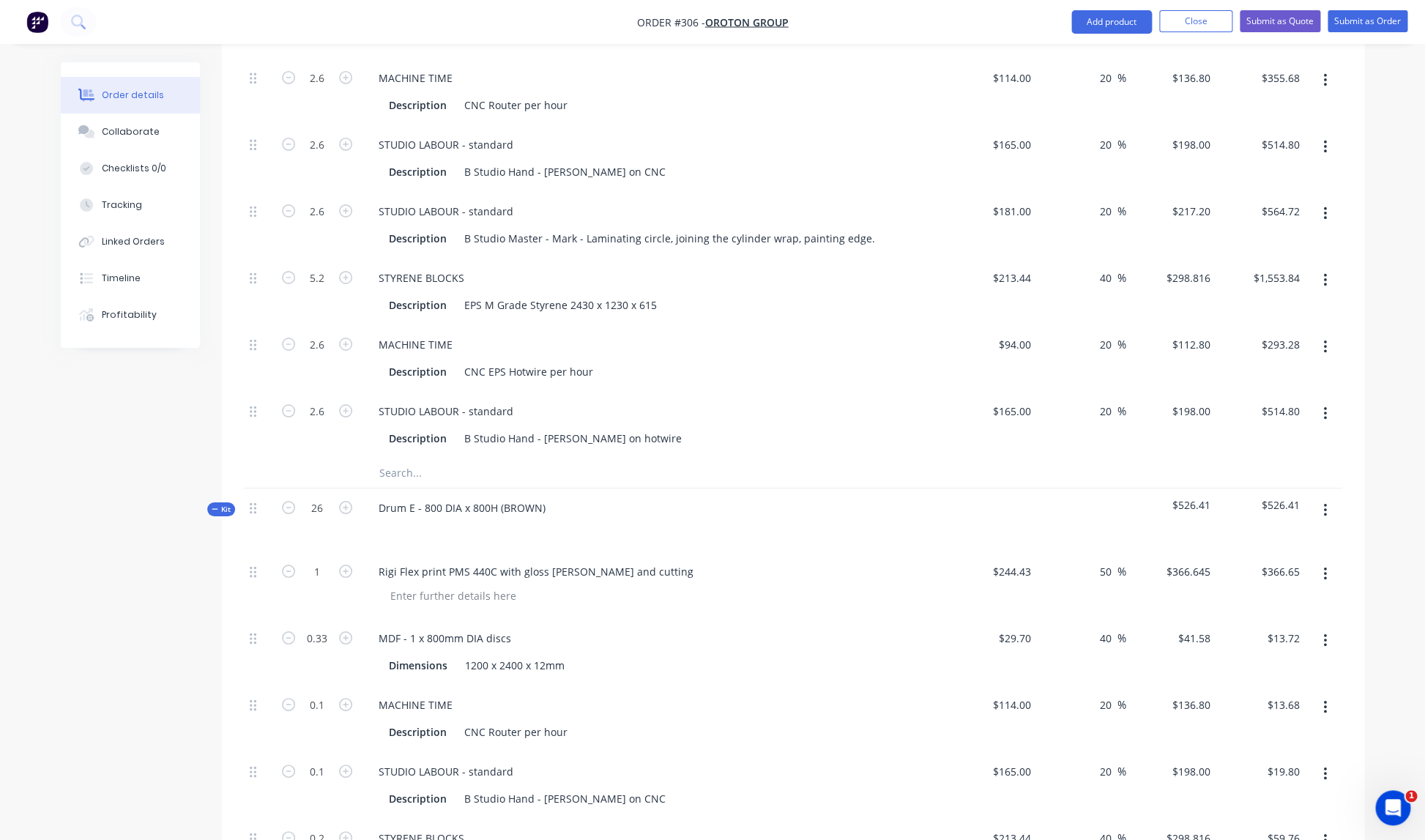
type input "2.6"
type input "$9,532.77"
type input "$356.76"
type input "$355.68"
type input "$514.80"
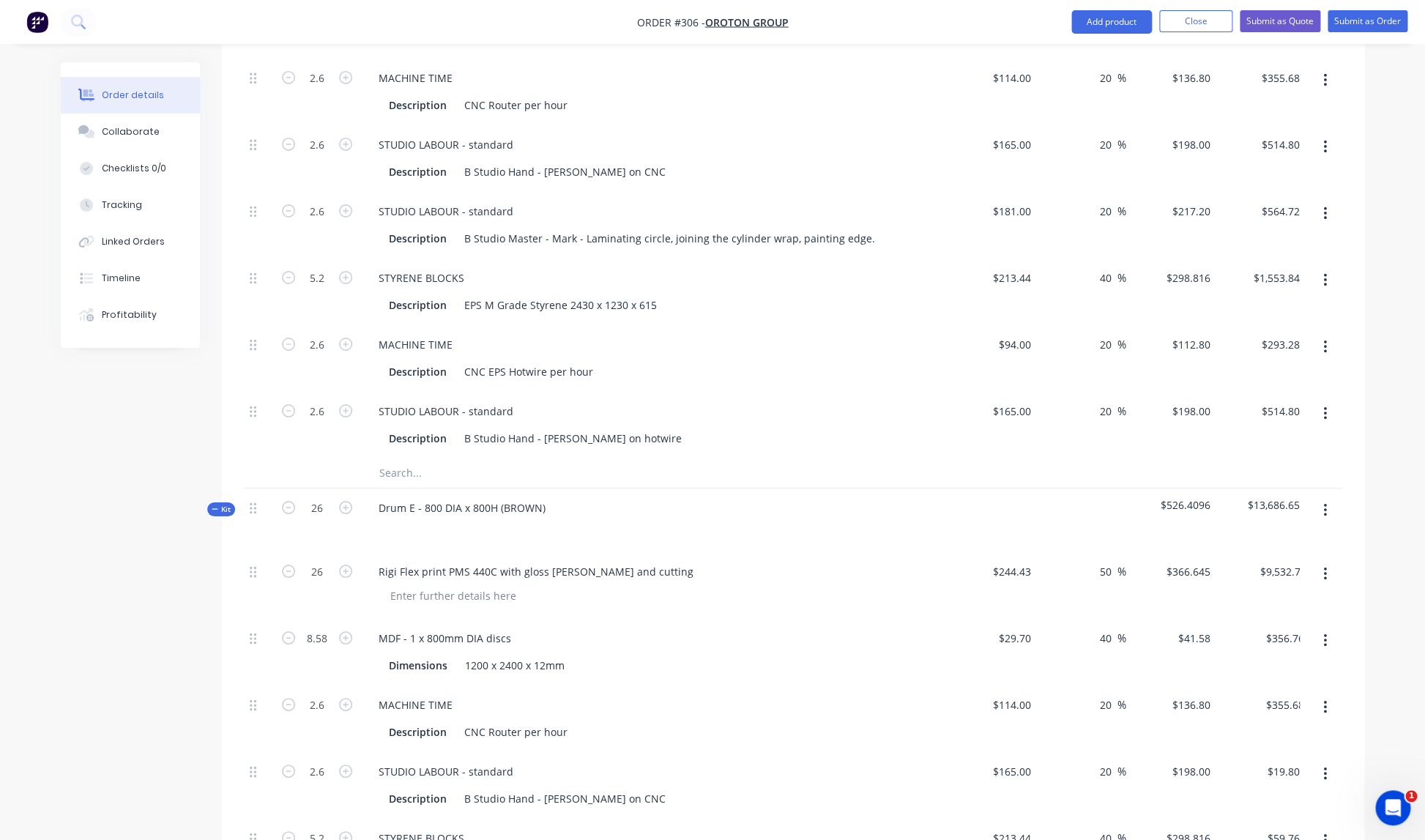
type input "$1,553.84"
type input "$293.28"
type input "$514.80"
type input "$564.72"
click at [739, 532] on div "Drum E - 800 DIA x 800H (BROWN)" at bounding box center [654, 520] width 586 height 63
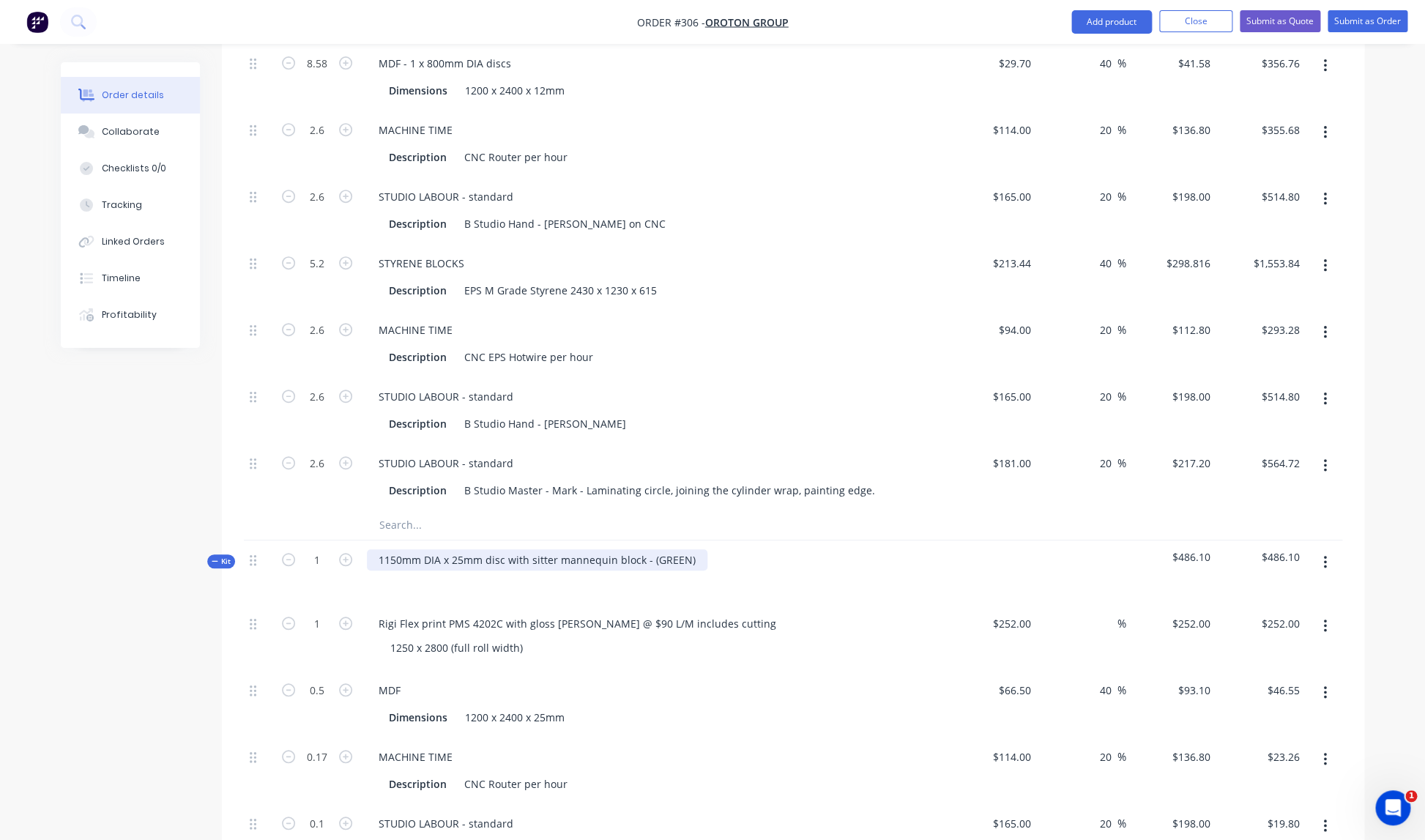
scroll to position [3086, 0]
click at [328, 548] on input "1" at bounding box center [316, 558] width 38 height 22
type input "5"
type input "2.5"
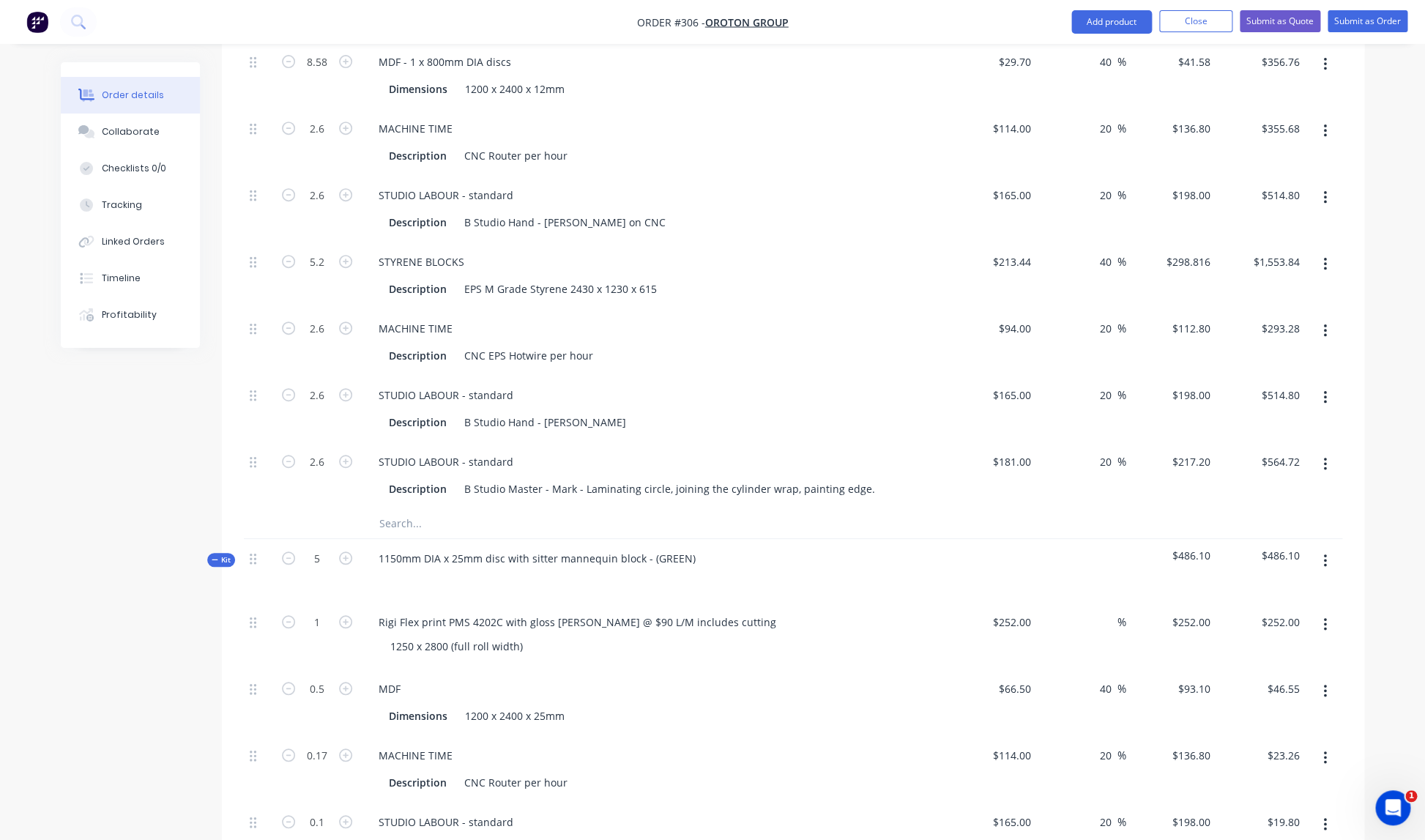
type input "0.85"
type input "0.5"
type input "0.625"
type input "0.85"
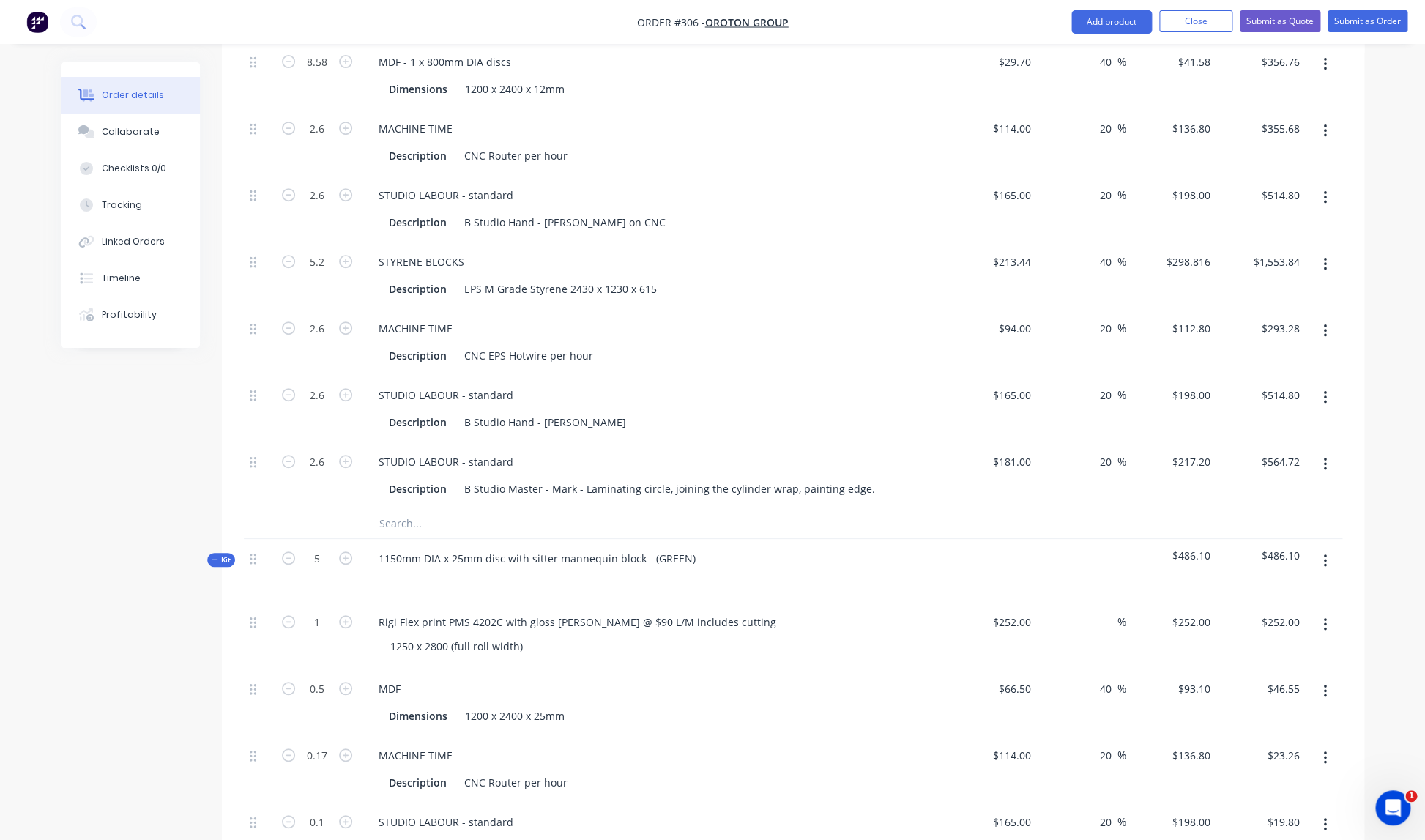
type input "1.25"
type input "$1,260.00"
type input "$232.75"
type input "$116.28"
type input "$99.00"
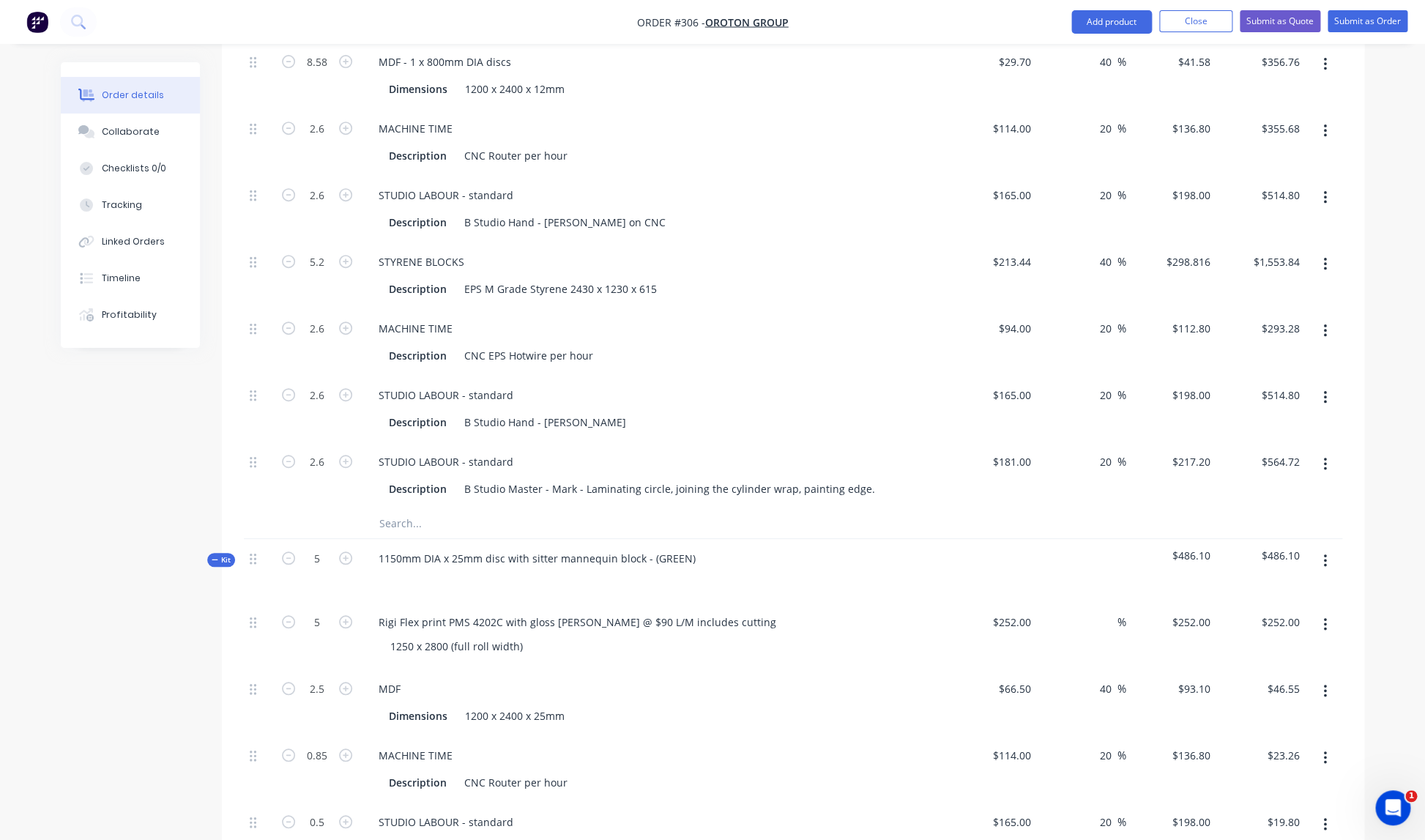
type input "$186.76"
type input "$95.88"
type input "$168.30"
type input "$271.50"
click at [789, 586] on div "1150mm DIA x 25mm disc with sitter mannequin block - (GREEN)" at bounding box center [654, 571] width 586 height 63
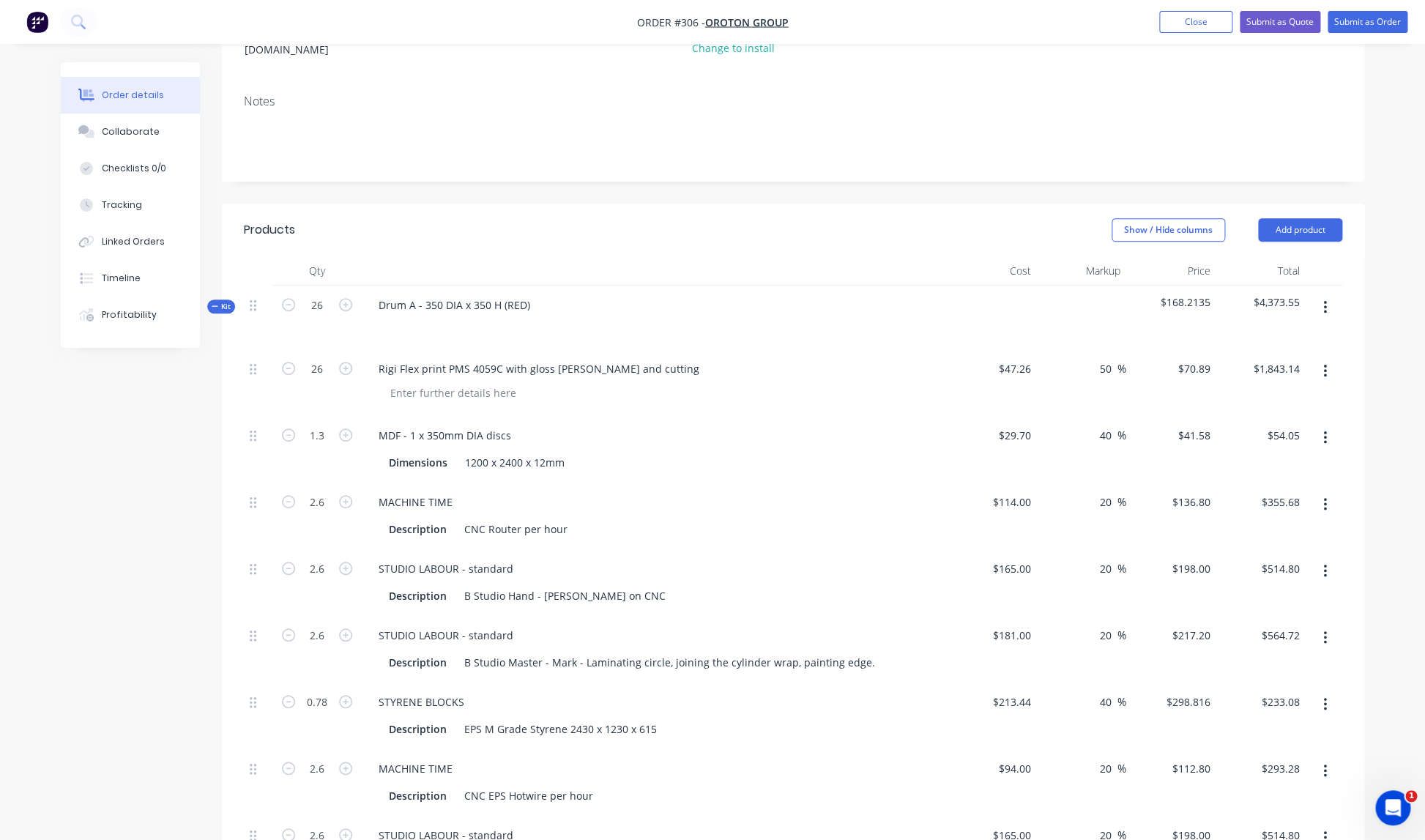
scroll to position [0, 0]
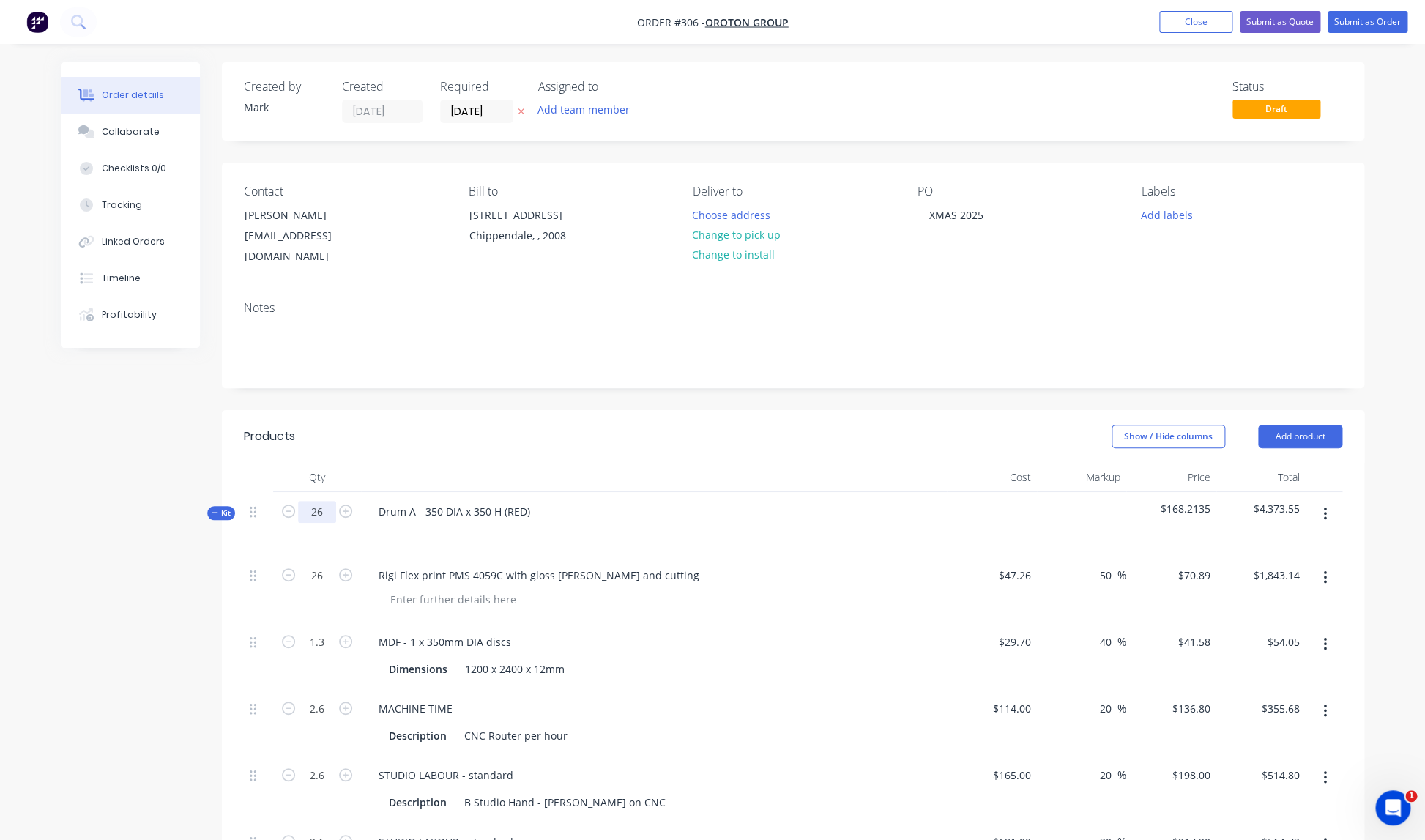
click at [330, 500] on input "26" at bounding box center [316, 511] width 38 height 22
type input "1"
click at [545, 531] on div "Drum A - 350 DIA x 350 H (RED)" at bounding box center [654, 524] width 586 height 63
type input "1"
type input "0.05"
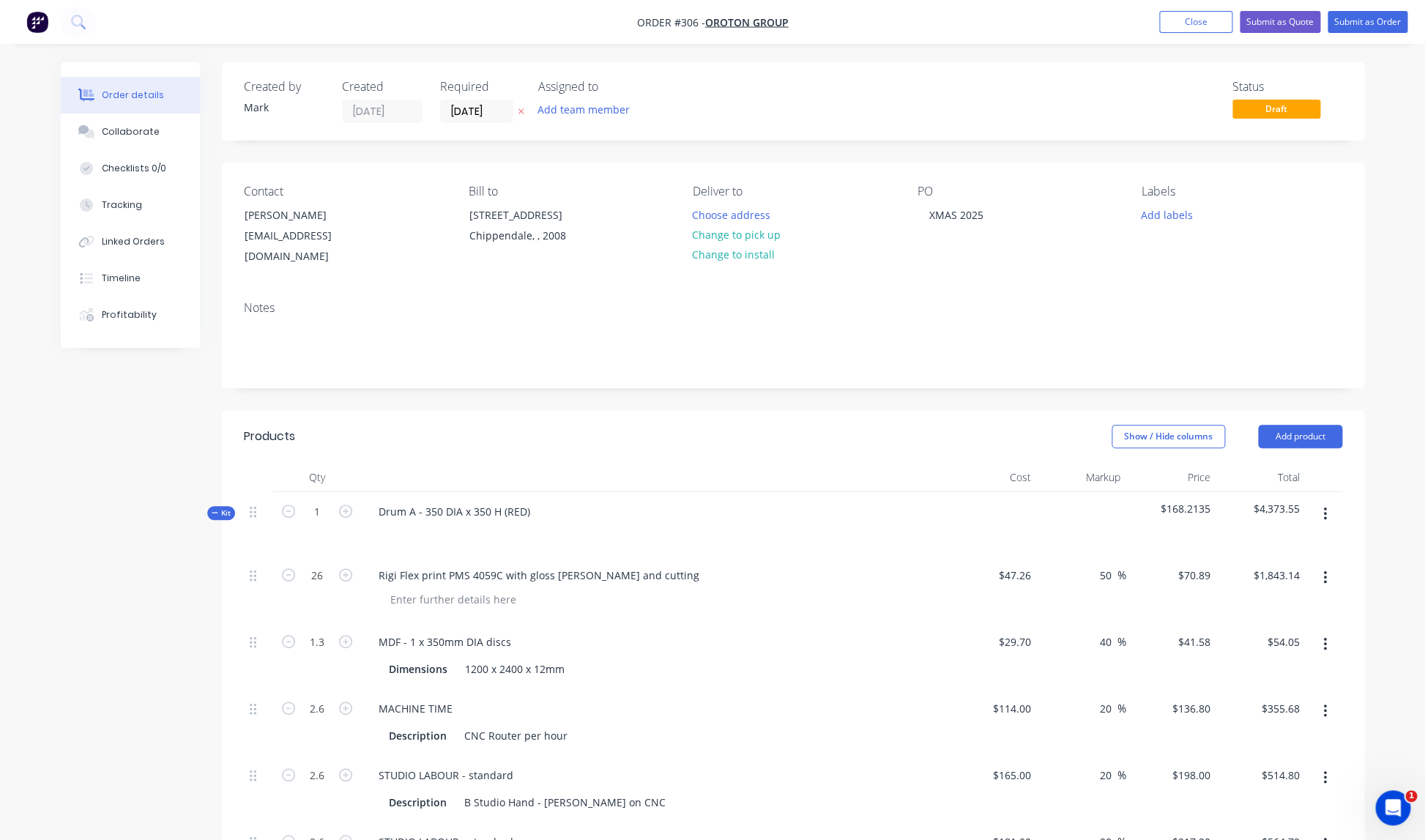
type input "0.1"
type input "0.03"
type input "0.1"
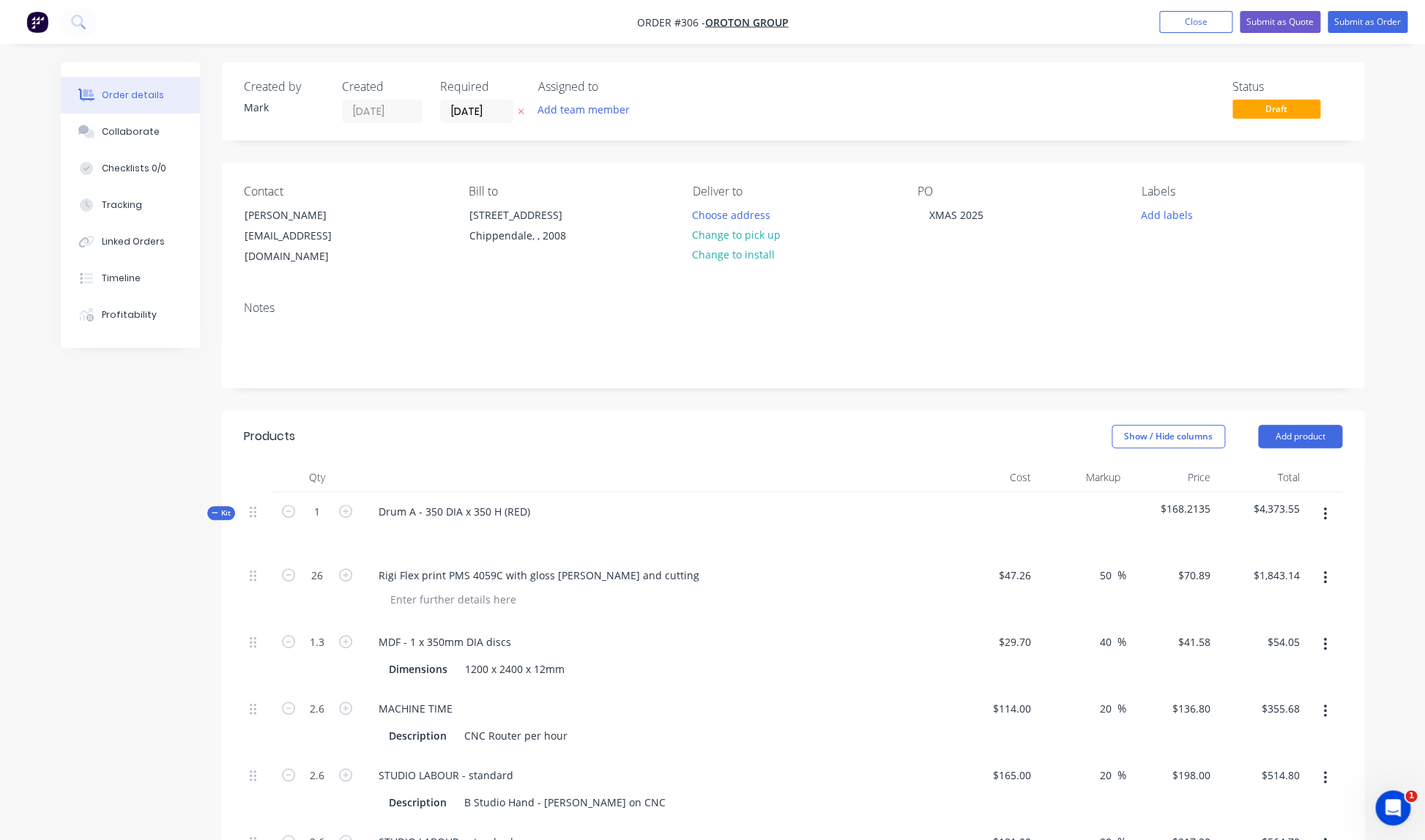
type input "0.1"
type input "$70.89"
type input "$2.08"
type input "$13.68"
type input "$19.80"
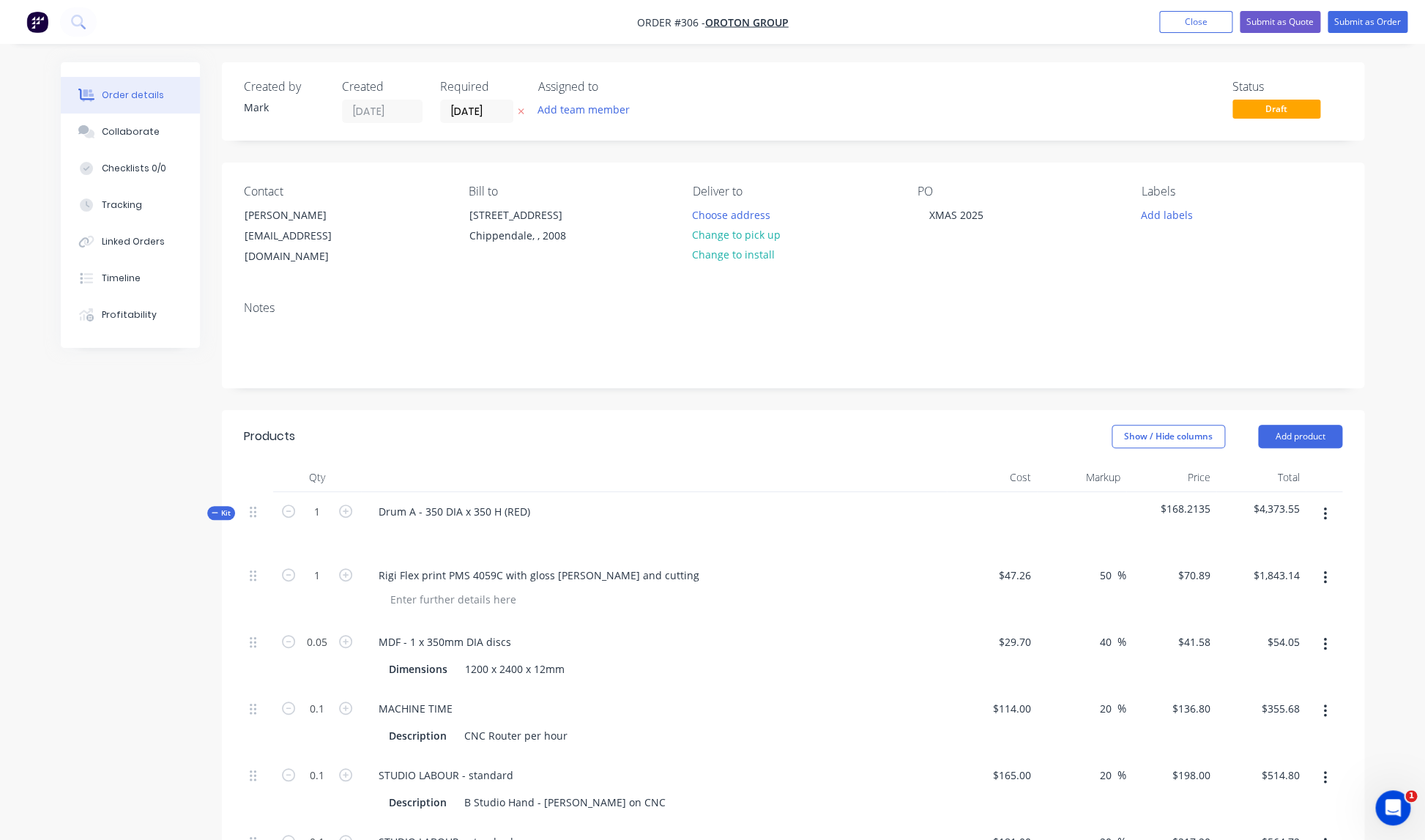
type input "$21.72"
type input "$8.96"
type input "$11.28"
type input "$19.80"
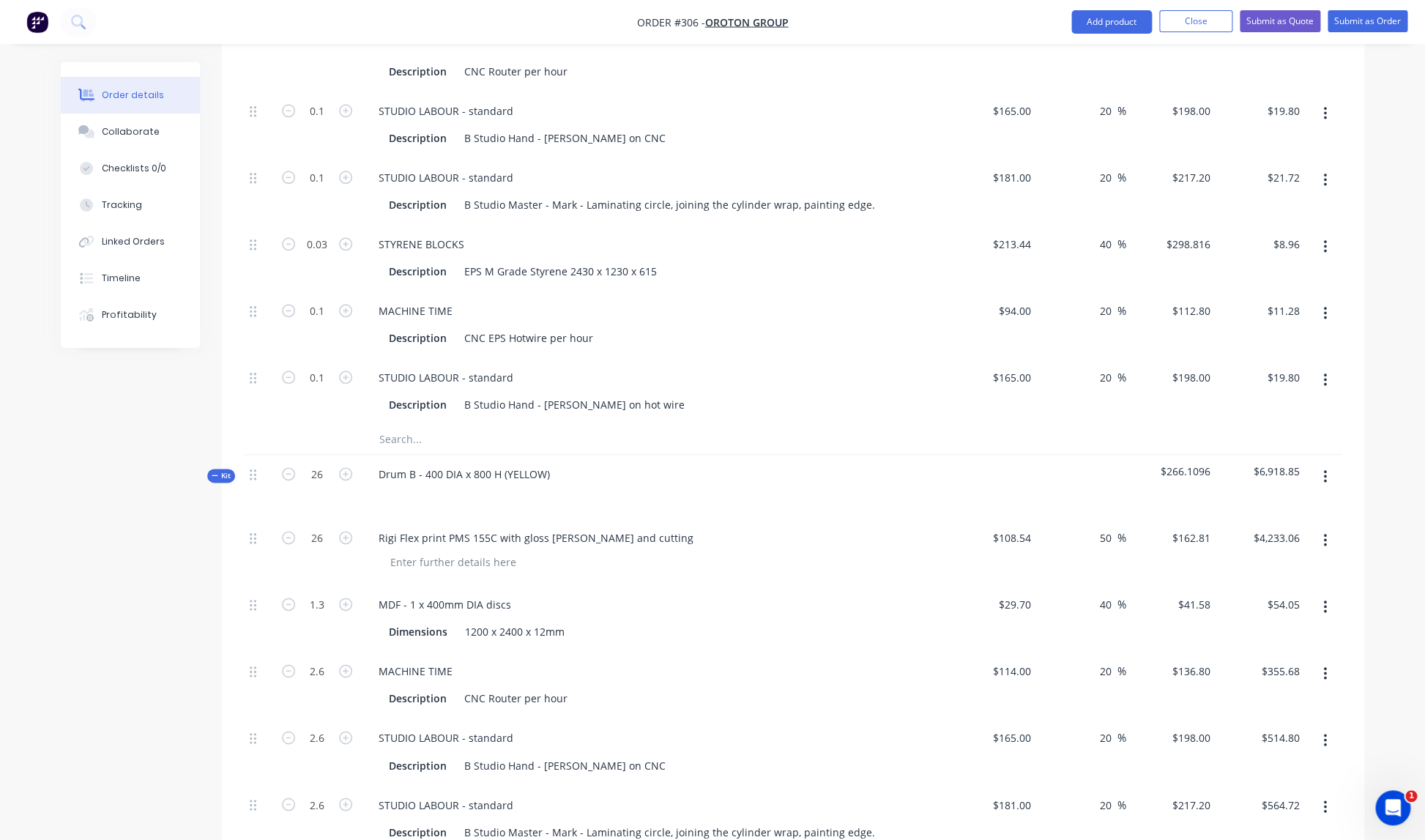
scroll to position [702, 0]
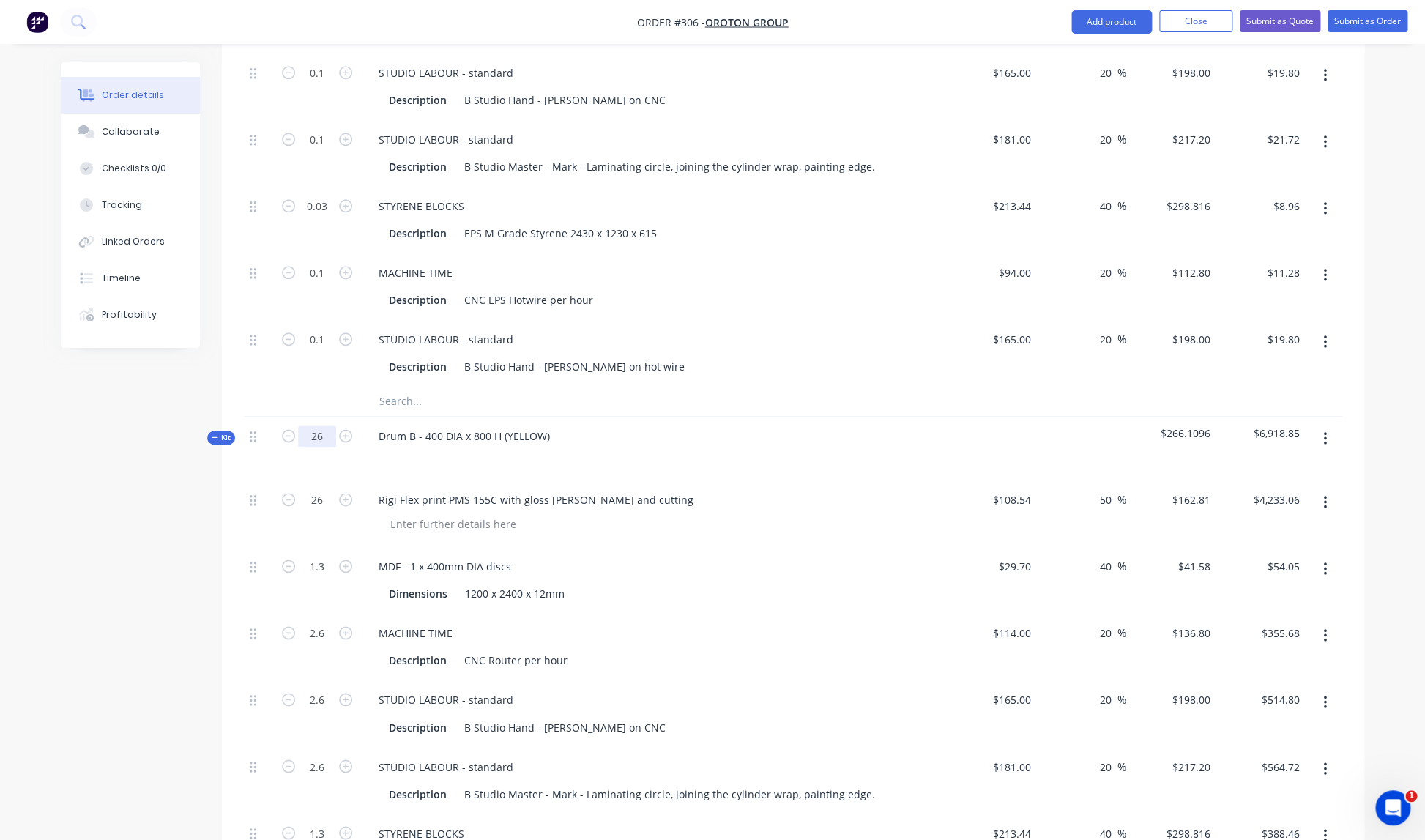
click at [323, 425] on input "26" at bounding box center [316, 436] width 38 height 22
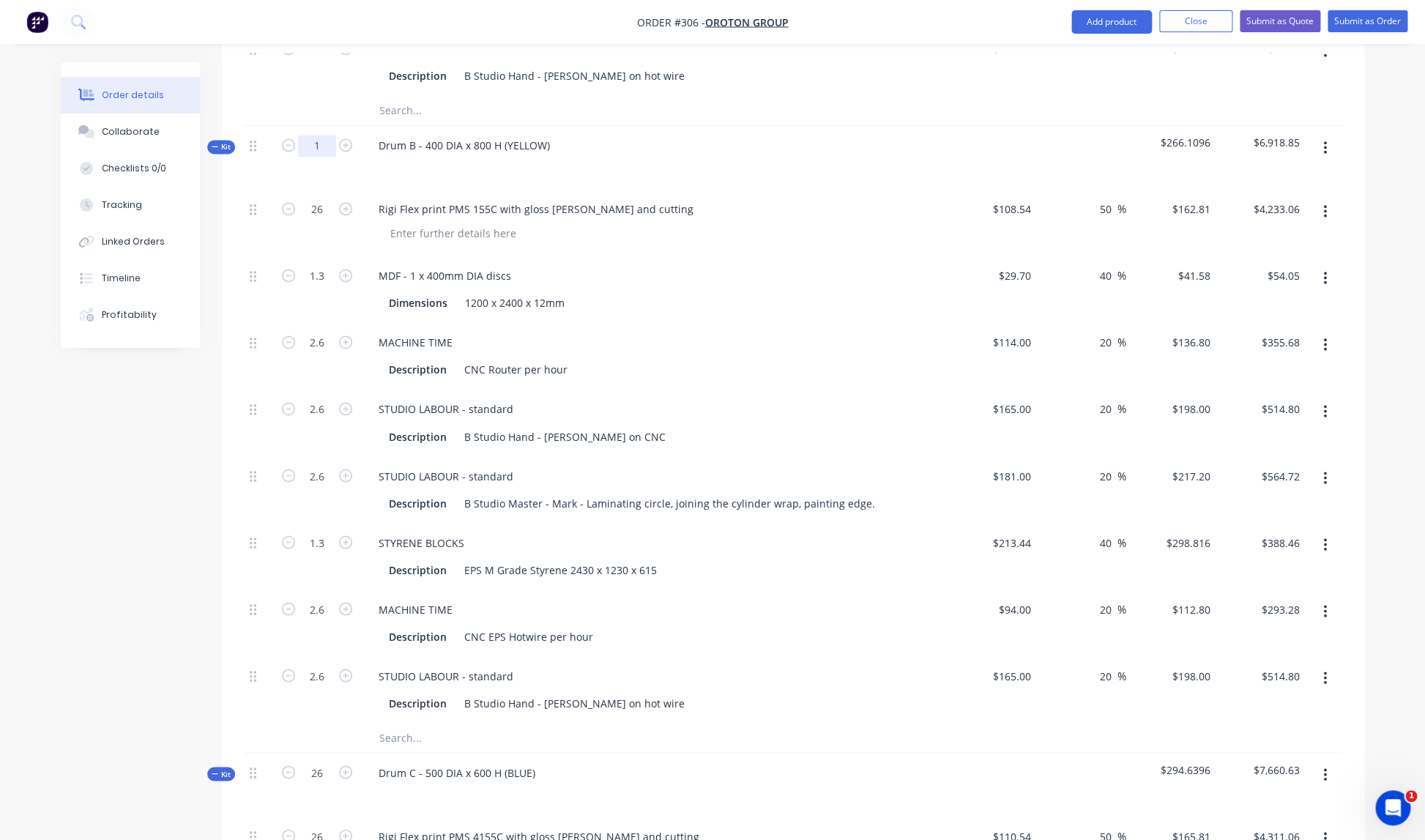
scroll to position [1024, 0]
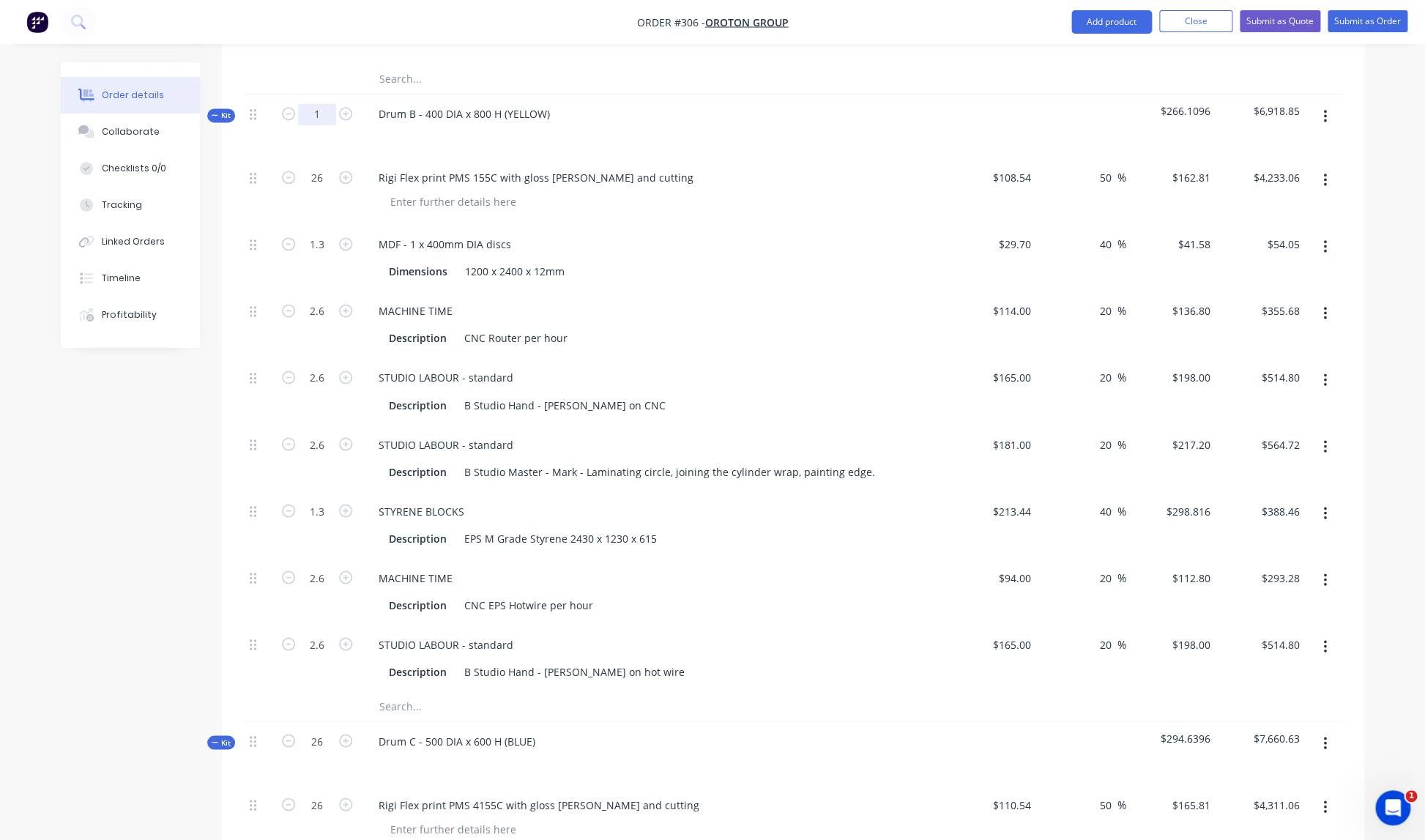
type input "1"
type input "0.05"
type input "0.1"
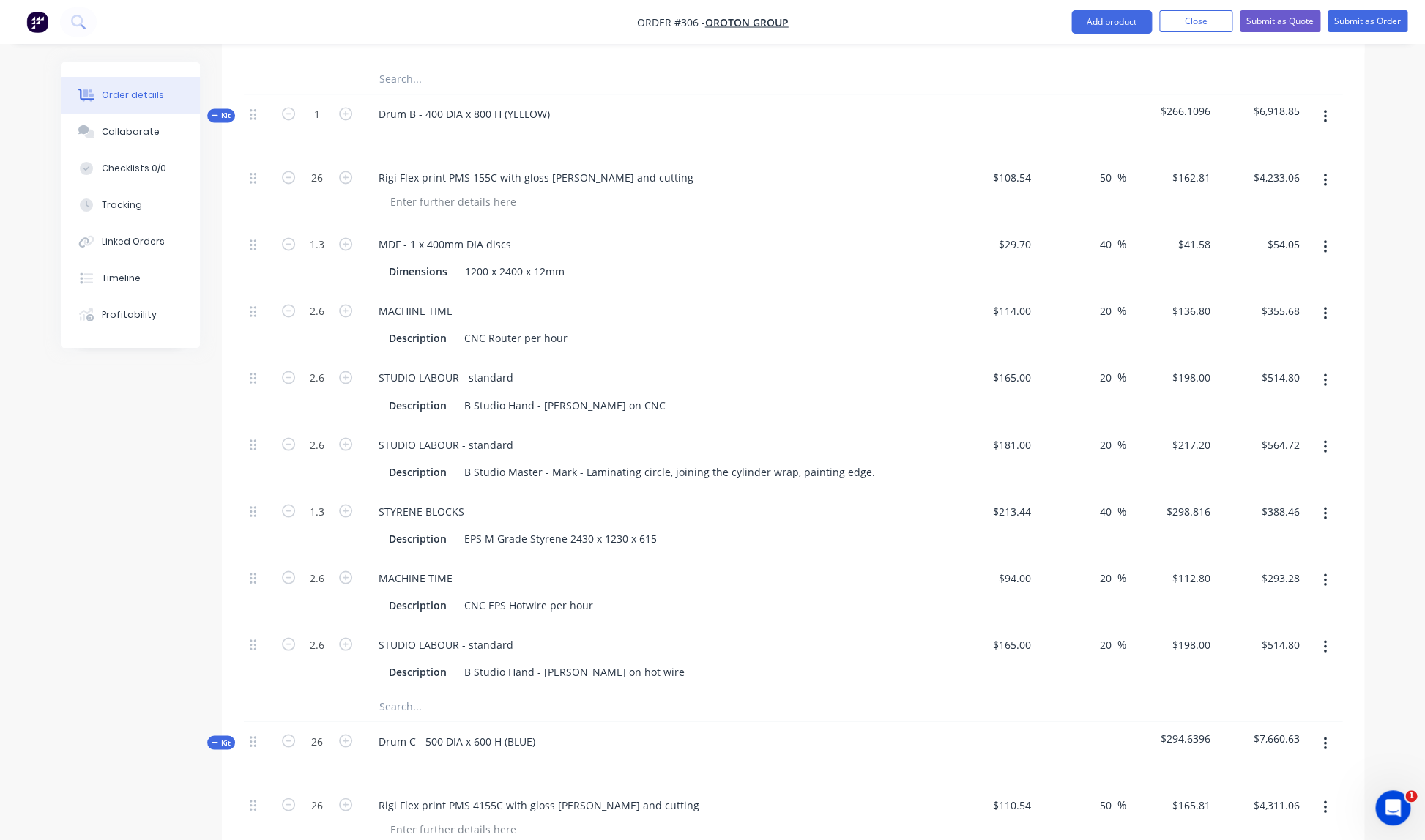
type input "0.1"
type input "0.05"
type input "0.1"
type input "$162.81"
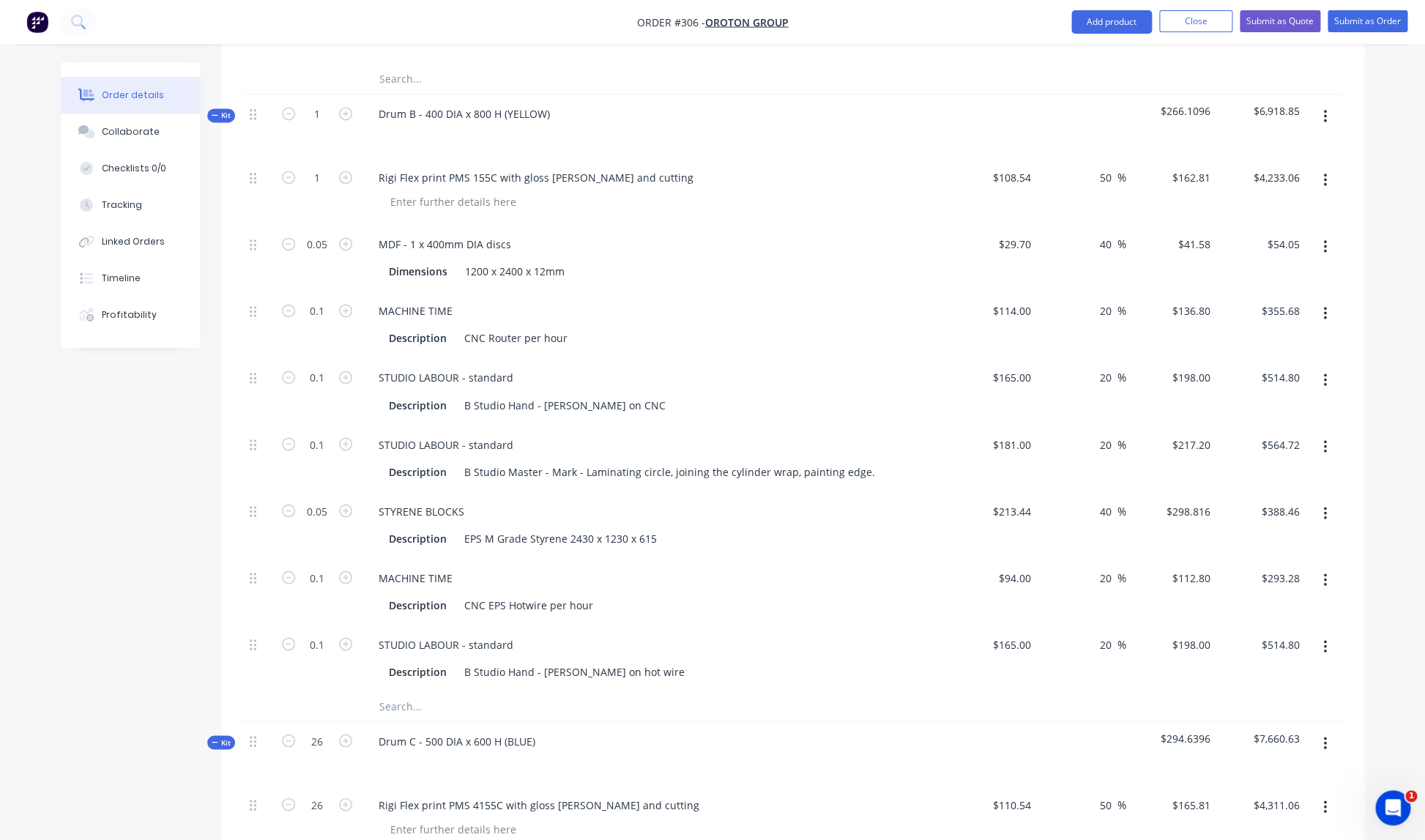
type input "$2.08"
type input "$13.68"
type input "$19.80"
type input "$21.72"
type input "$14.94"
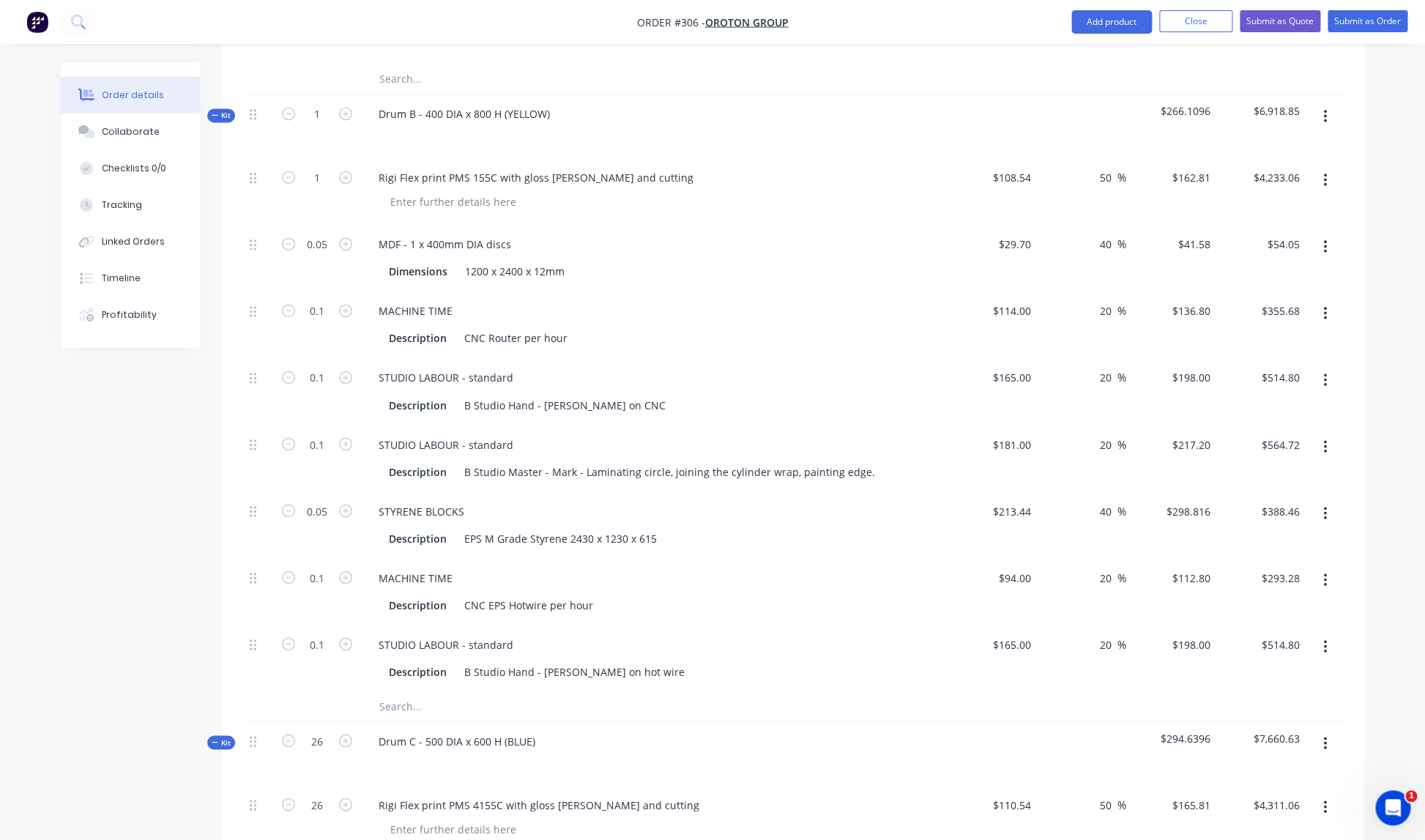
type input "$11.28"
type input "$19.80"
click at [798, 394] on div "Description B Studio Hand - [PERSON_NAME] on CNC" at bounding box center [651, 404] width 536 height 21
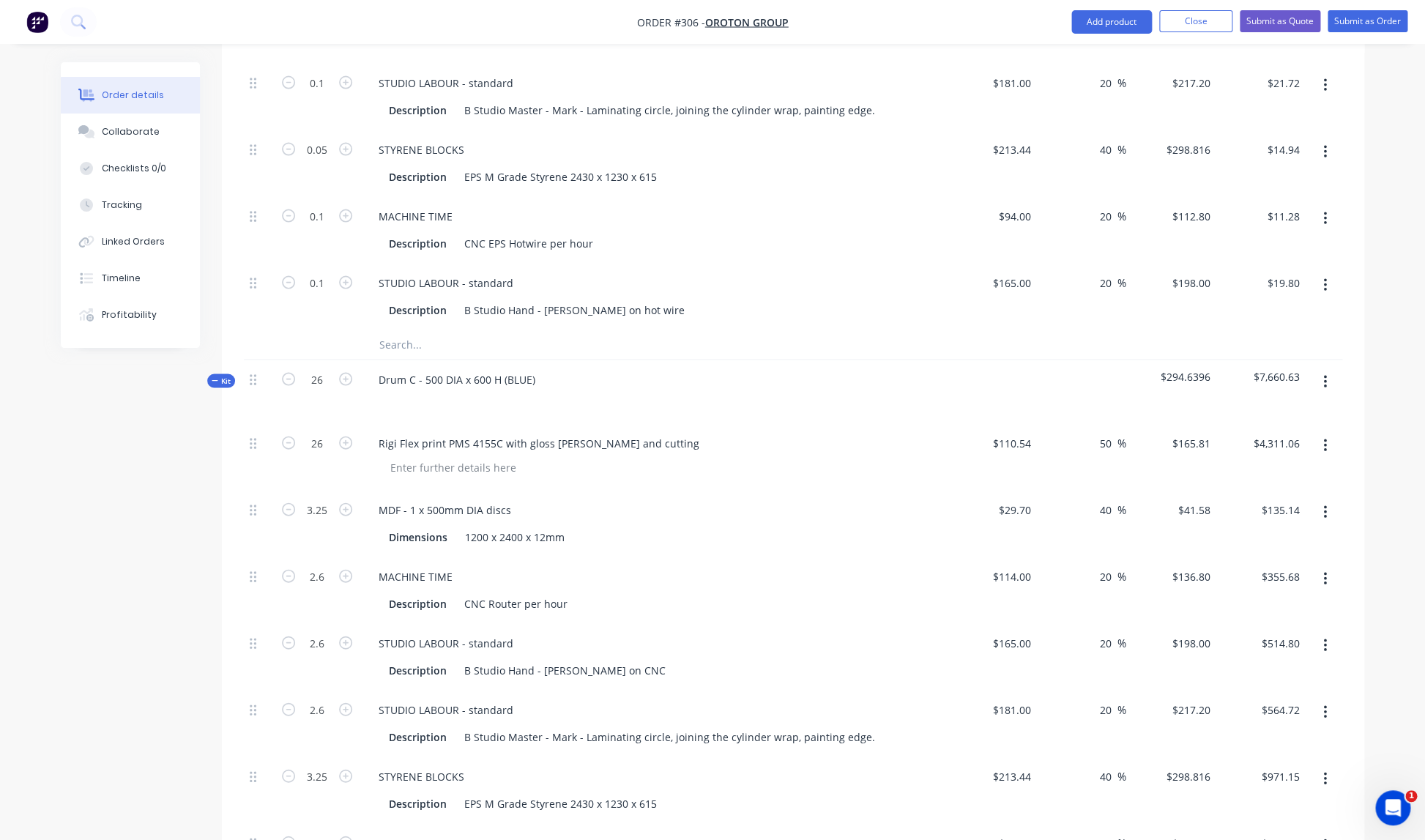
scroll to position [1407, 0]
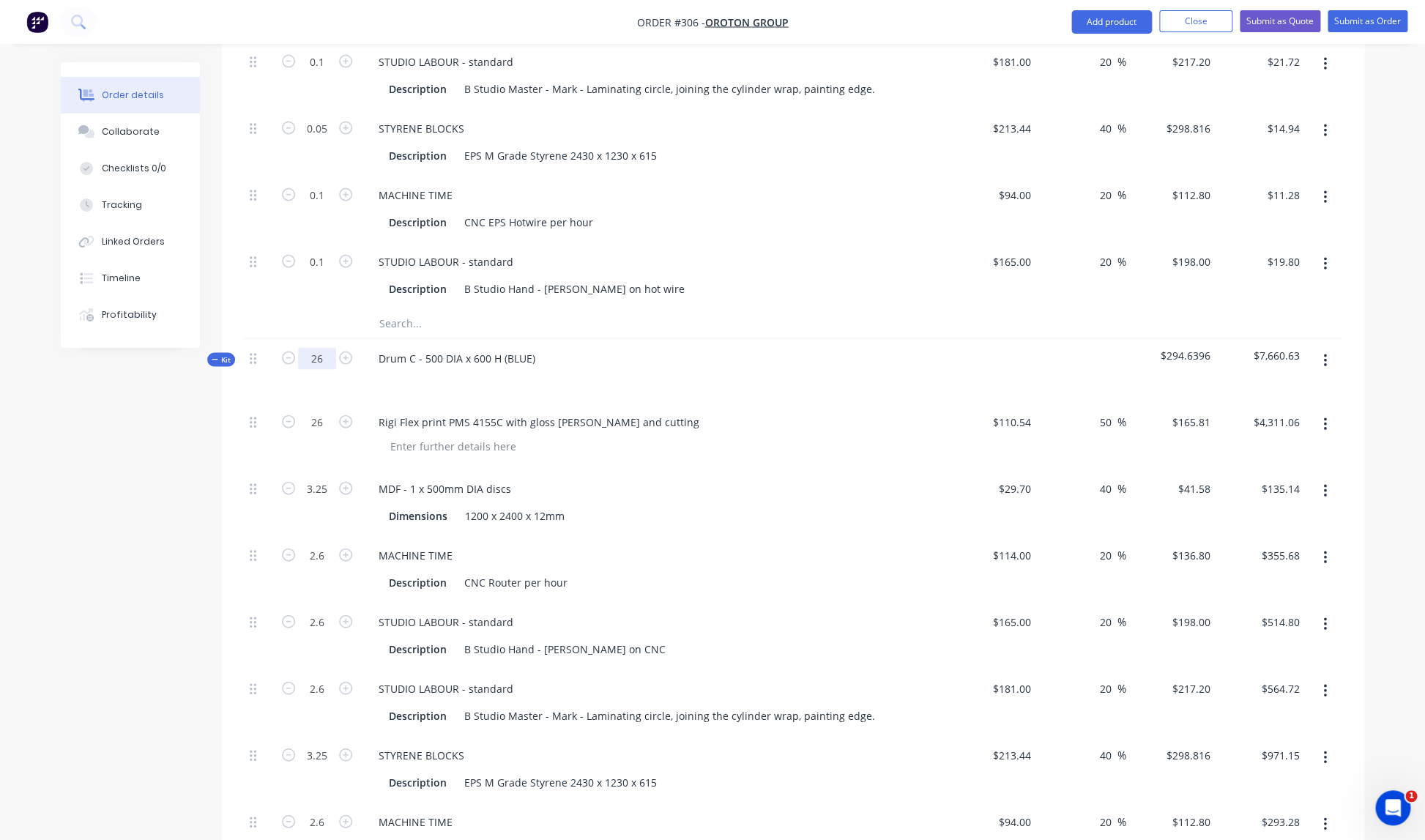
click at [323, 347] on input "26" at bounding box center [316, 358] width 38 height 22
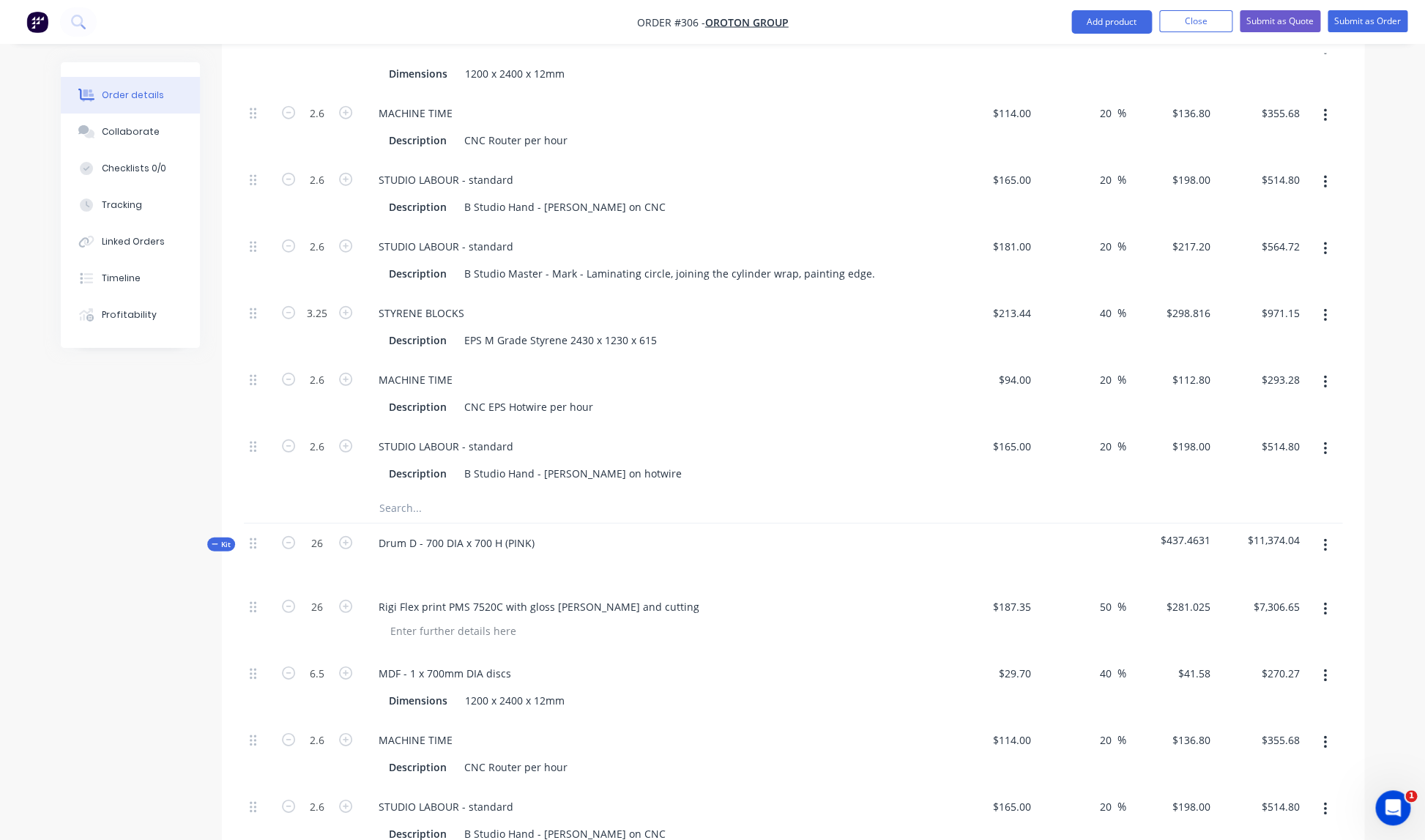
scroll to position [1887, 0]
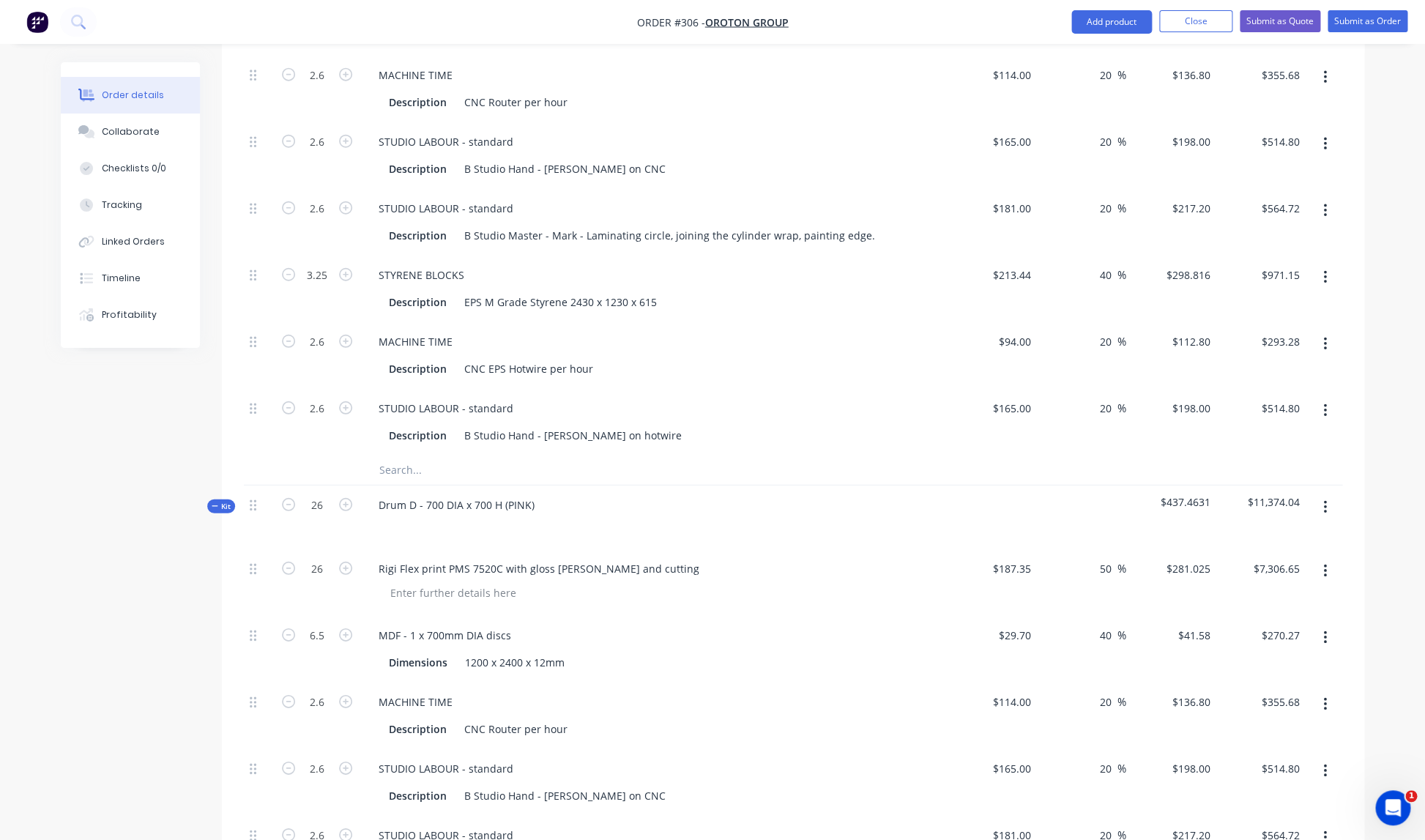
type input "1"
type input "0.125"
type input "0.1"
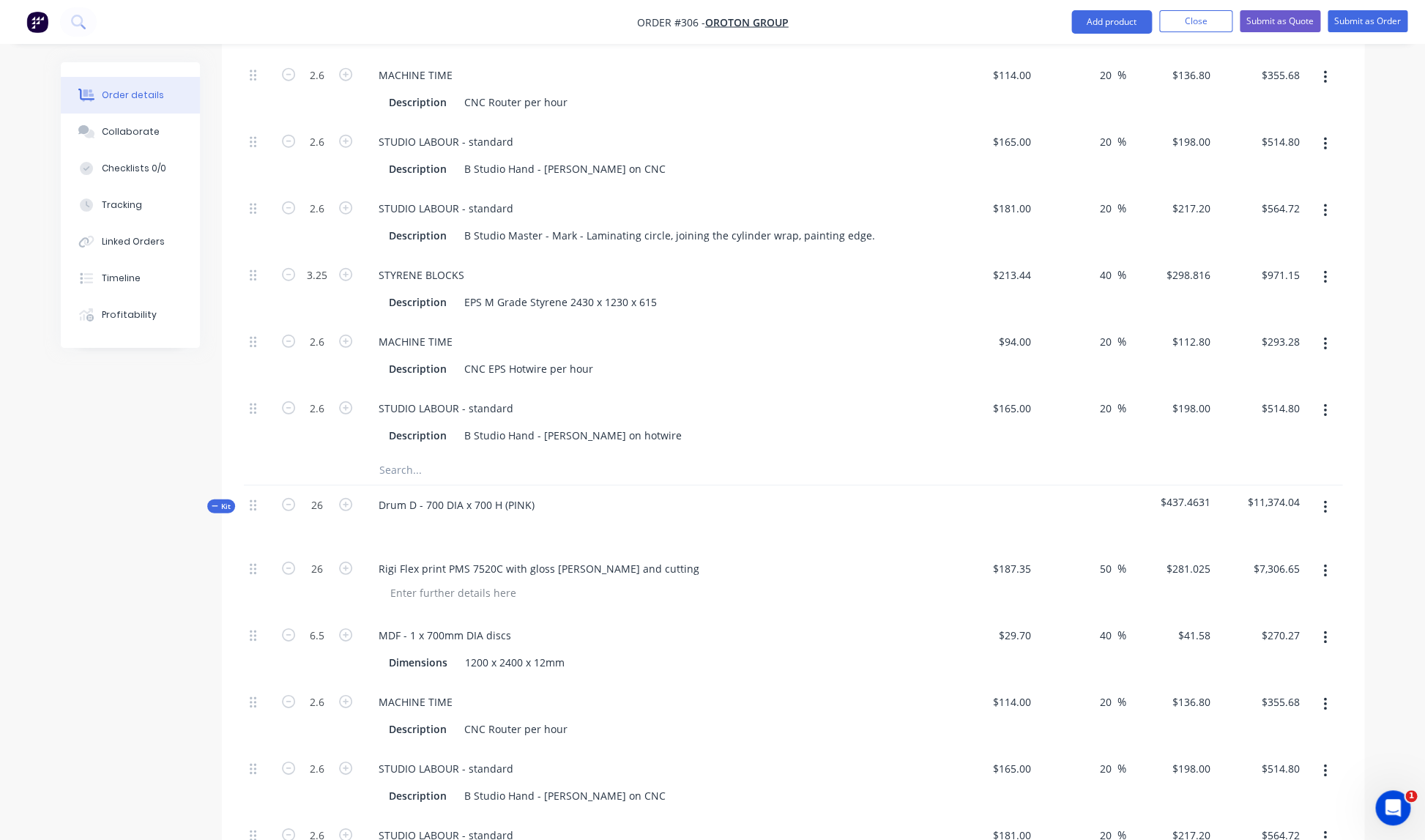
type input "0.1"
type input "0.125"
type input "0.1"
type input "$165.81"
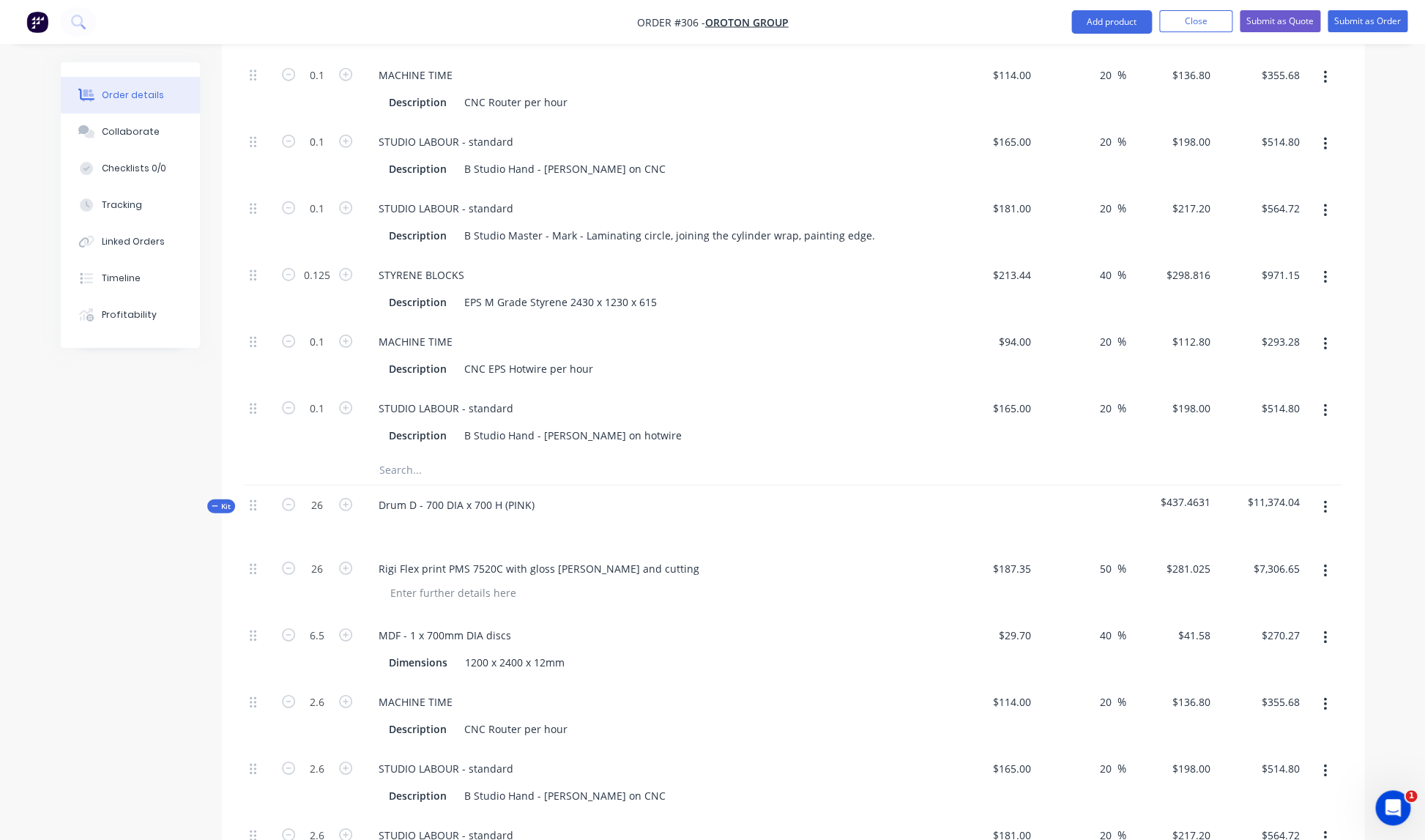
type input "$5.20"
type input "$13.68"
type input "$19.80"
type input "$21.72"
type input "$37.35"
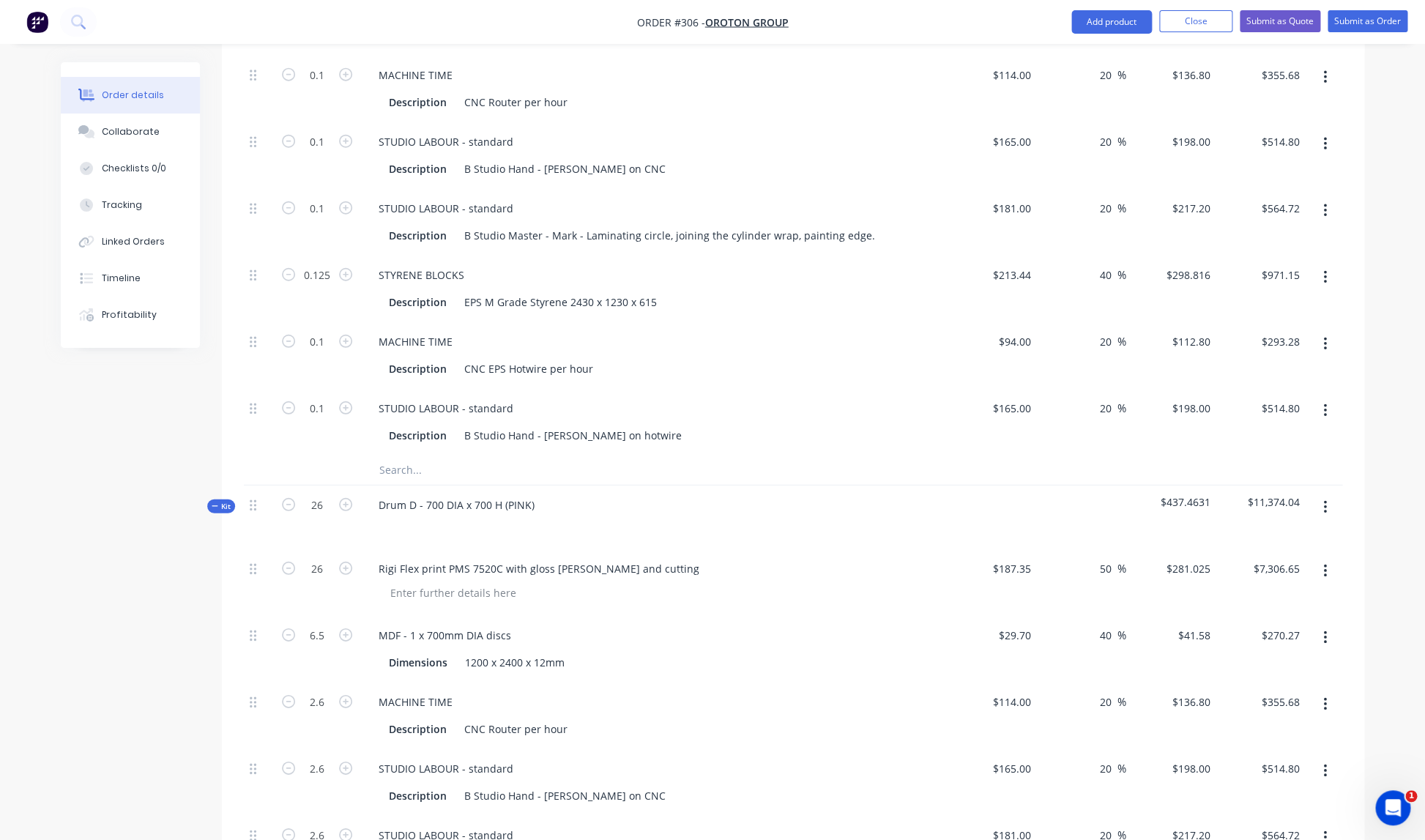
type input "$11.28"
type input "$19.80"
drag, startPoint x: 747, startPoint y: 522, endPoint x: 472, endPoint y: 491, distance: 276.7
click at [742, 520] on div "Drum D - 700 DIA x 700 H (PINK)" at bounding box center [654, 517] width 586 height 63
drag, startPoint x: 327, startPoint y: 488, endPoint x: 337, endPoint y: 493, distance: 11.2
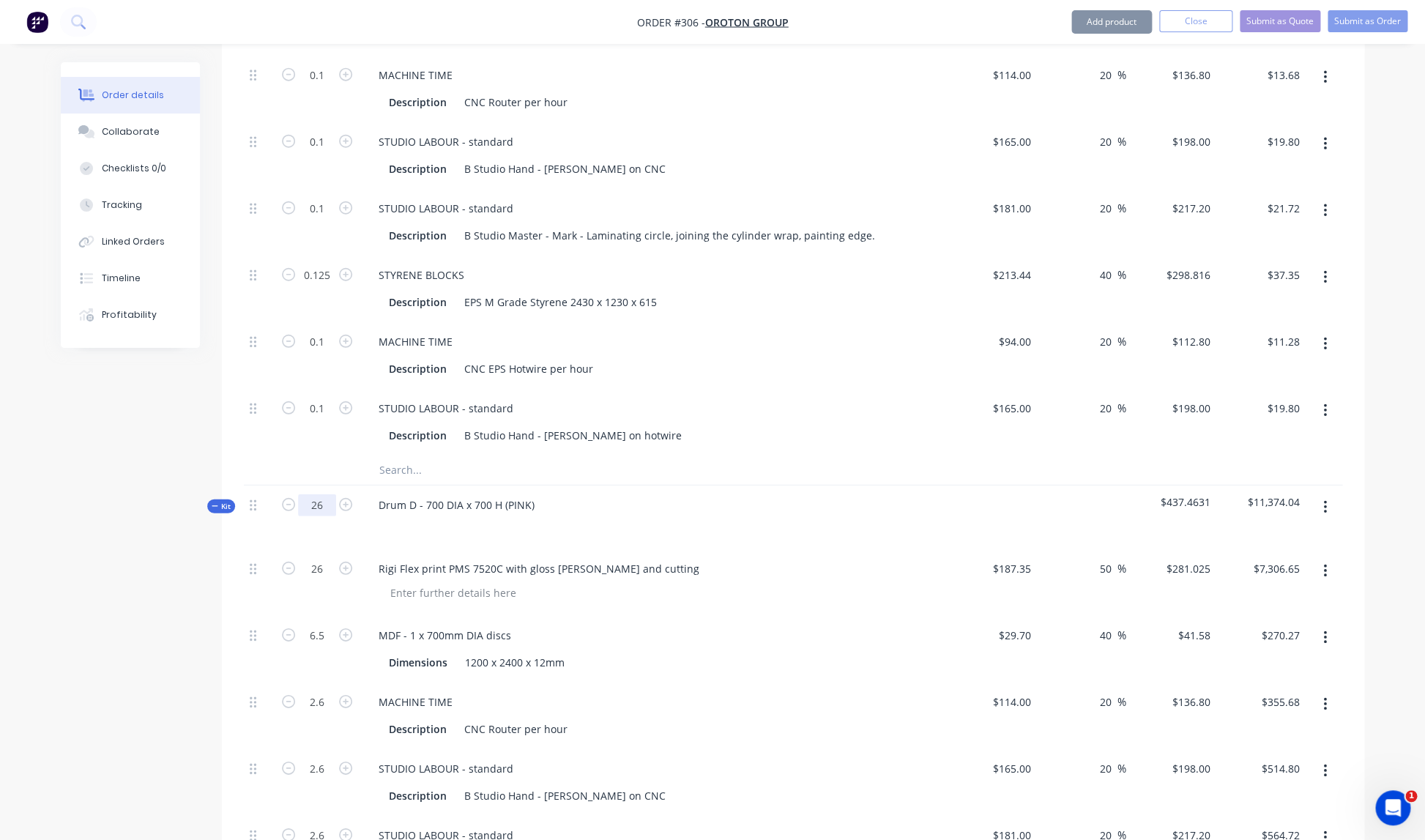
click at [327, 494] on input "26" at bounding box center [316, 505] width 38 height 22
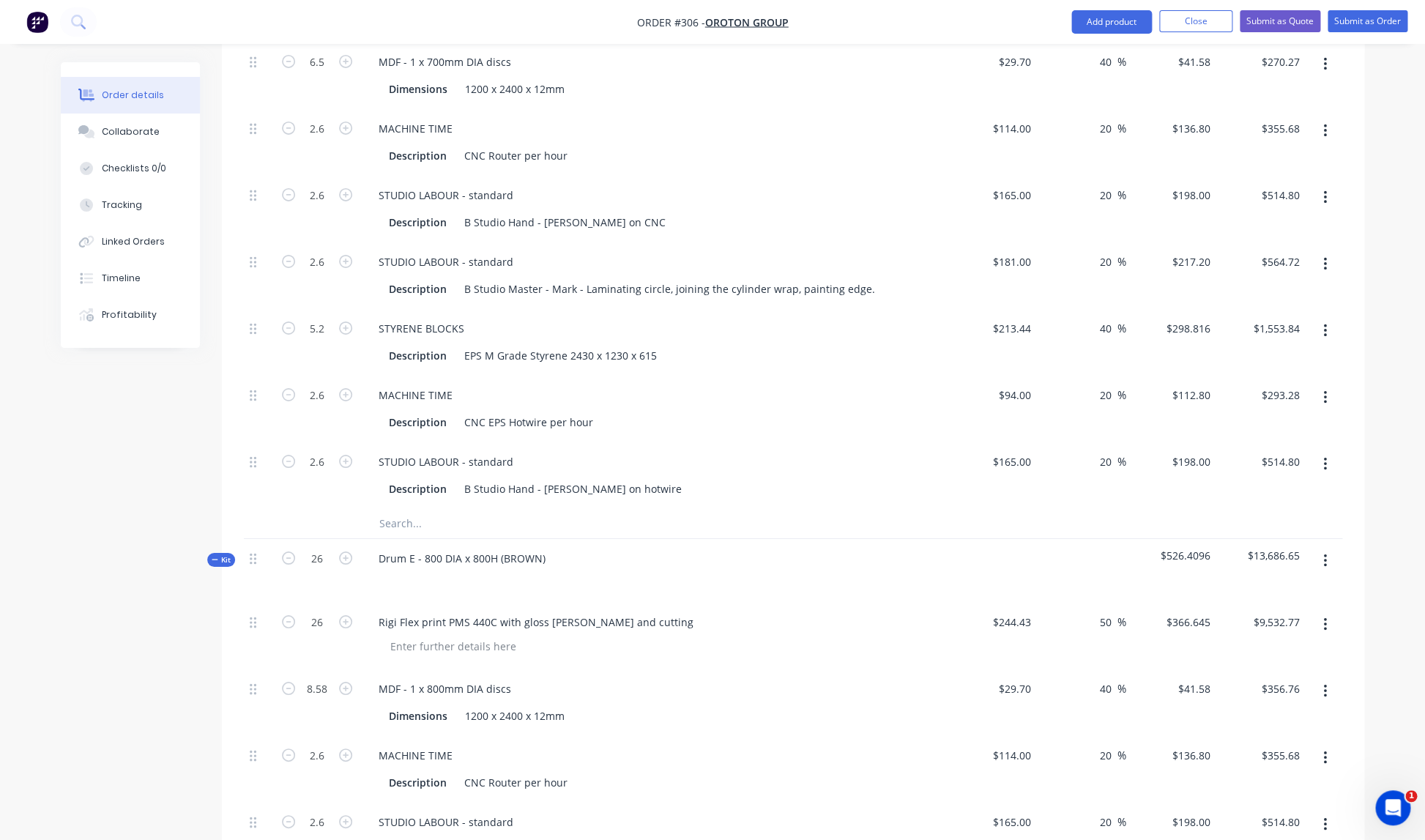
scroll to position [2481, 0]
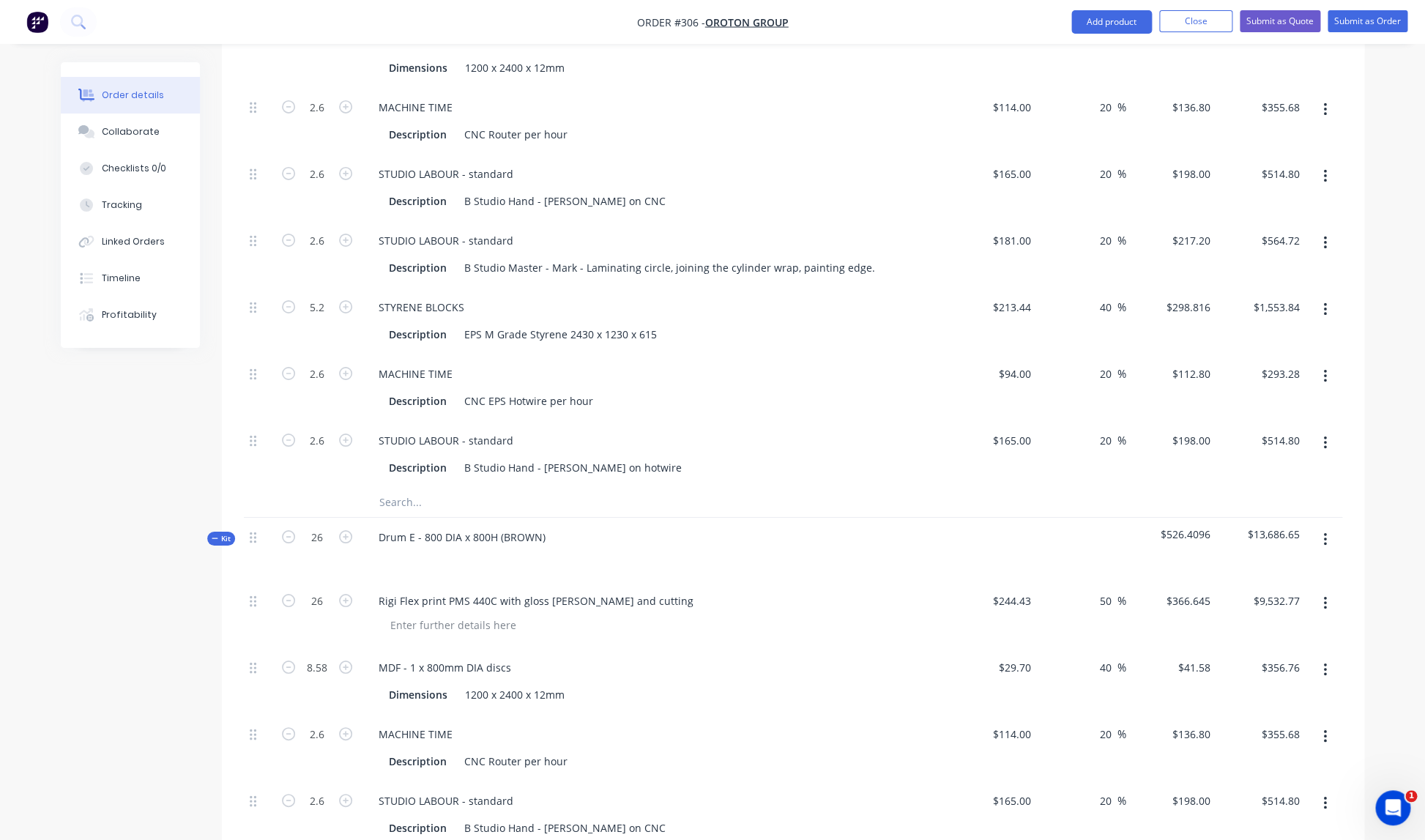
type input "1"
type input "0.25"
type input "0.1"
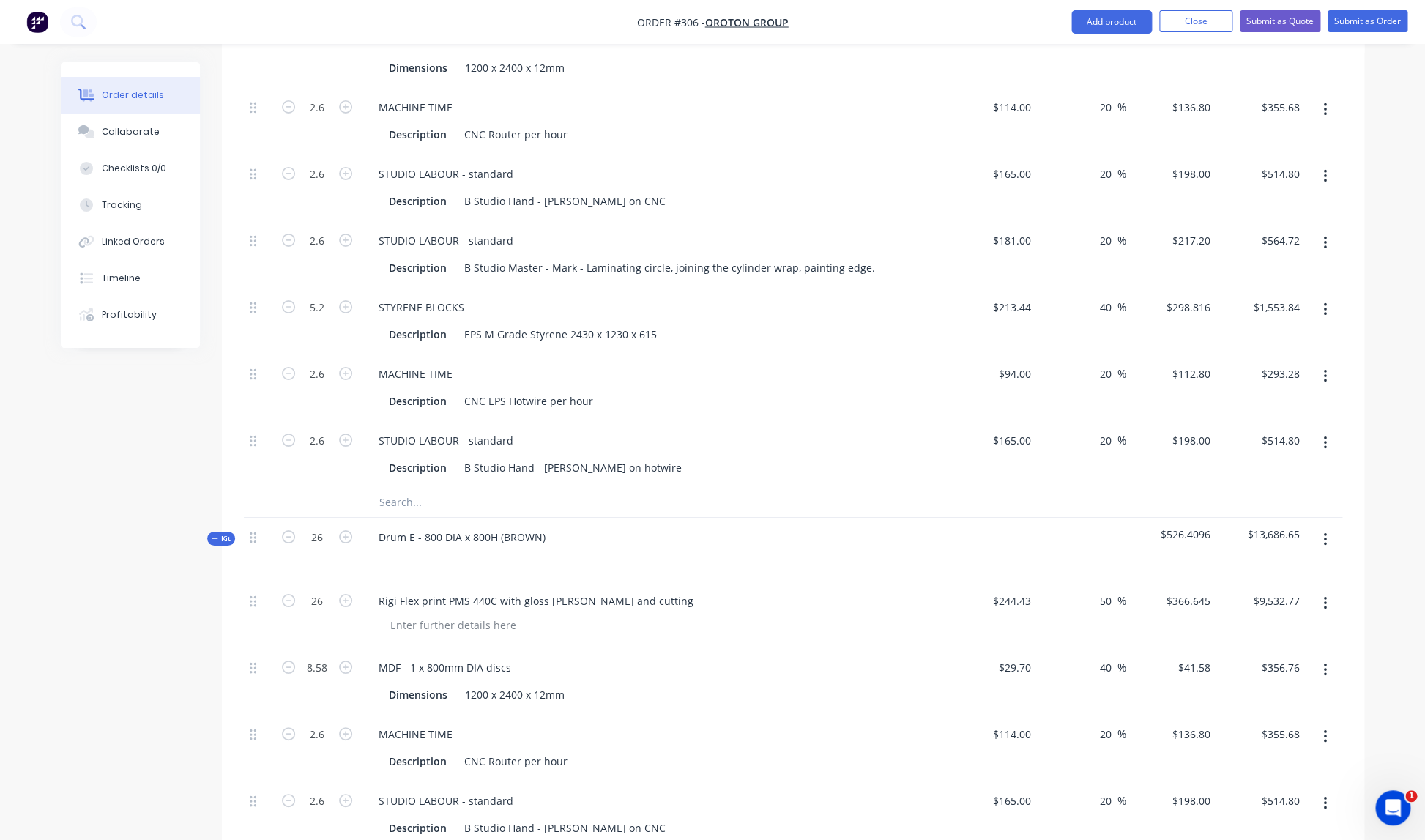
type input "0.1"
type input "0.2"
type input "0.1"
drag, startPoint x: 750, startPoint y: 582, endPoint x: 468, endPoint y: 544, distance: 284.5
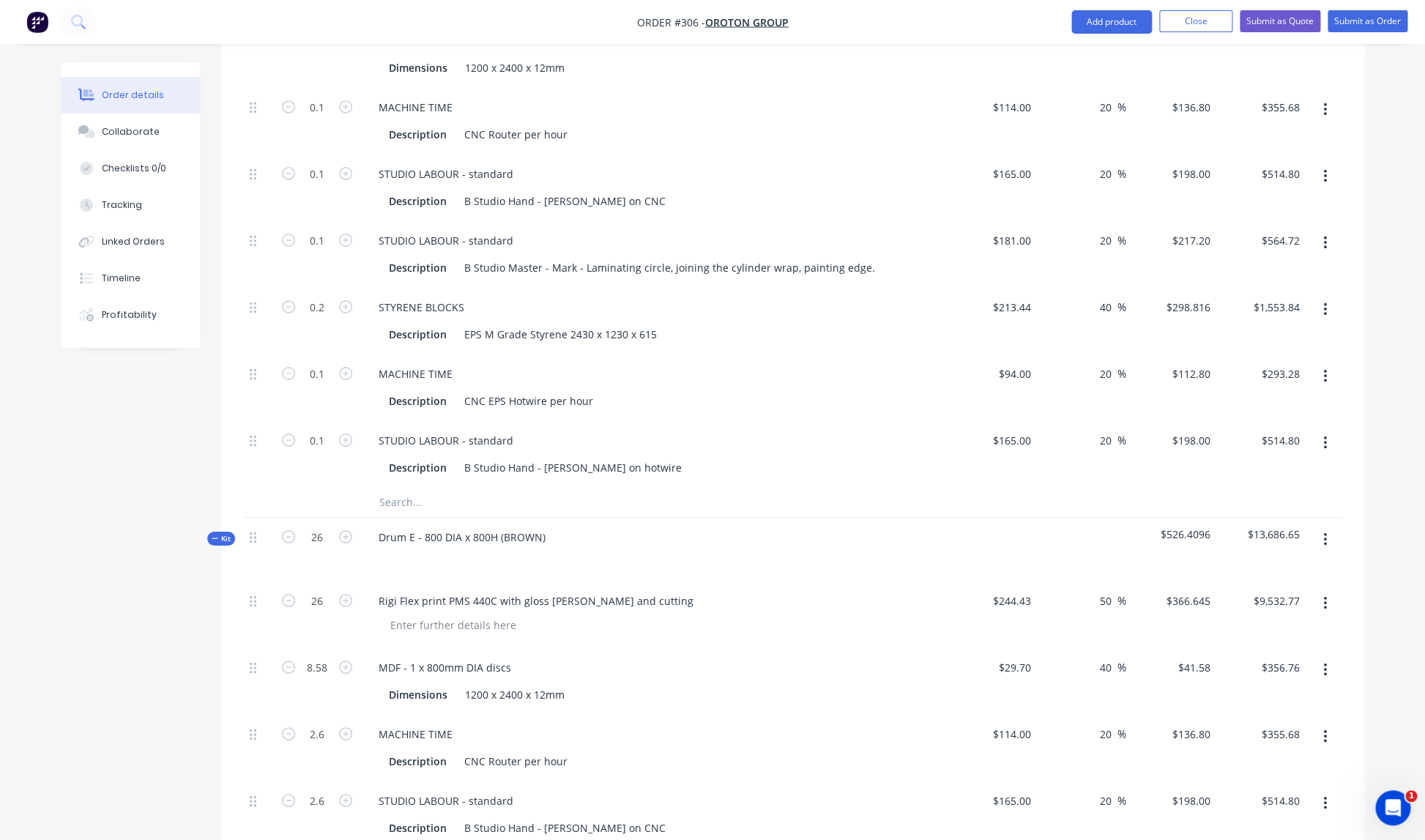
click at [742, 590] on div "Rigi Flex print PMS 440C with gloss [PERSON_NAME] and cutting" at bounding box center [654, 600] width 574 height 21
type input "$281.03"
type input "$10.40"
type input "$13.68"
type input "$19.80"
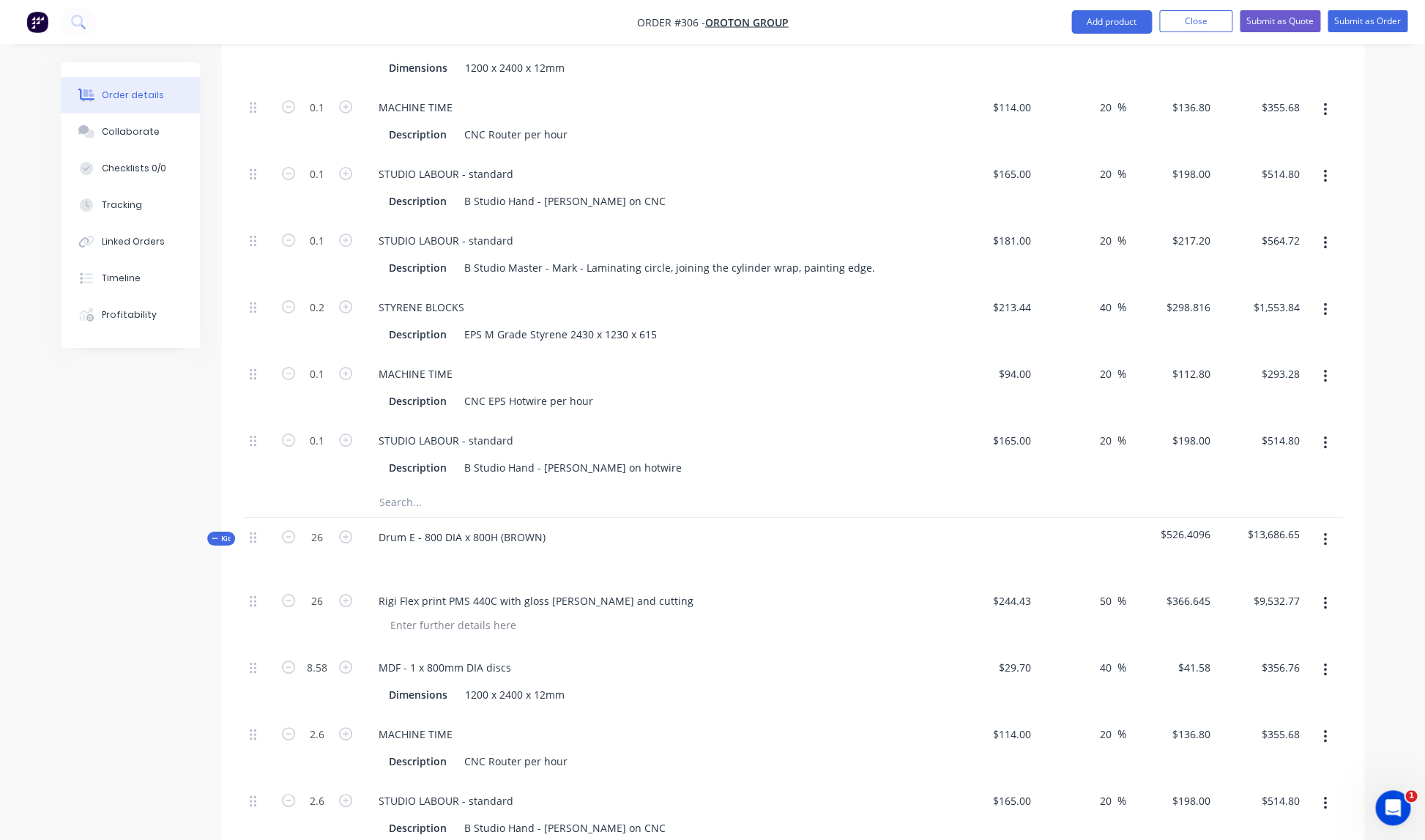
type input "$21.72"
type input "$59.76"
type input "$11.28"
type input "$19.80"
click at [326, 526] on input "26" at bounding box center [316, 537] width 38 height 22
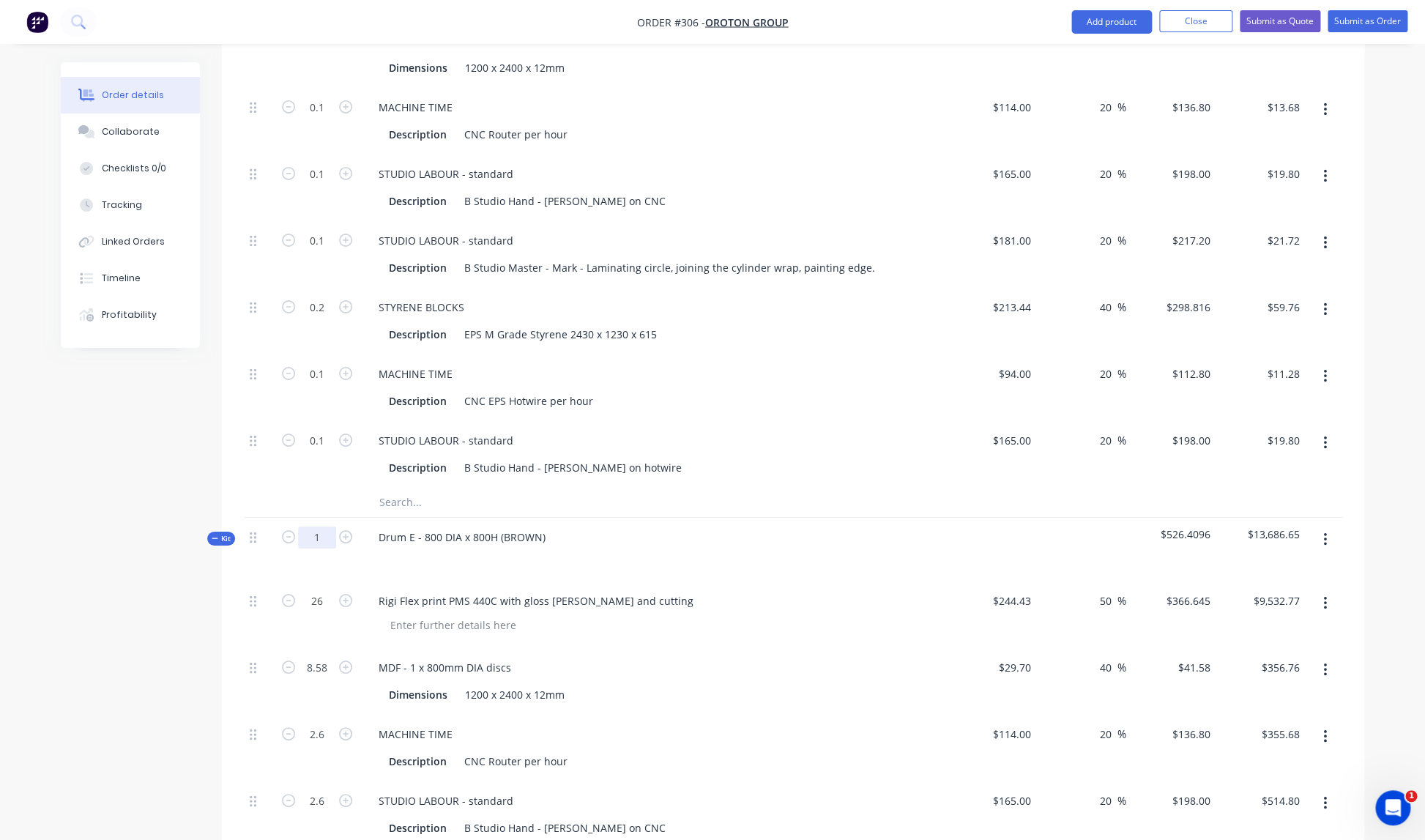
type input "1"
type input "0.33"
type input "0.1"
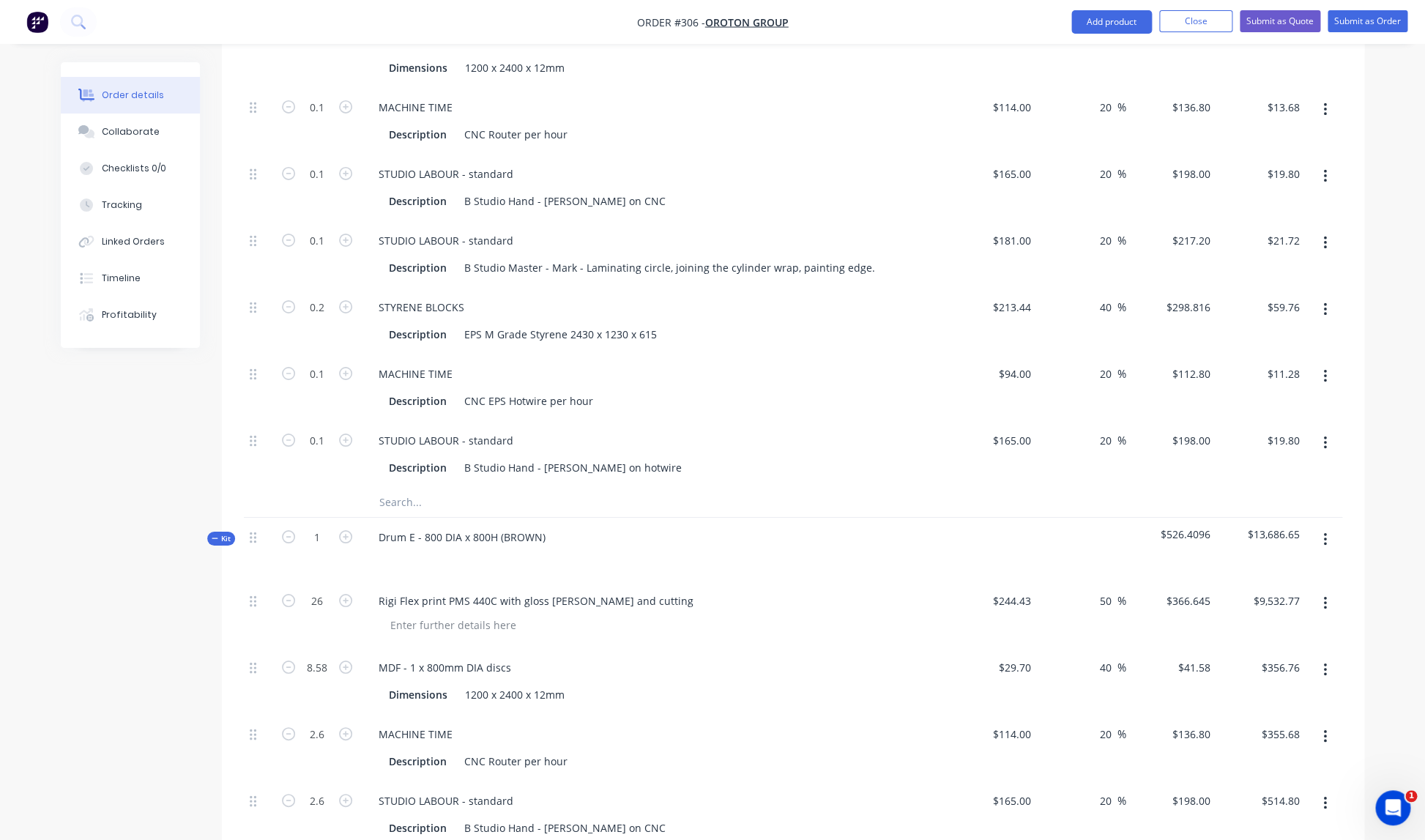
type input "0.2"
type input "0.1"
type input "$366.65"
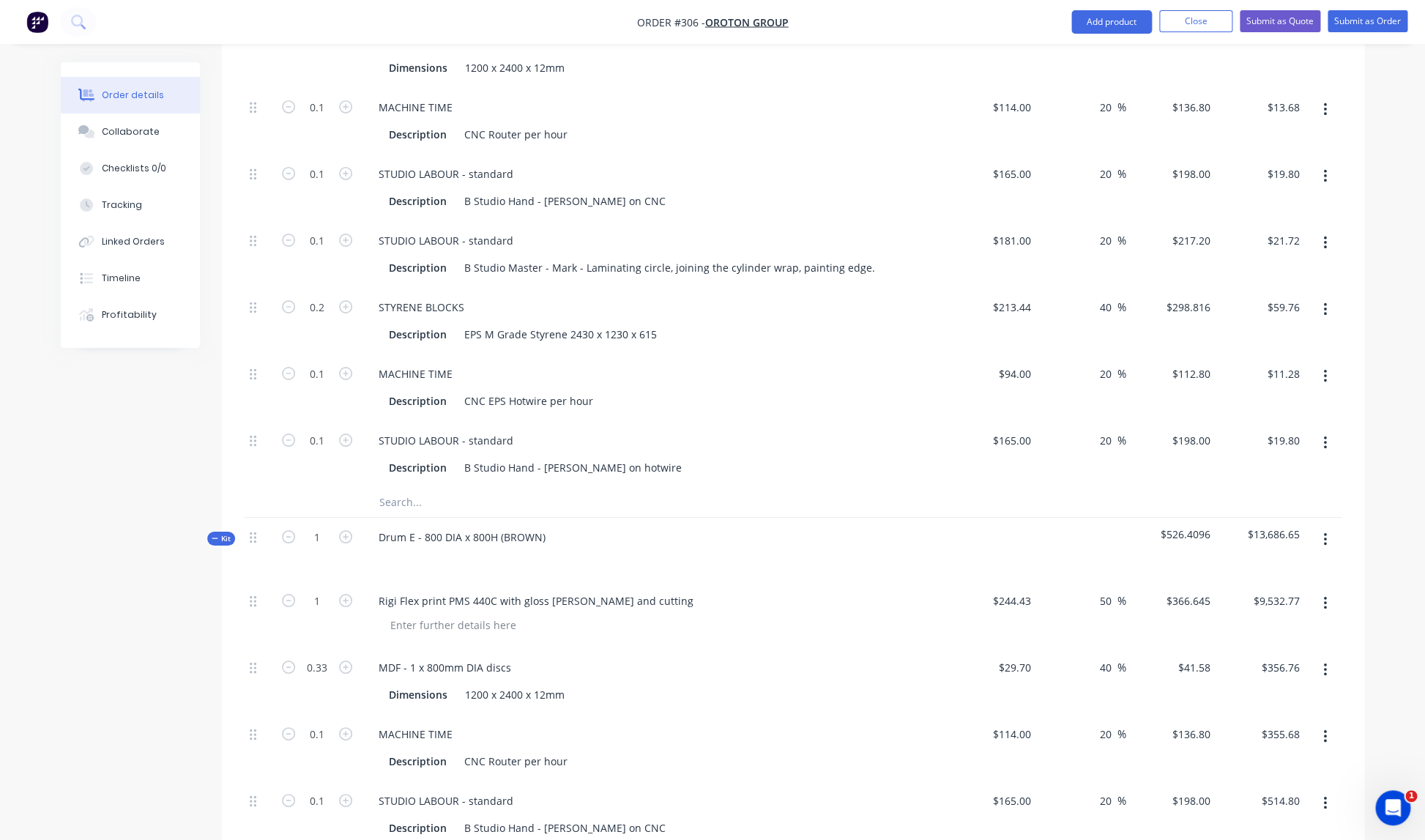
type input "$13.72"
type input "$13.68"
type input "$19.80"
type input "$59.76"
type input "$11.28"
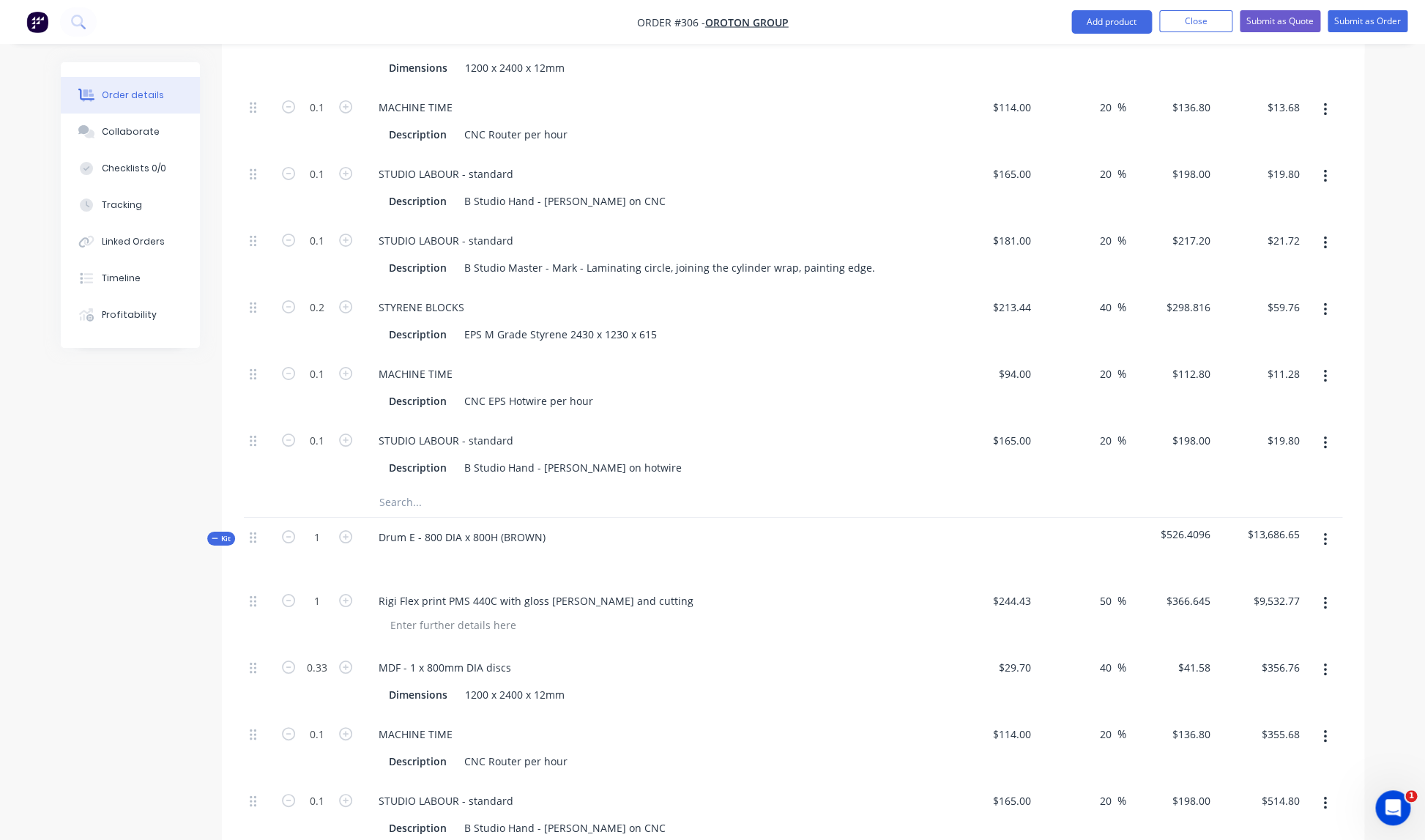
type input "$19.80"
click at [688, 581] on div "Rigi Flex print PMS 440C with gloss [PERSON_NAME] and cutting" at bounding box center [654, 614] width 586 height 67
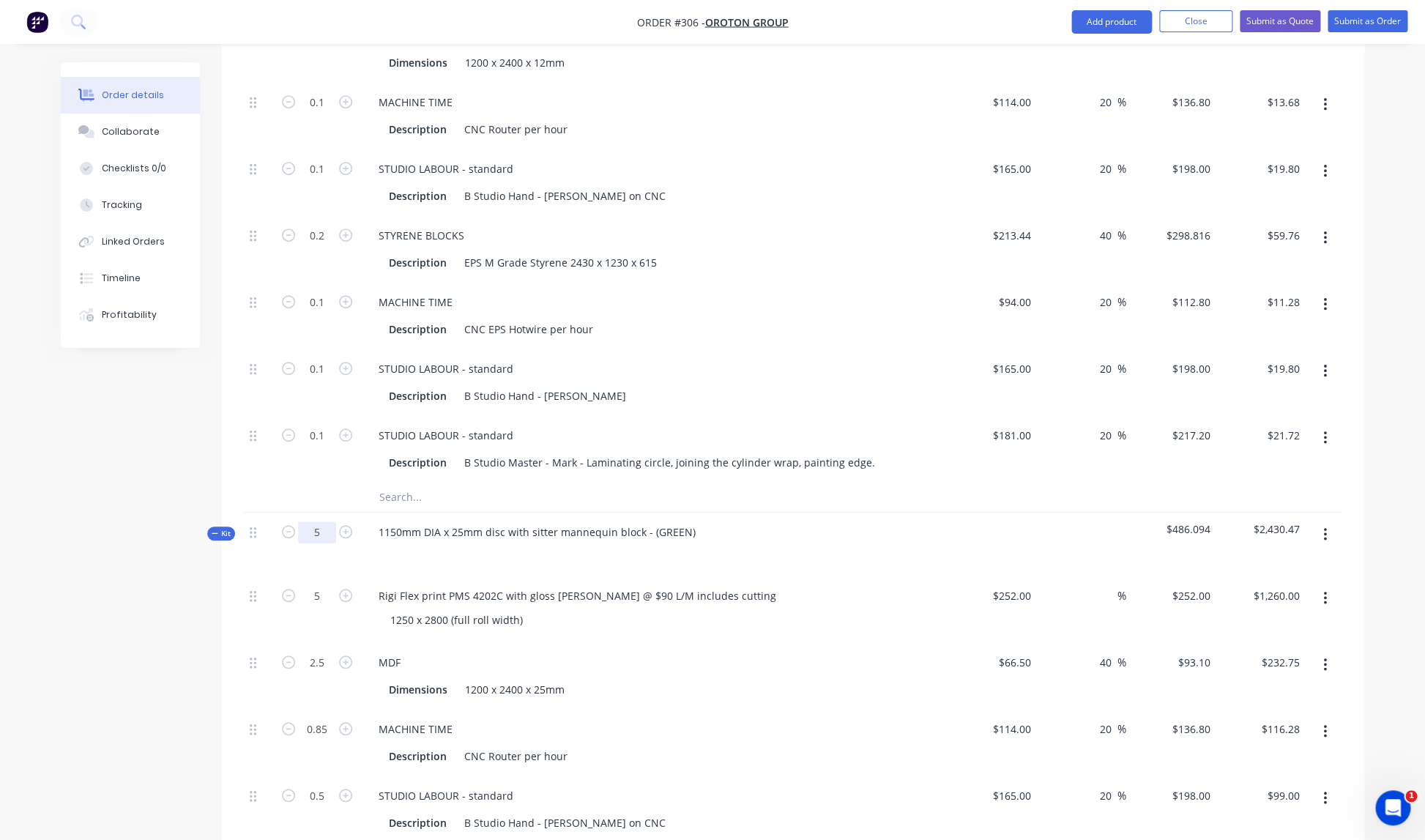
scroll to position [3113, 0]
click at [322, 521] on input "5" at bounding box center [316, 531] width 38 height 22
click at [801, 584] on div "Rigi Flex print PMS 4202C with gloss [PERSON_NAME] @ $90 L/M includes cutting" at bounding box center [654, 594] width 574 height 21
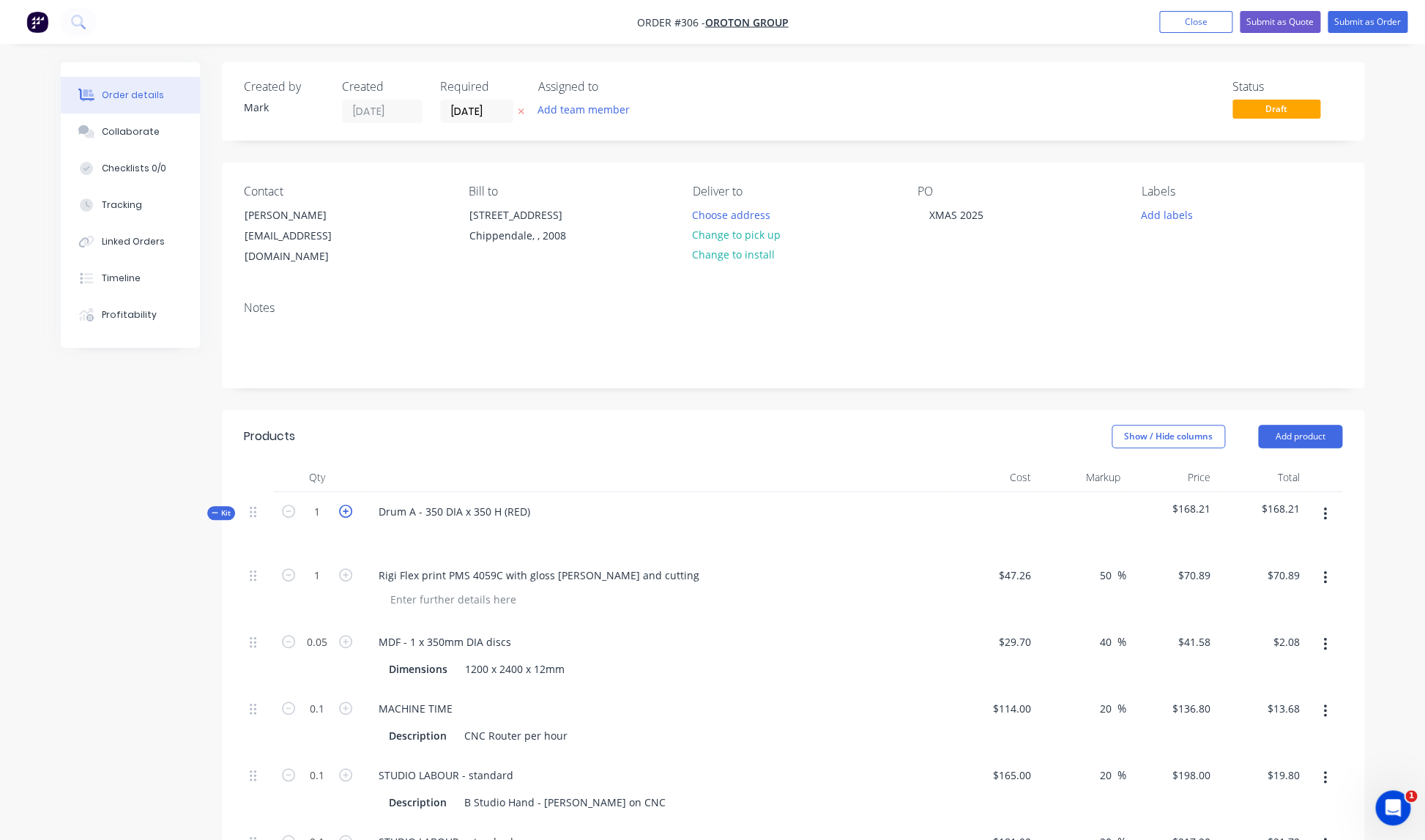
scroll to position [2, 0]
click at [326, 499] on input "1" at bounding box center [316, 510] width 38 height 22
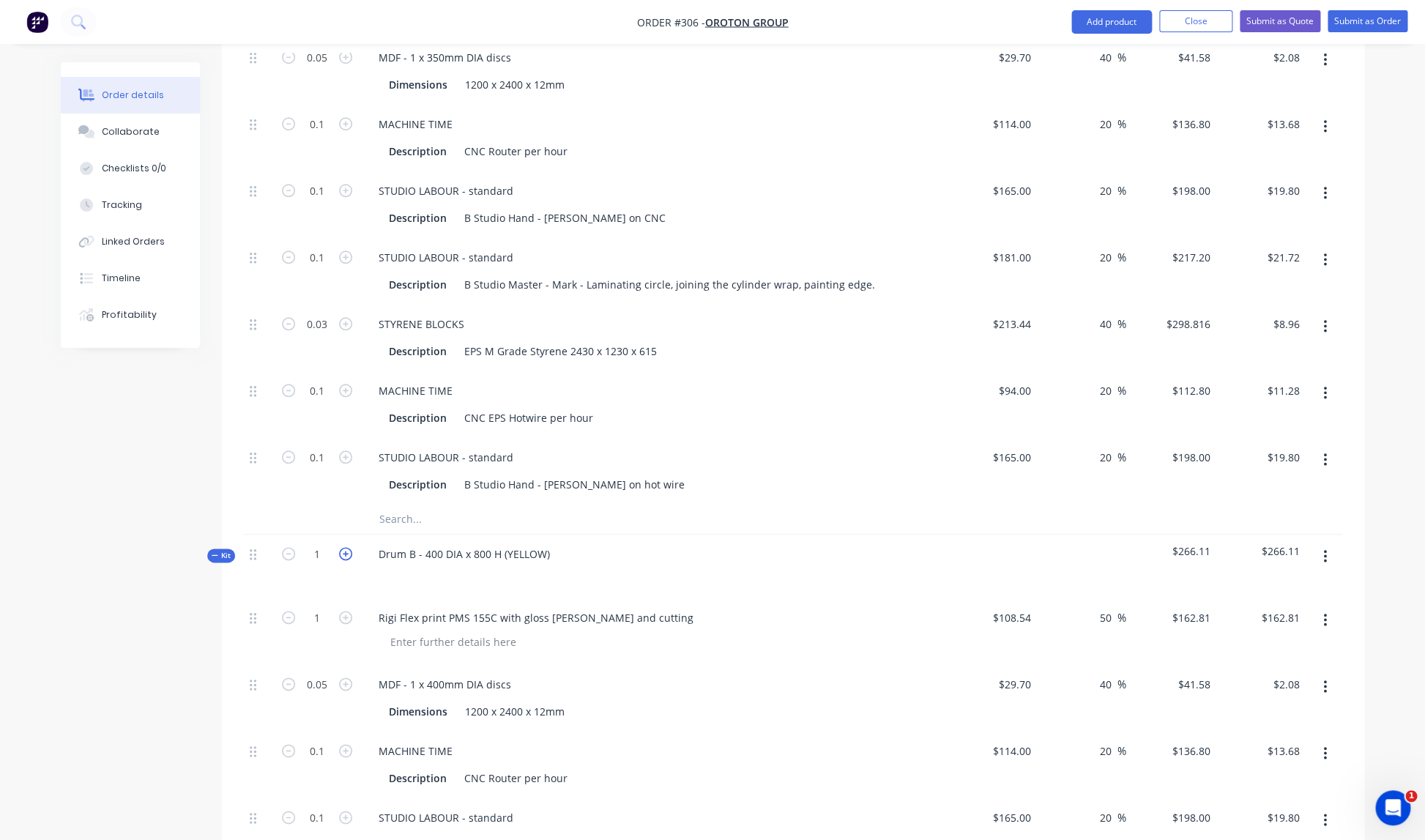
scroll to position [589, 0]
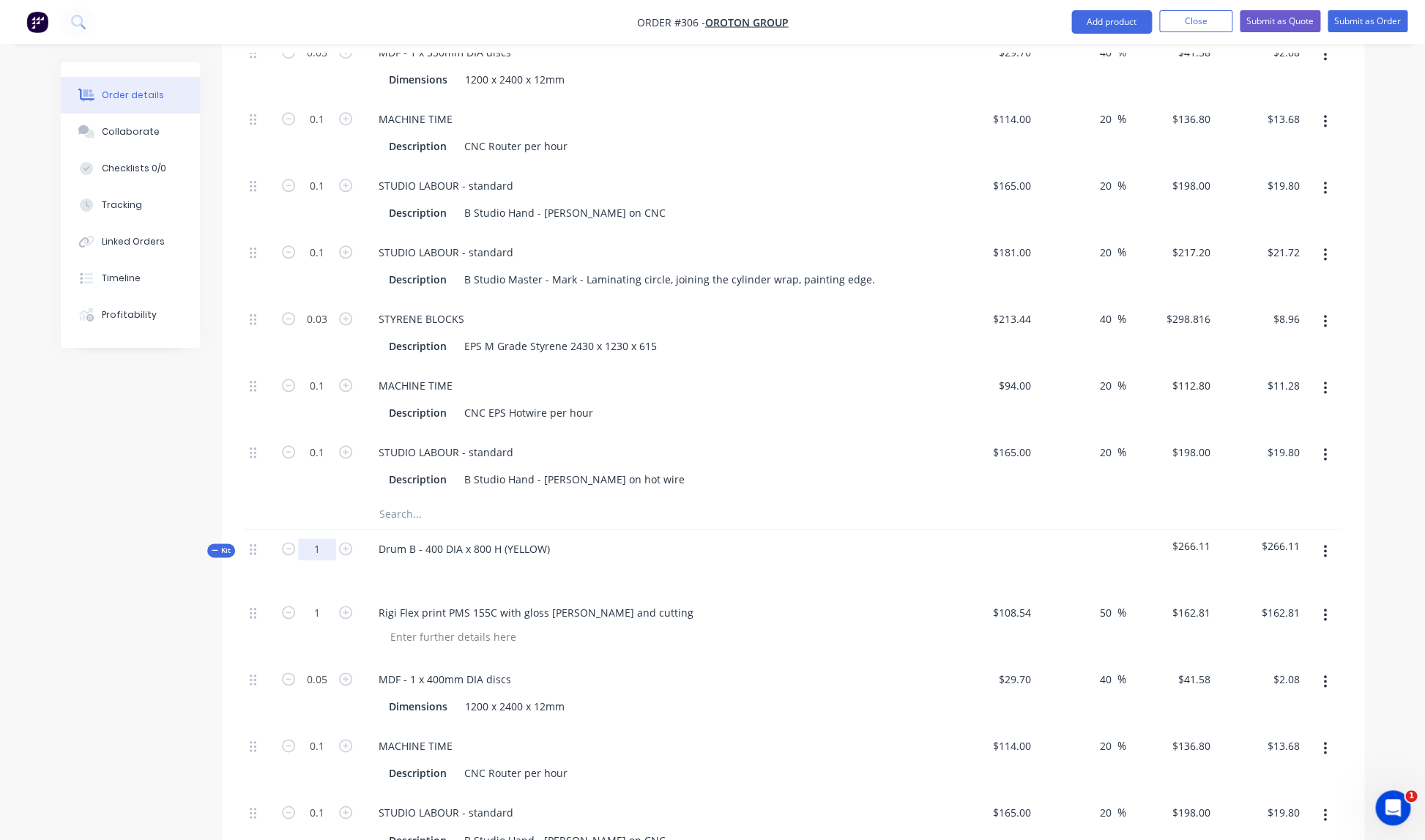
click at [326, 538] on input "1" at bounding box center [316, 549] width 38 height 22
click at [692, 559] on div at bounding box center [654, 569] width 574 height 21
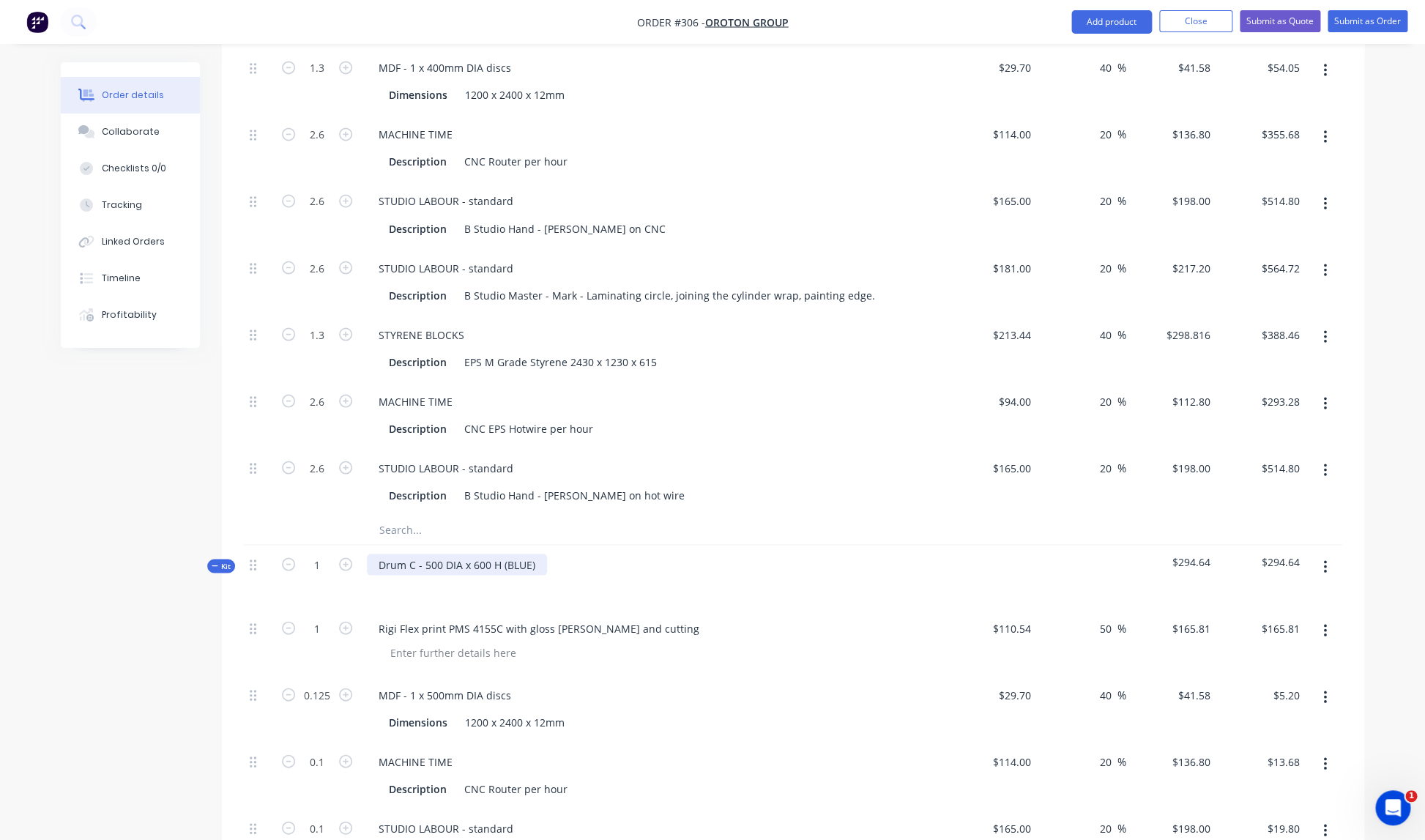
scroll to position [1204, 0]
click at [329, 550] on input "1" at bounding box center [316, 561] width 38 height 22
click at [737, 605] on div "Rigi Flex print PMS 4155C with gloss [PERSON_NAME] and cutting" at bounding box center [654, 638] width 586 height 67
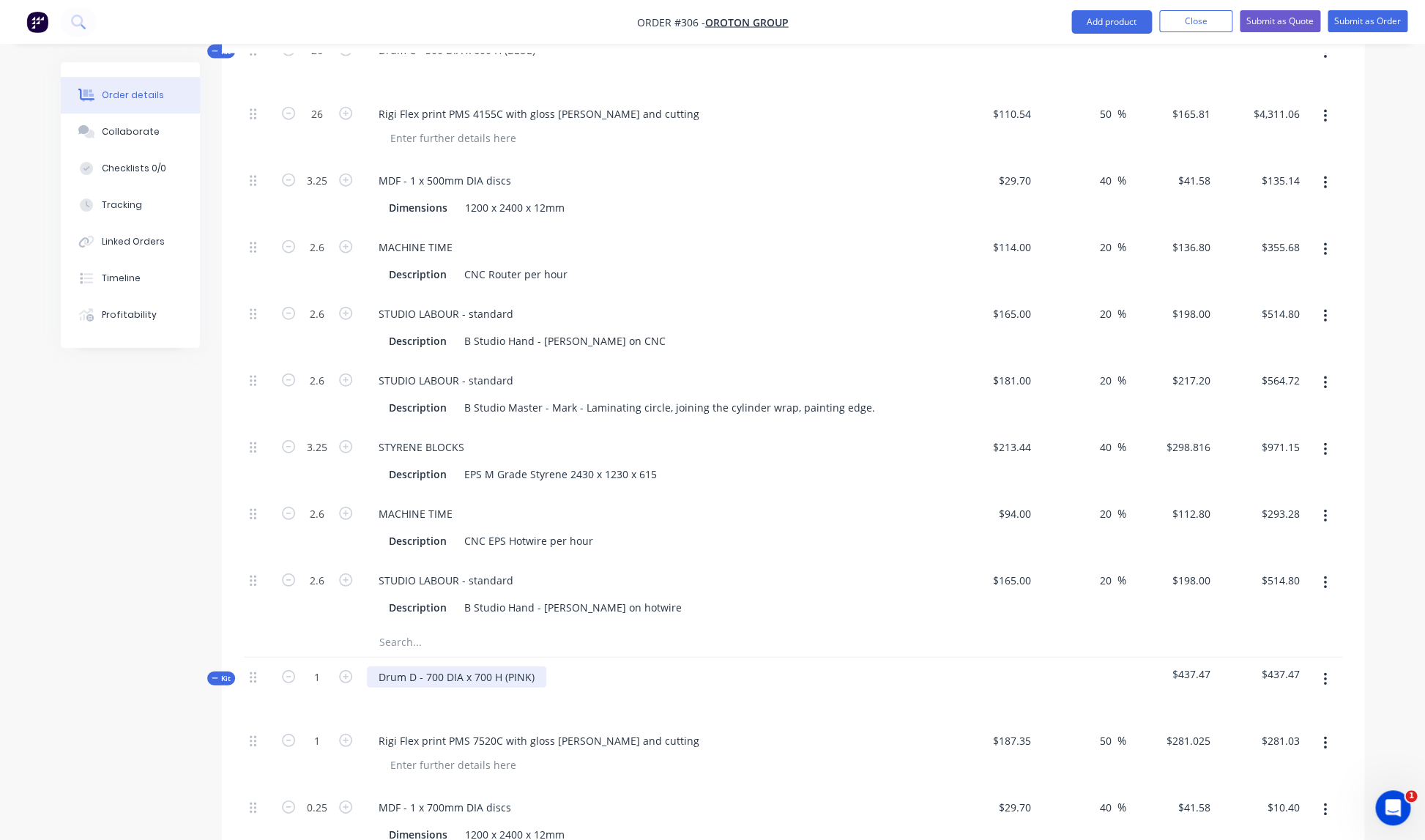
scroll to position [1719, 0]
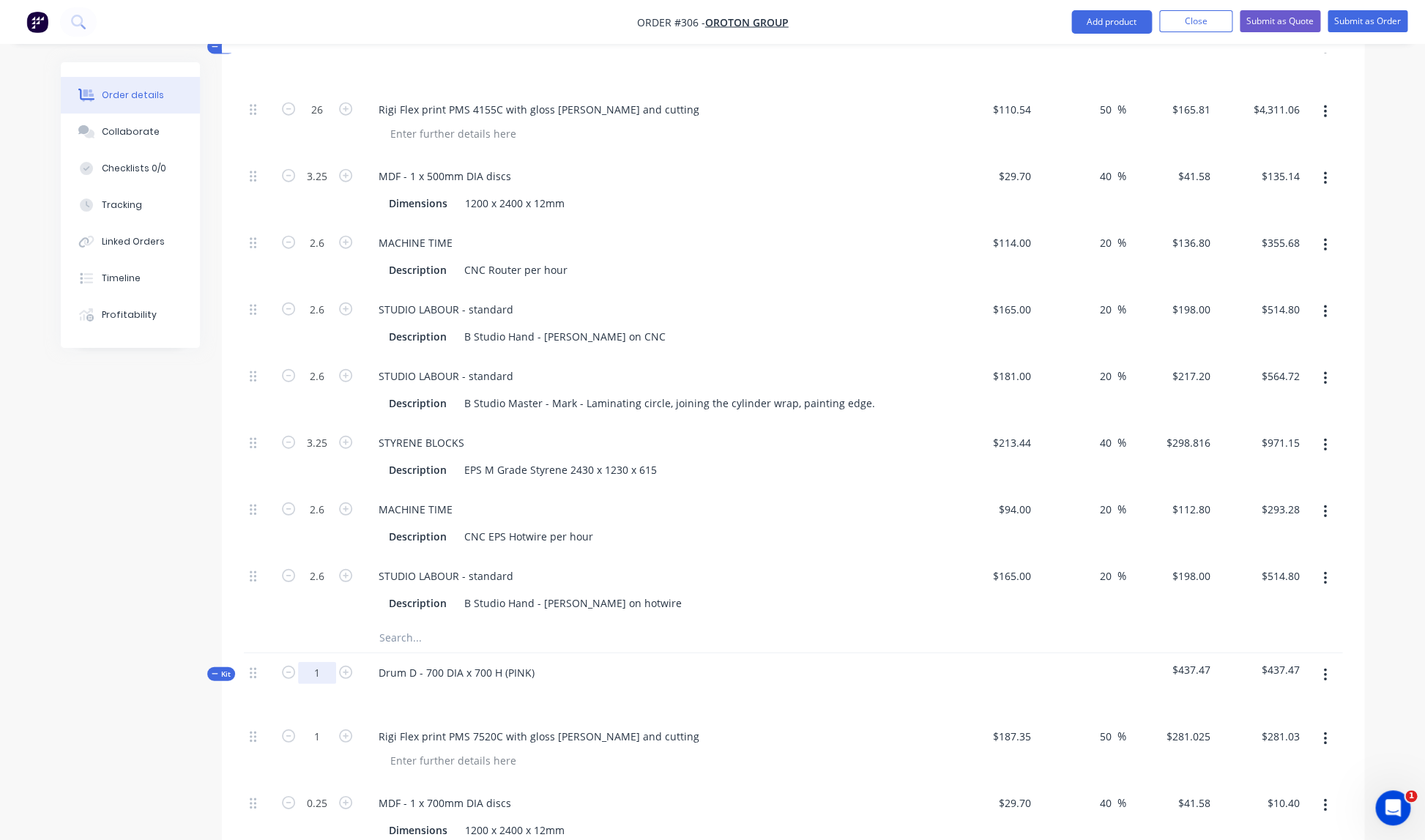
click at [322, 662] on input "1" at bounding box center [316, 673] width 38 height 22
click at [564, 683] on div at bounding box center [654, 693] width 574 height 21
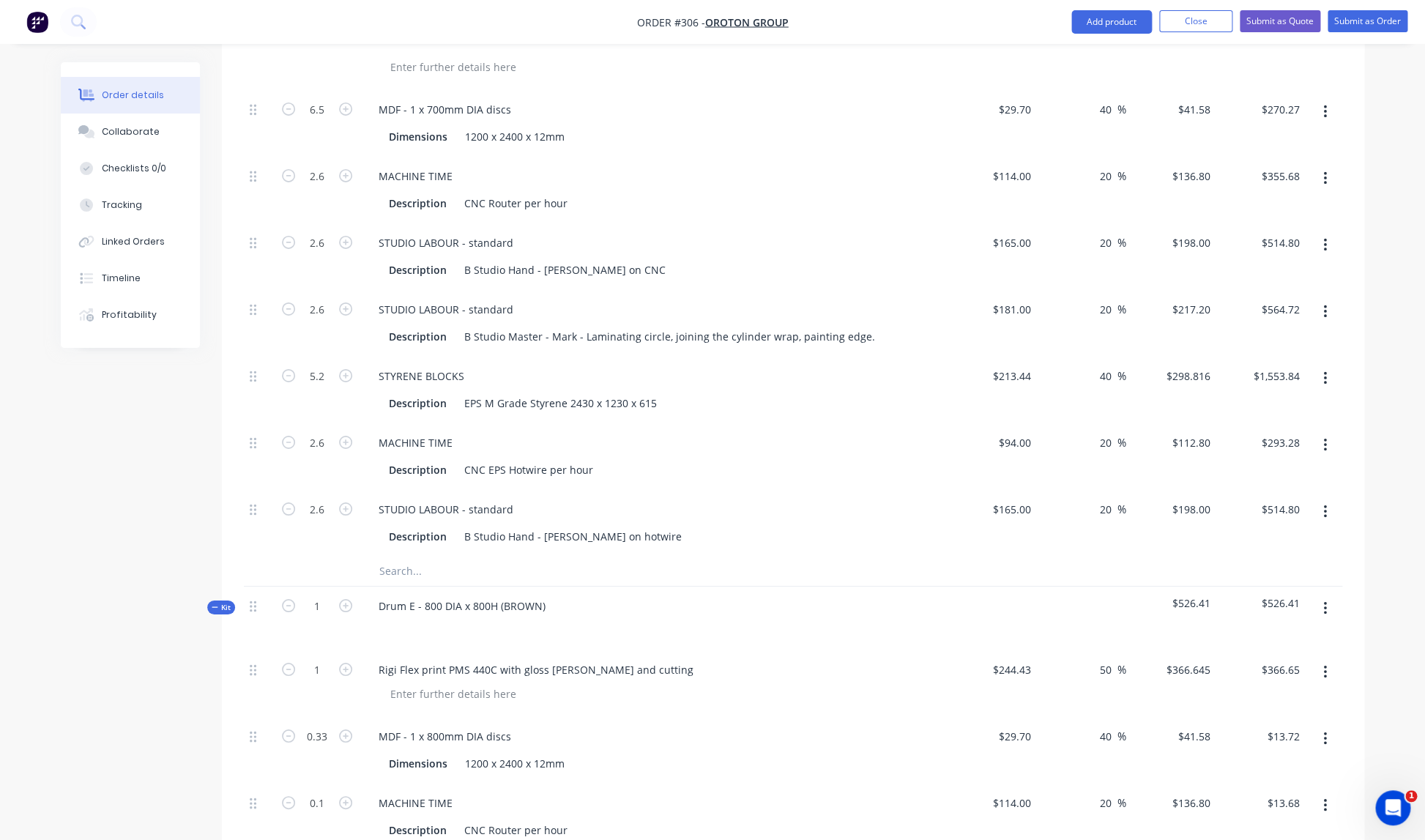
scroll to position [2416, 0]
click at [322, 592] on input "1" at bounding box center [316, 603] width 38 height 22
click at [740, 591] on div "Drum E - 800 DIA x 800H (BROWN)" at bounding box center [654, 614] width 586 height 63
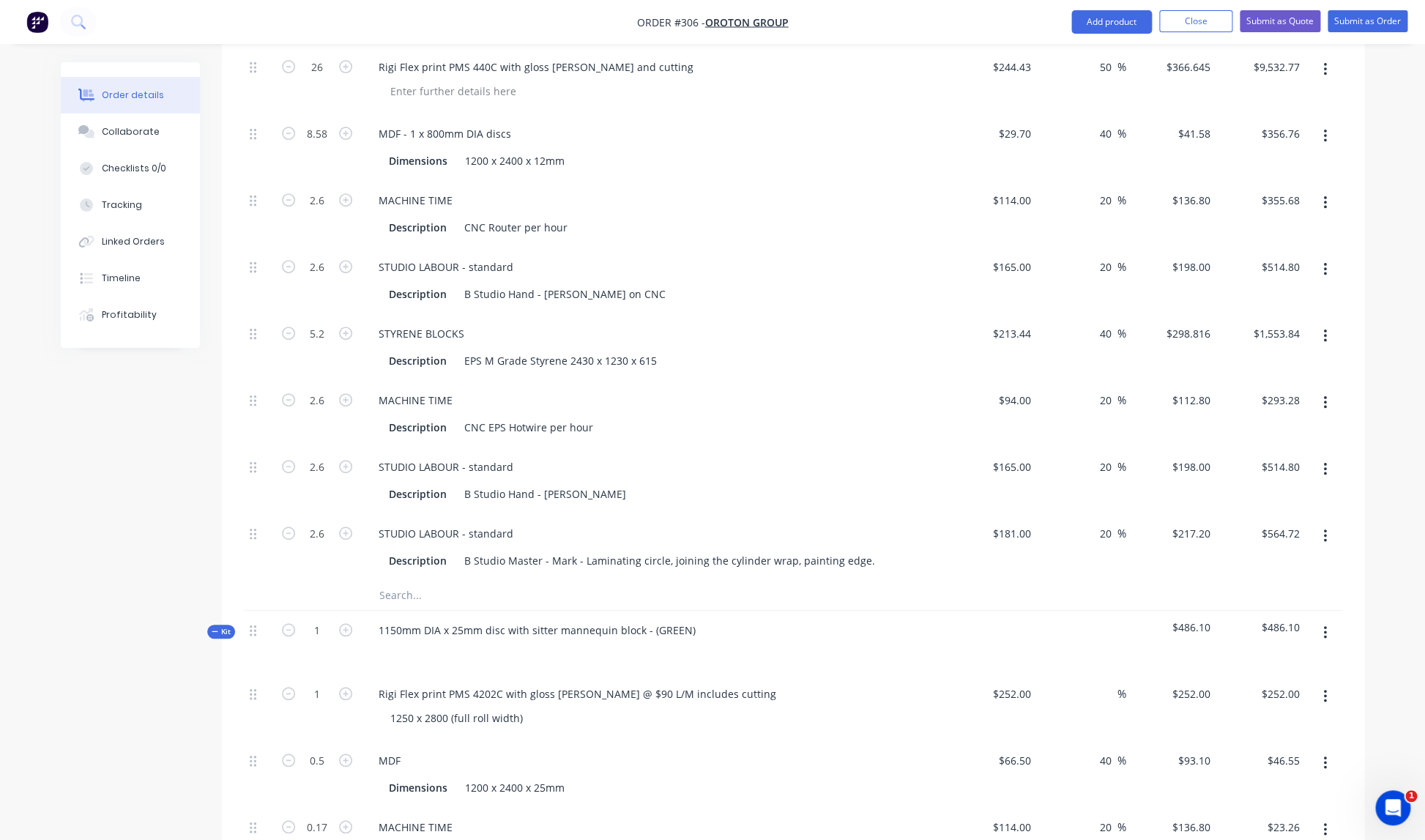
scroll to position [3048, 0]
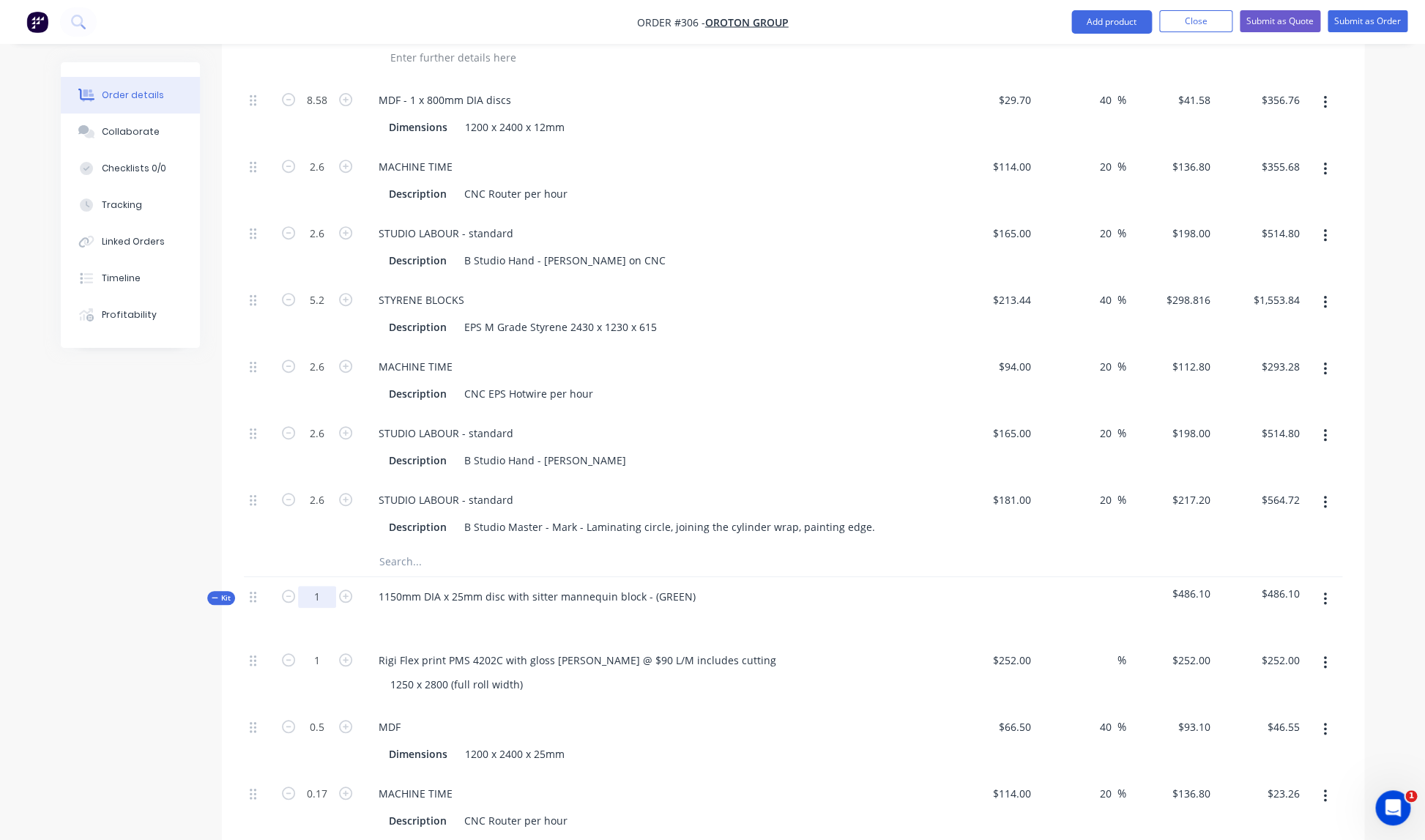
click at [326, 586] on input "1" at bounding box center [316, 596] width 38 height 22
click at [754, 611] on div at bounding box center [654, 617] width 574 height 21
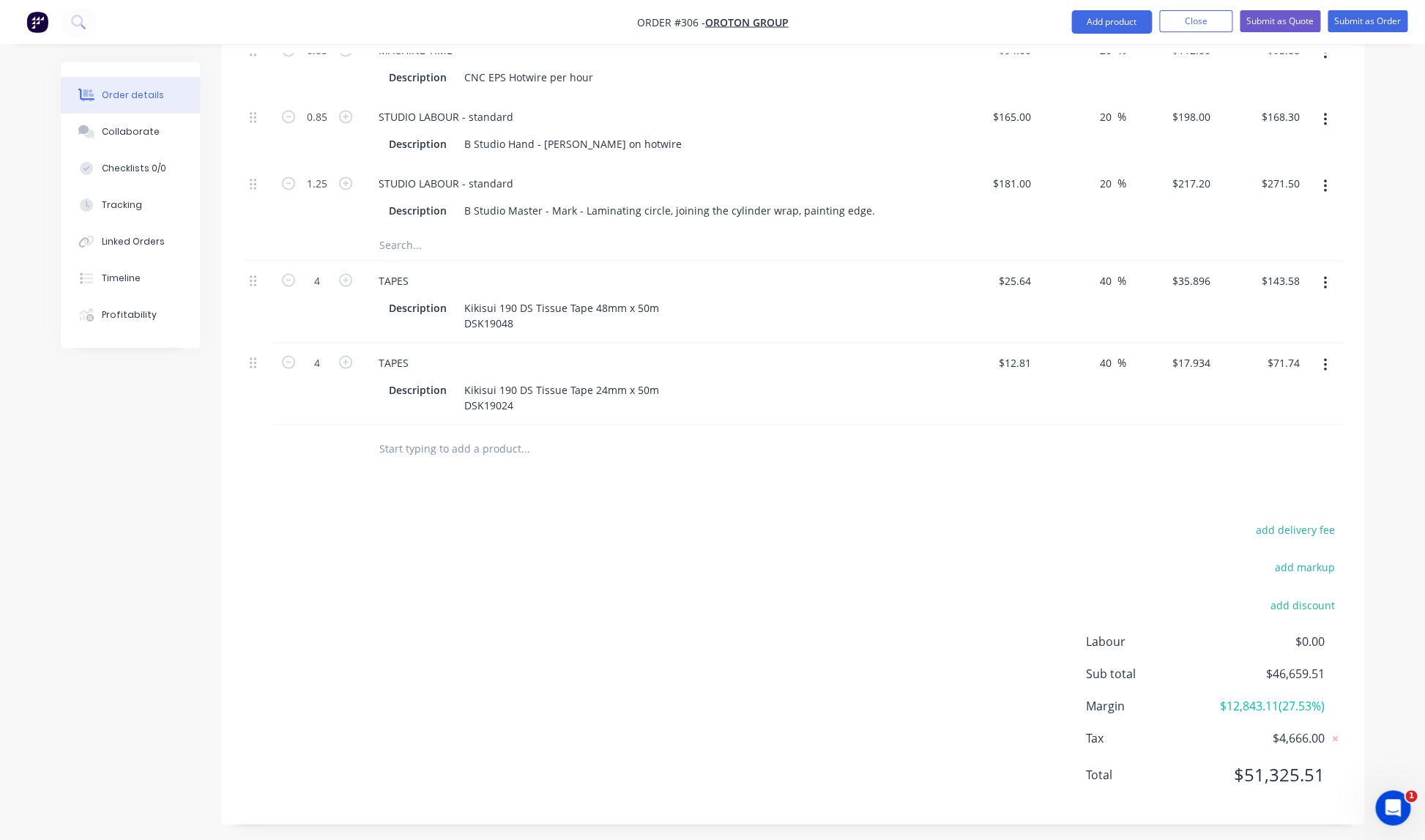
scroll to position [3998, 0]
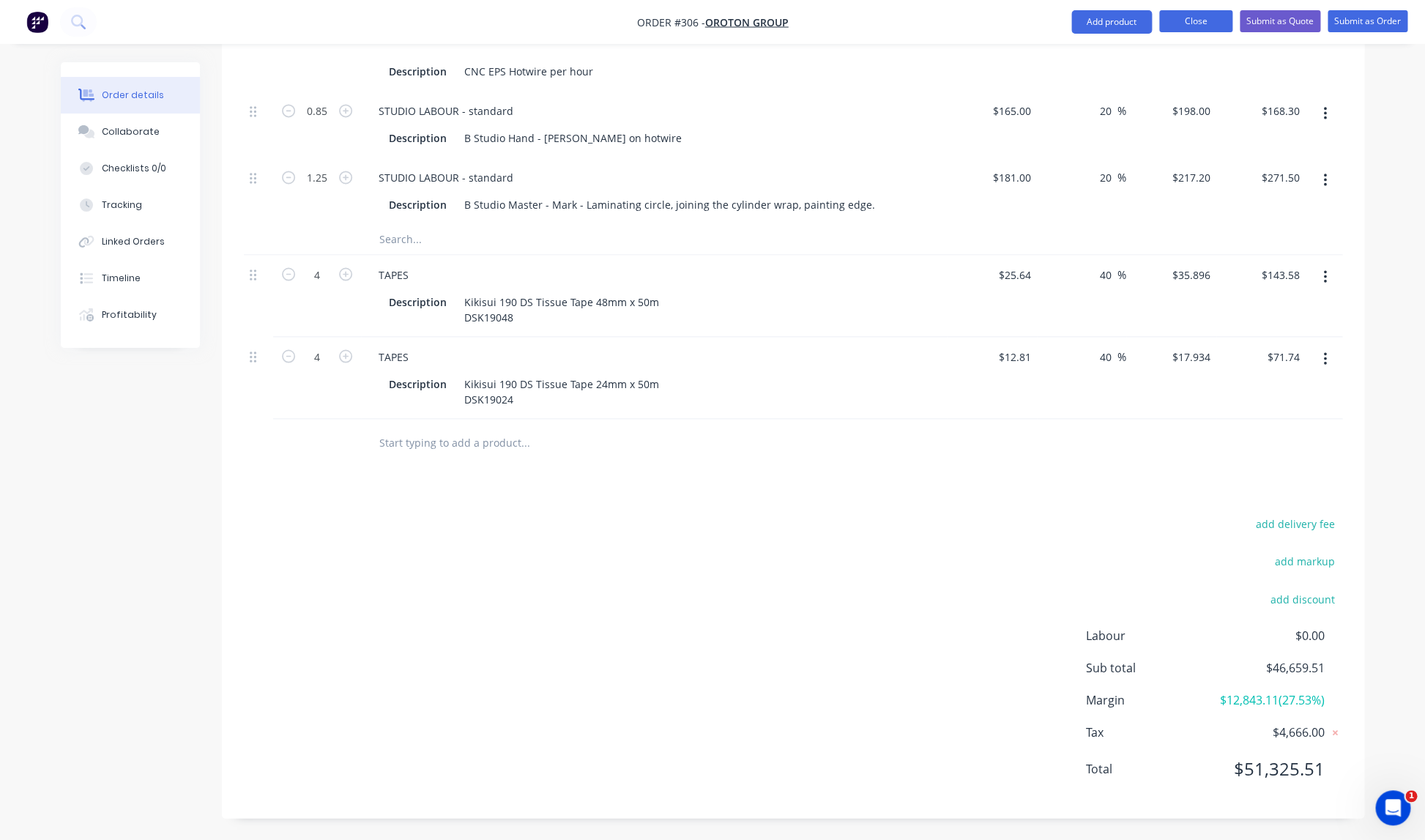
click at [1198, 21] on button "Close" at bounding box center [1195, 21] width 73 height 22
